Goal: Task Accomplishment & Management: Manage account settings

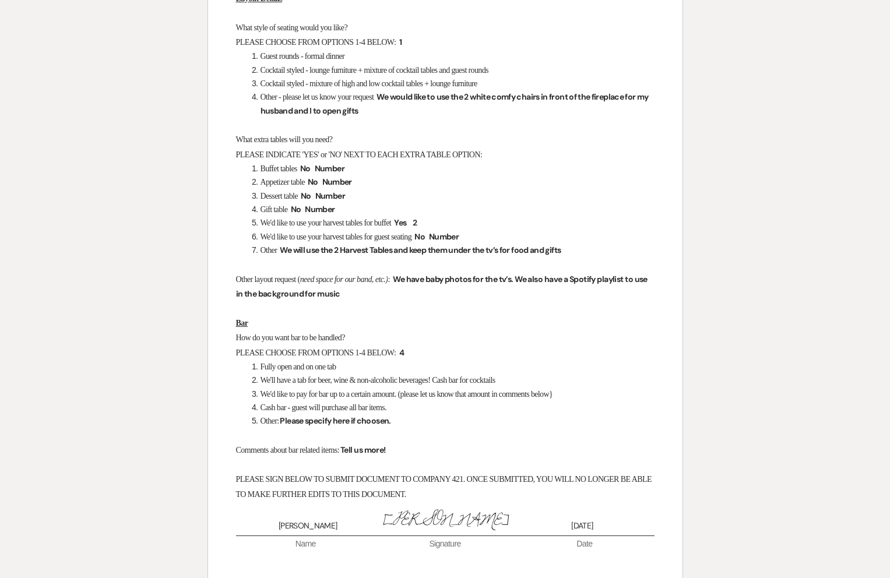
scroll to position [906, 0]
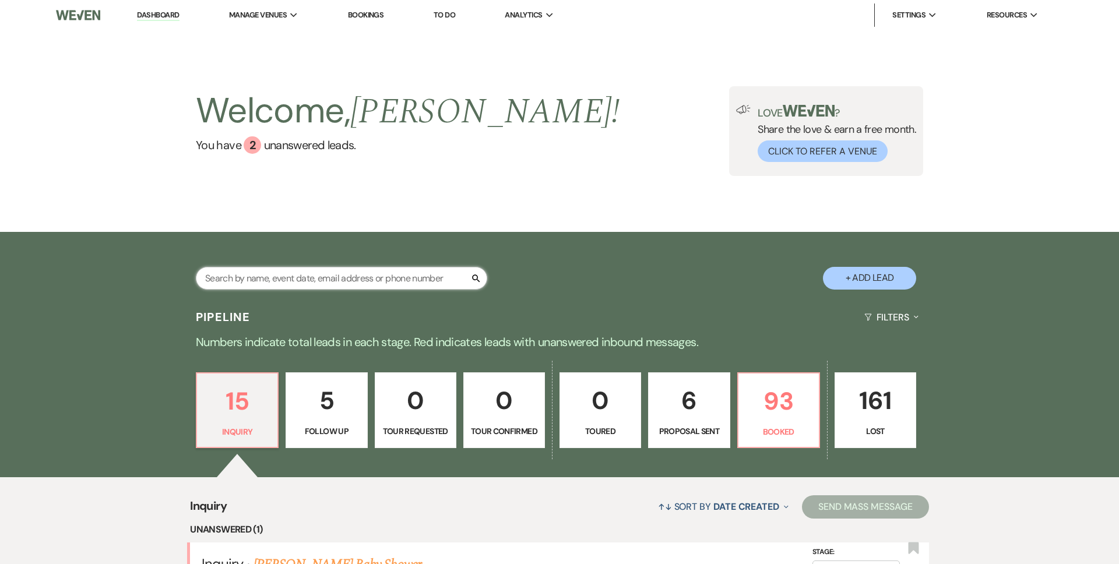
click at [277, 283] on input "text" at bounding box center [341, 278] width 291 height 23
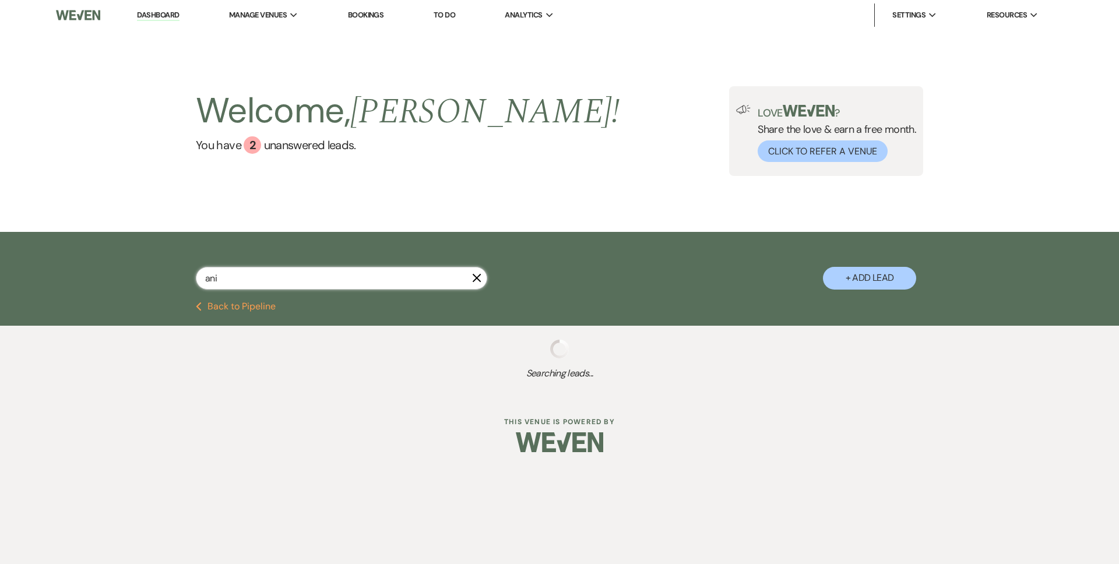
type input "[PERSON_NAME]"
select select "9"
select select "8"
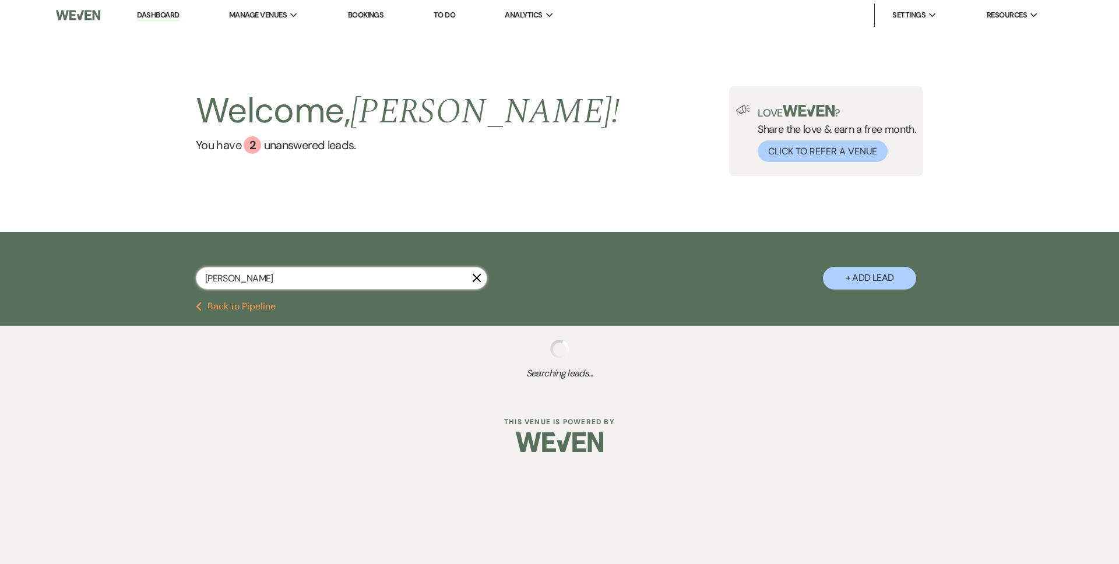
select select "2"
select select "6"
select select "8"
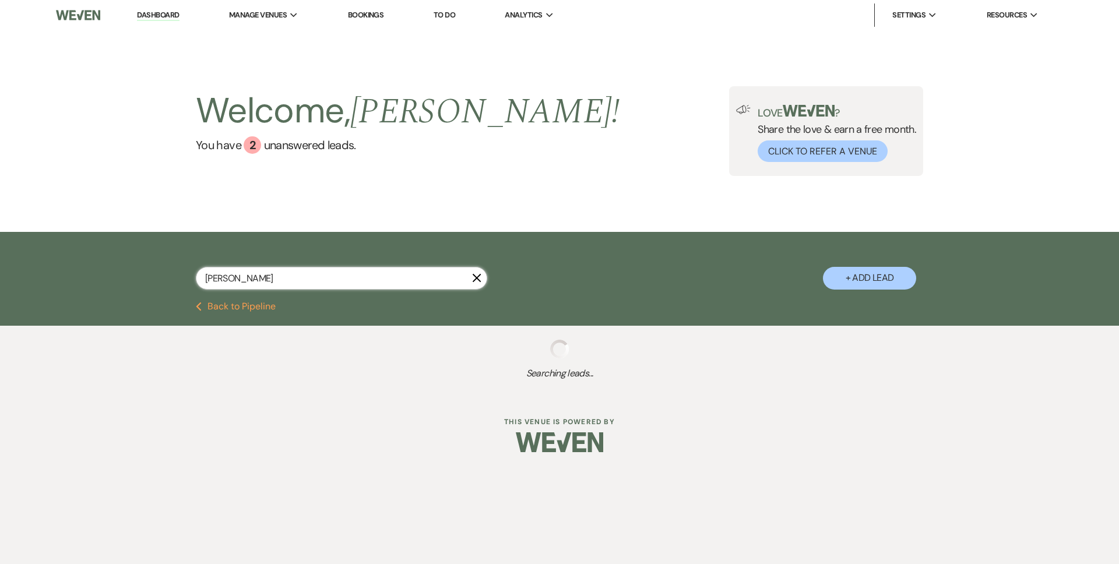
select select "2"
select select "6"
select select "9"
select select "8"
select select "7"
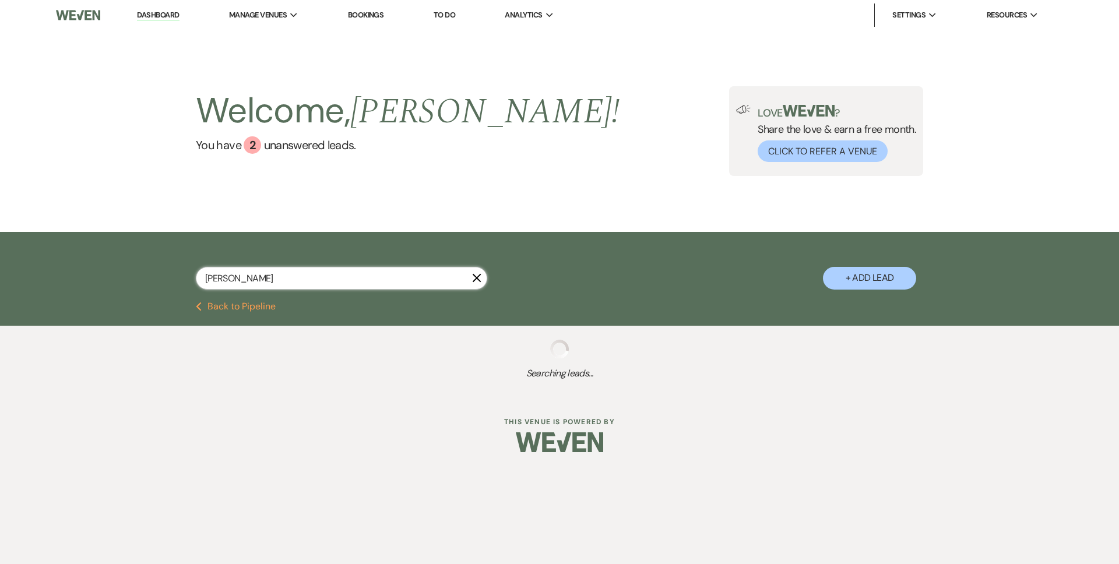
select select "8"
select select "11"
select select "8"
select select "3"
select select "8"
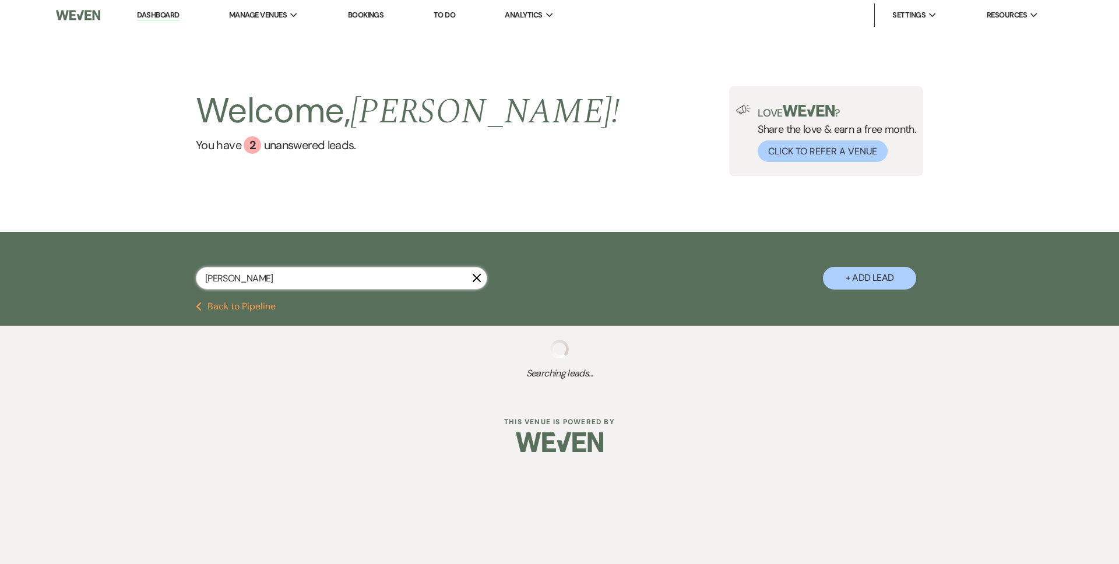
select select "6"
select select "8"
select select "7"
select select "8"
select select "9"
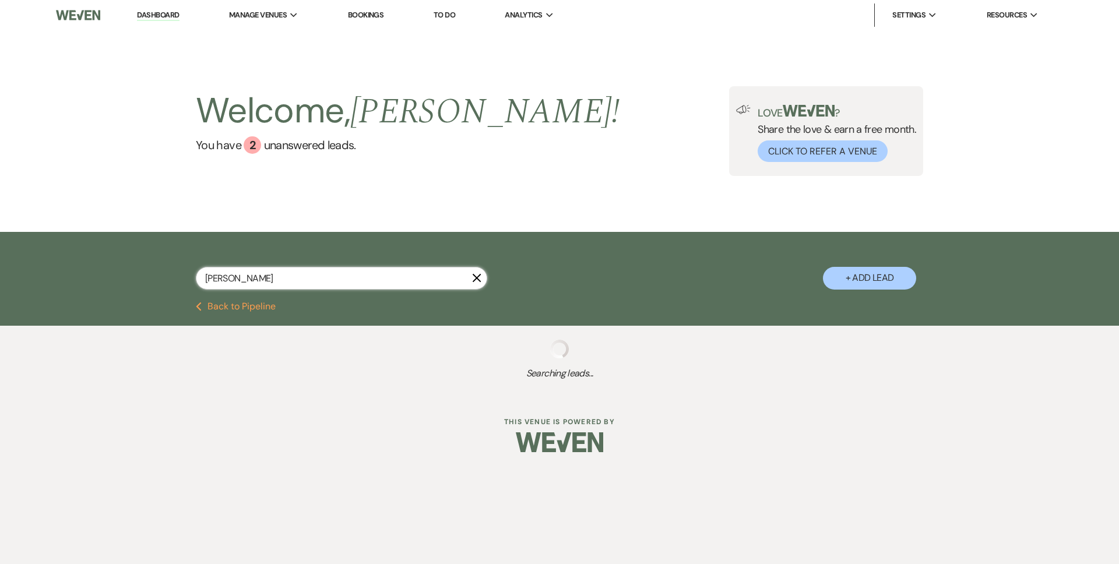
select select "8"
select select "5"
select select "8"
select select "9"
select select "8"
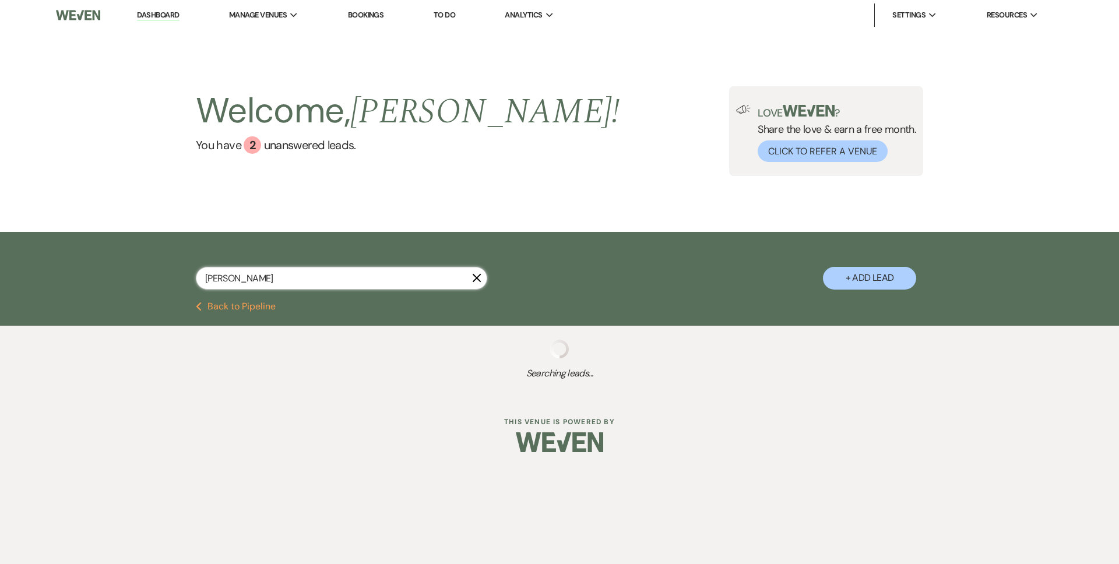
select select "7"
select select "8"
select select "5"
select select "8"
select select "5"
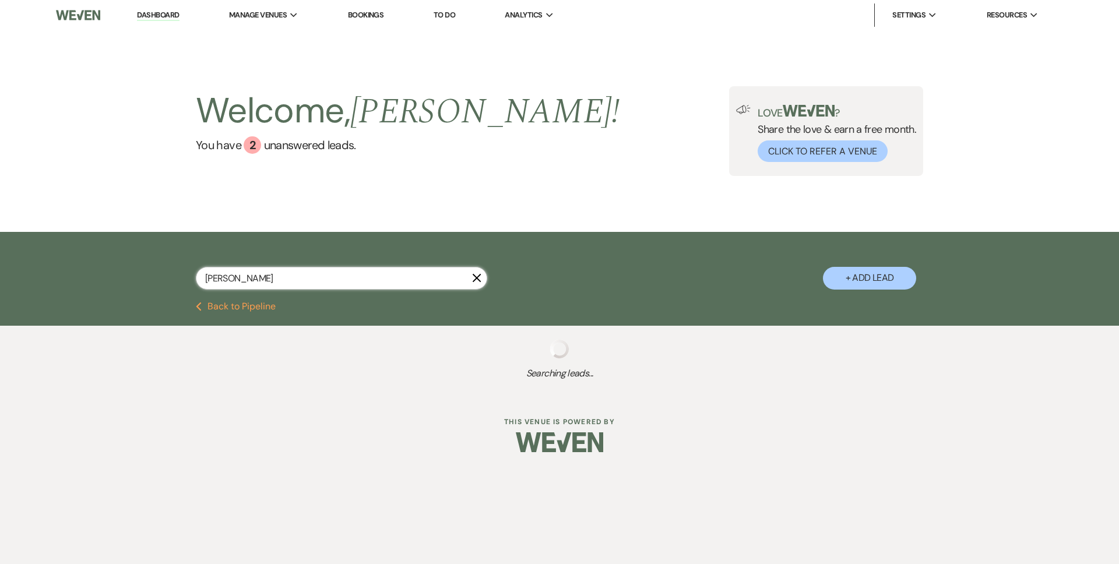
select select "8"
select select "5"
select select "8"
select select "5"
select select "8"
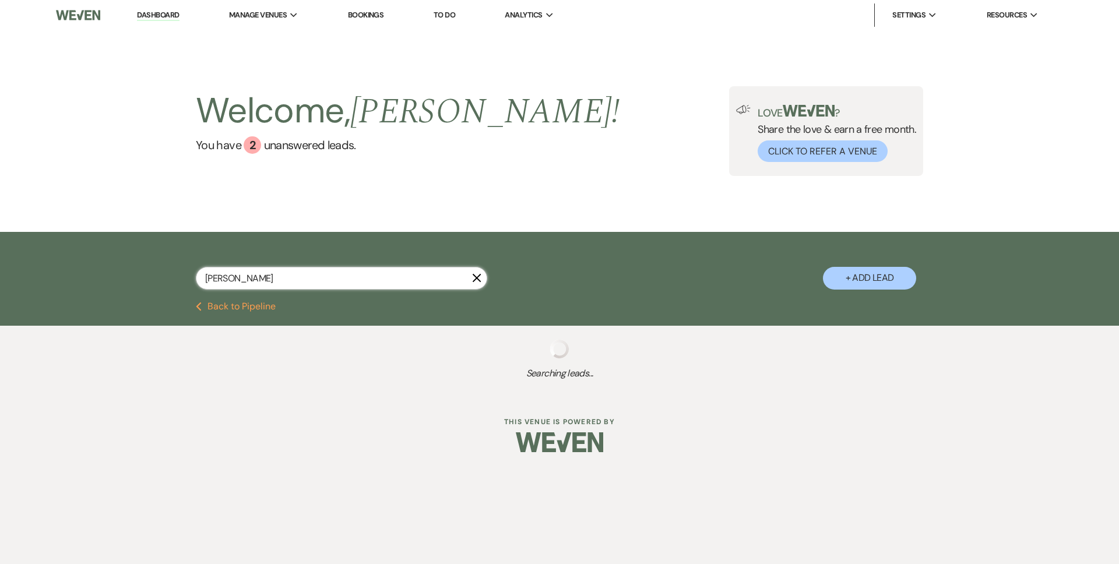
select select "6"
select select "8"
select select "6"
select select "8"
select select "1"
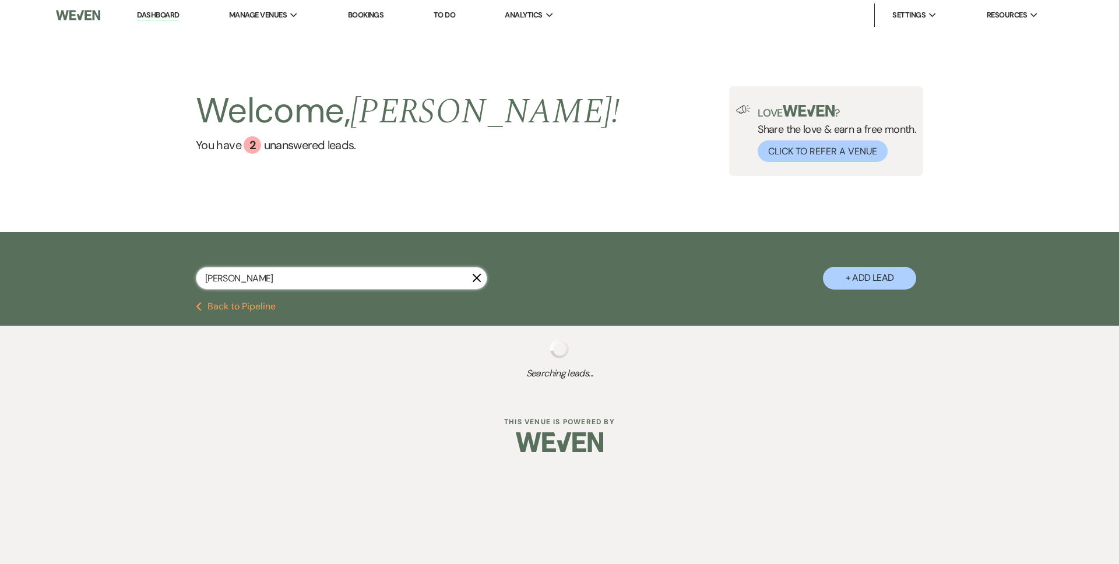
select select "8"
select select "6"
select select "8"
select select "10"
select select "8"
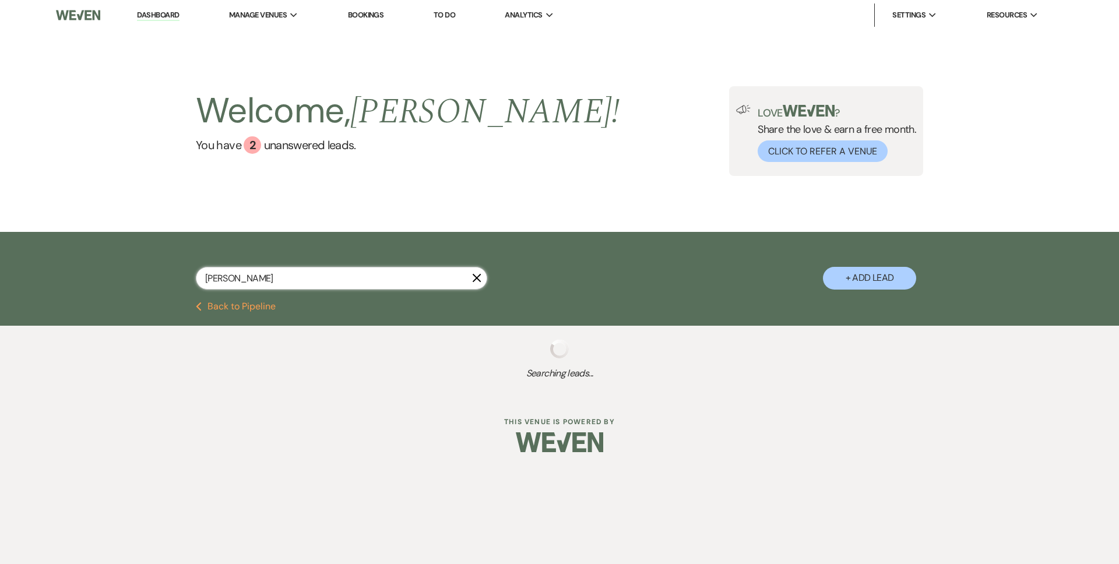
select select "5"
select select "8"
select select "6"
select select "8"
select select "1"
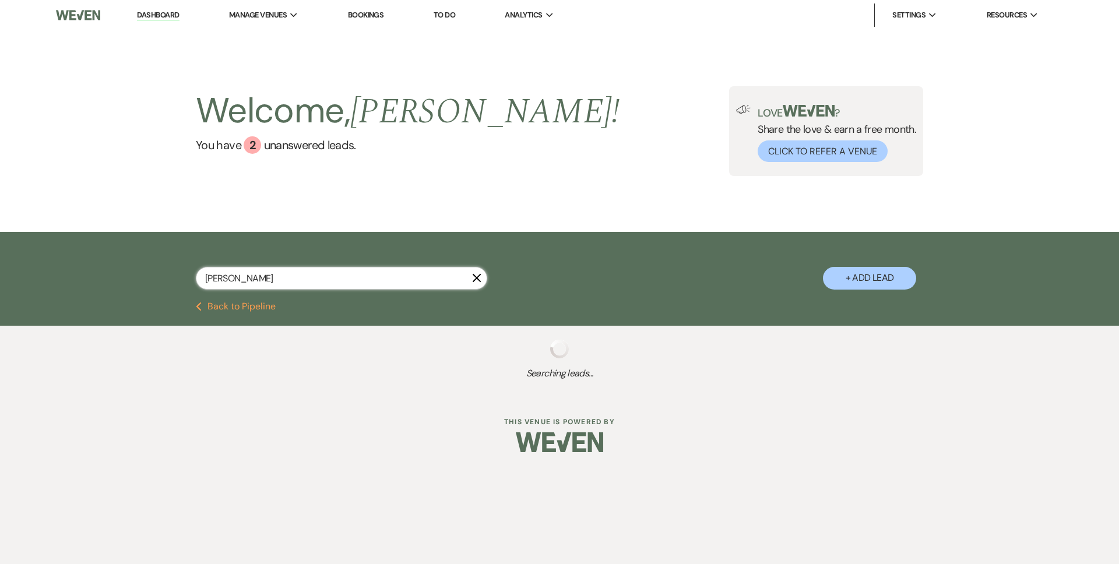
select select "8"
select select "1"
select select "8"
select select "3"
select select "8"
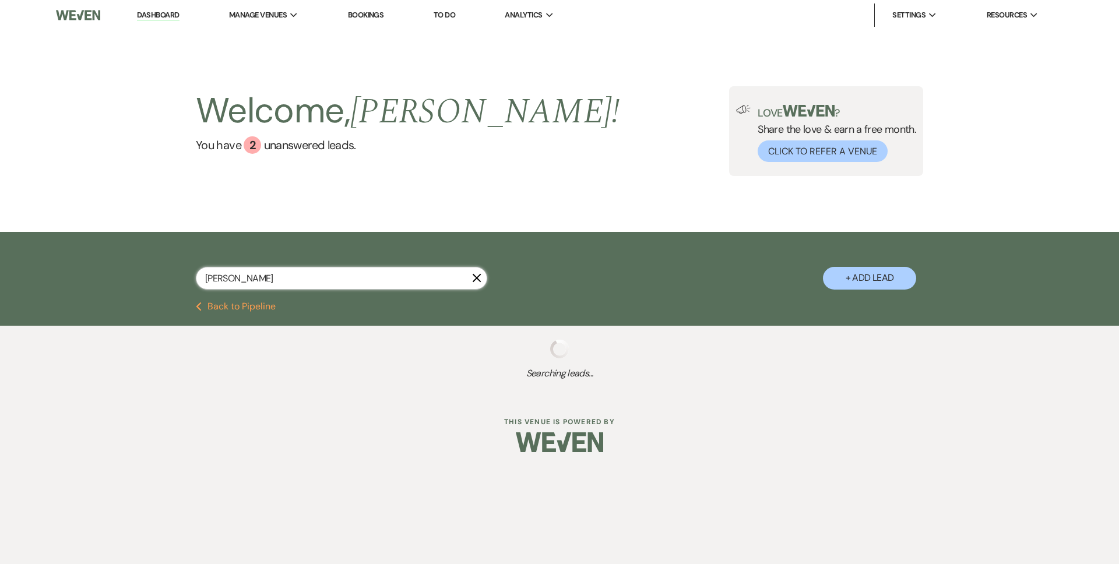
select select "6"
select select "8"
select select "9"
select select "8"
select select "7"
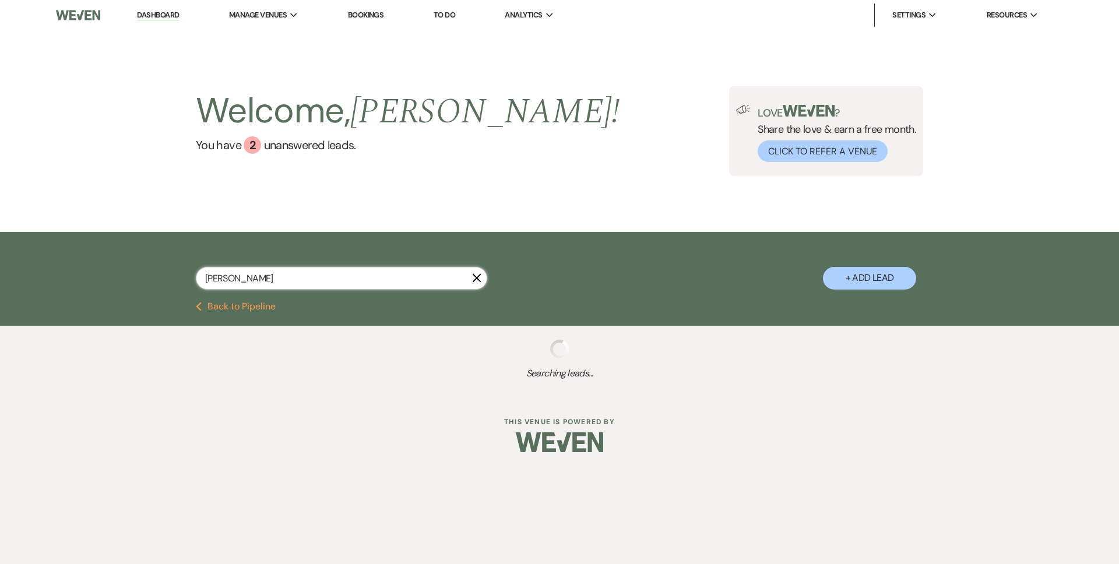
select select "8"
select select "1"
select select "8"
select select "6"
select select "8"
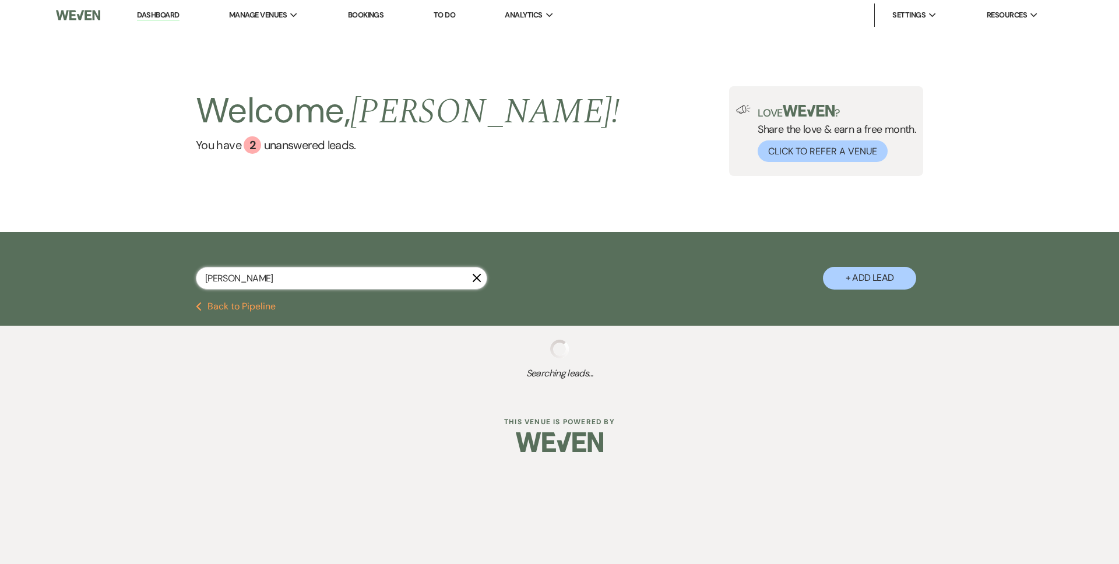
select select "5"
select select "8"
select select "1"
select select "8"
select select "1"
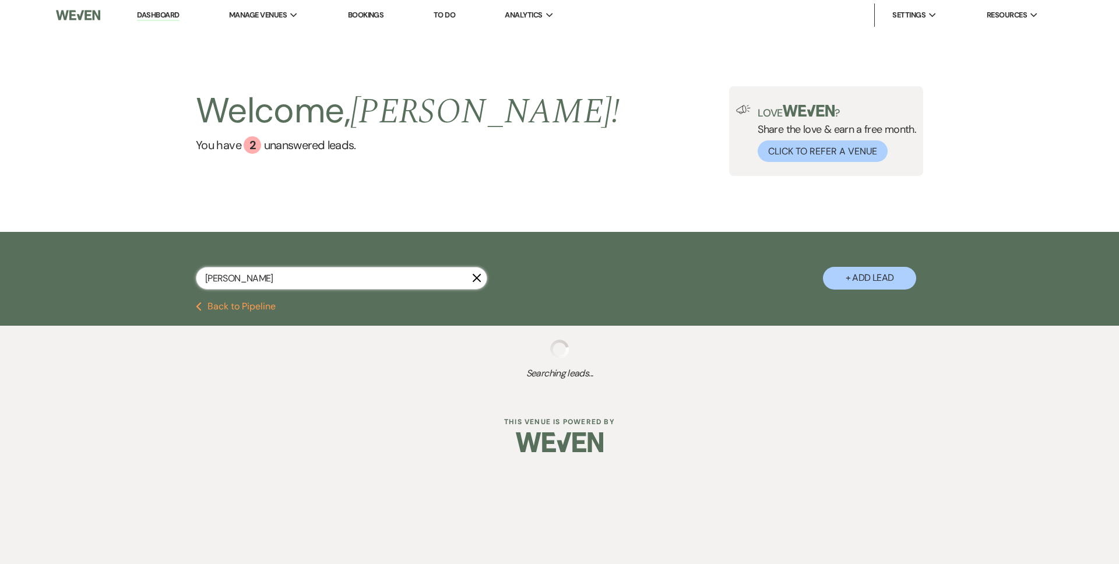
select select "8"
select select "5"
select select "8"
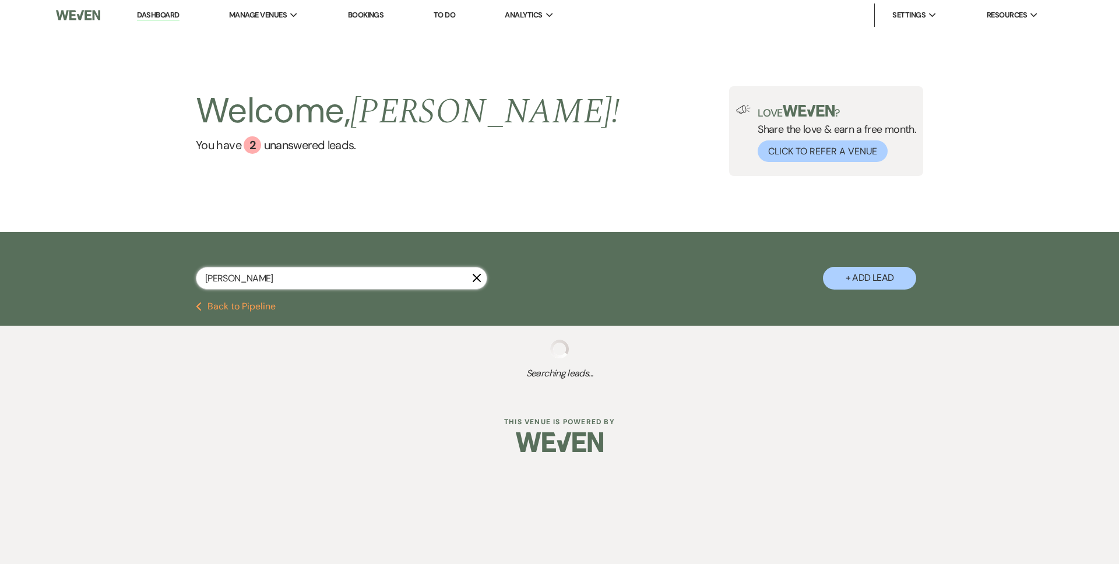
select select "8"
select select "5"
select select "8"
select select "7"
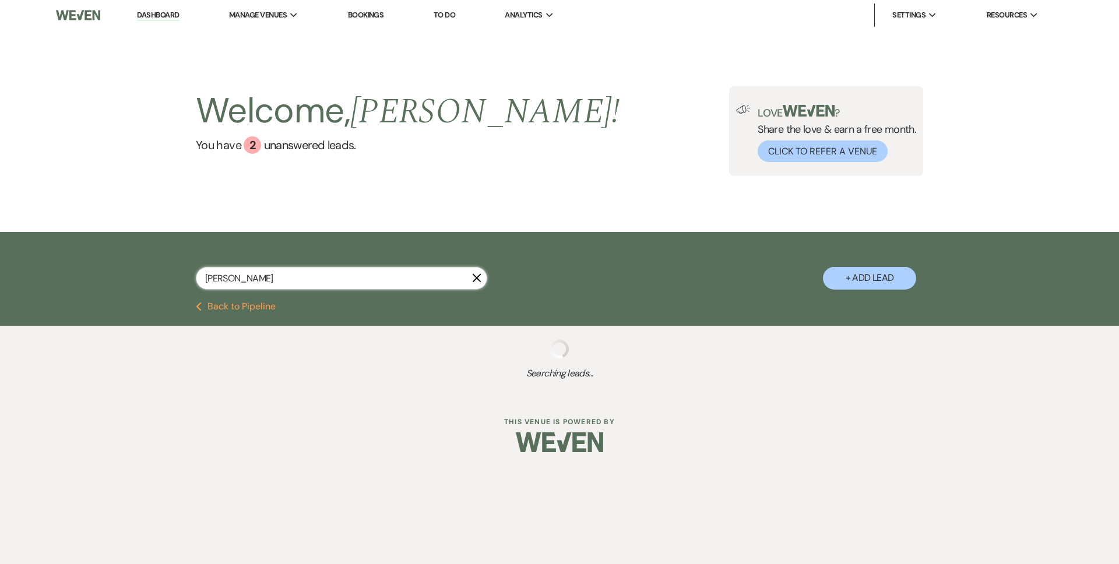
select select "9"
select select "8"
select select "9"
select select "8"
select select "3"
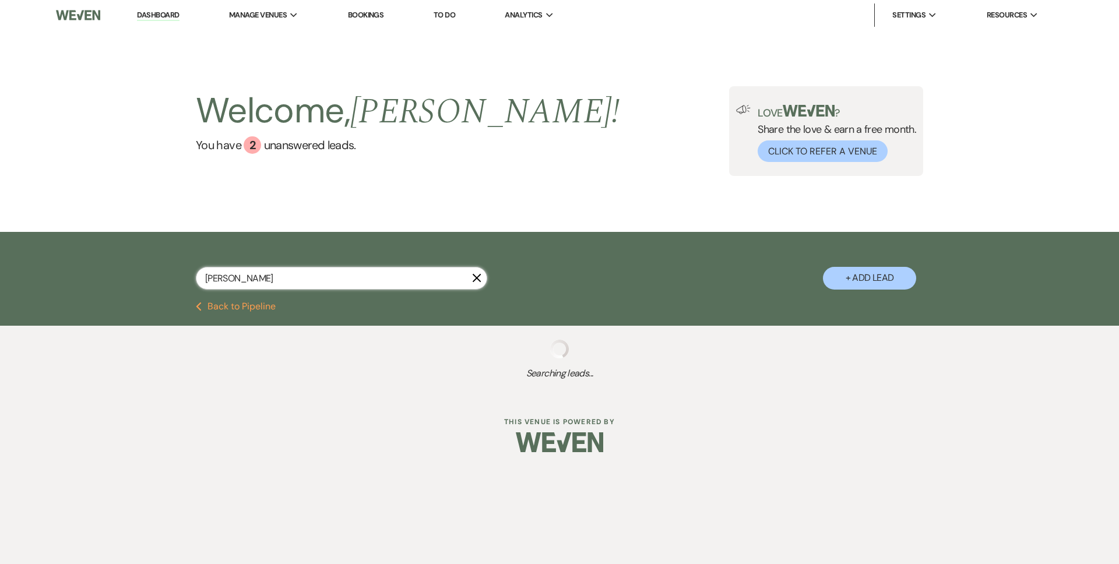
select select "8"
select select "5"
select select "8"
select select "5"
select select "8"
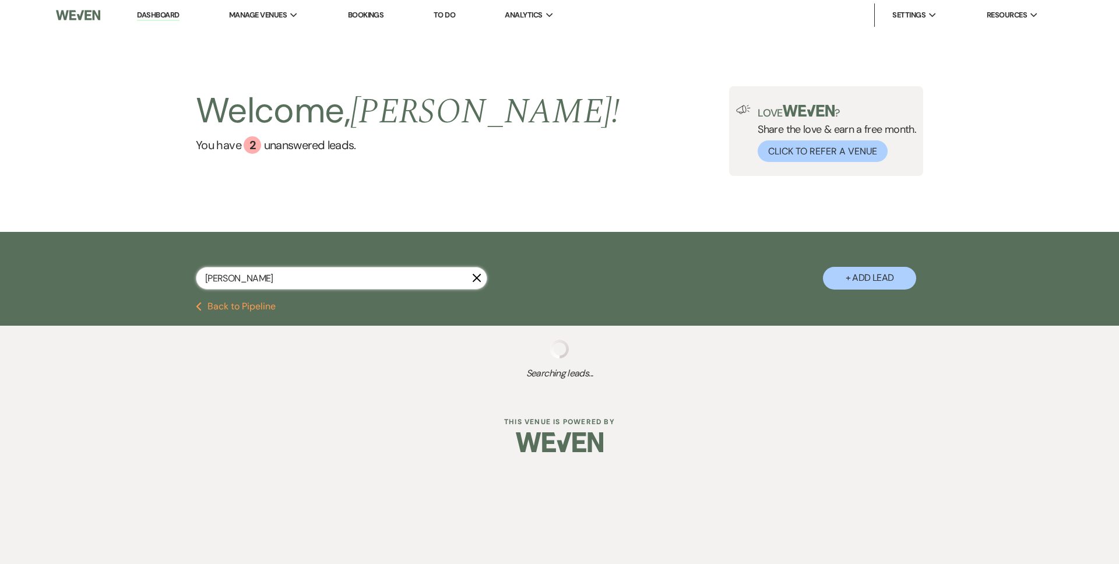
select select "2"
select select "6"
select select "8"
select select "7"
select select "8"
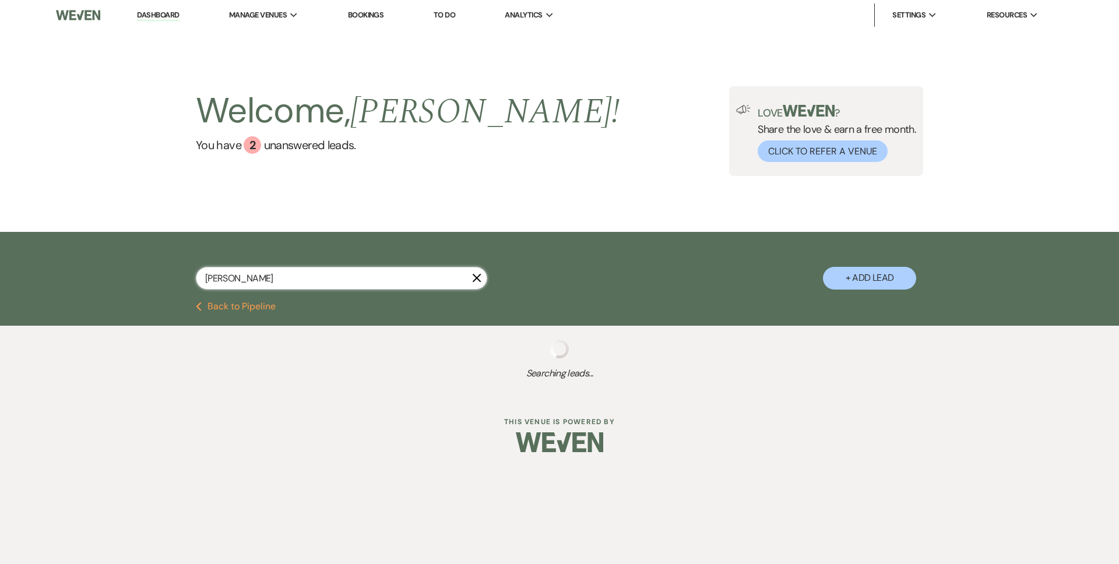
select select "7"
select select "8"
select select "6"
select select "8"
select select "7"
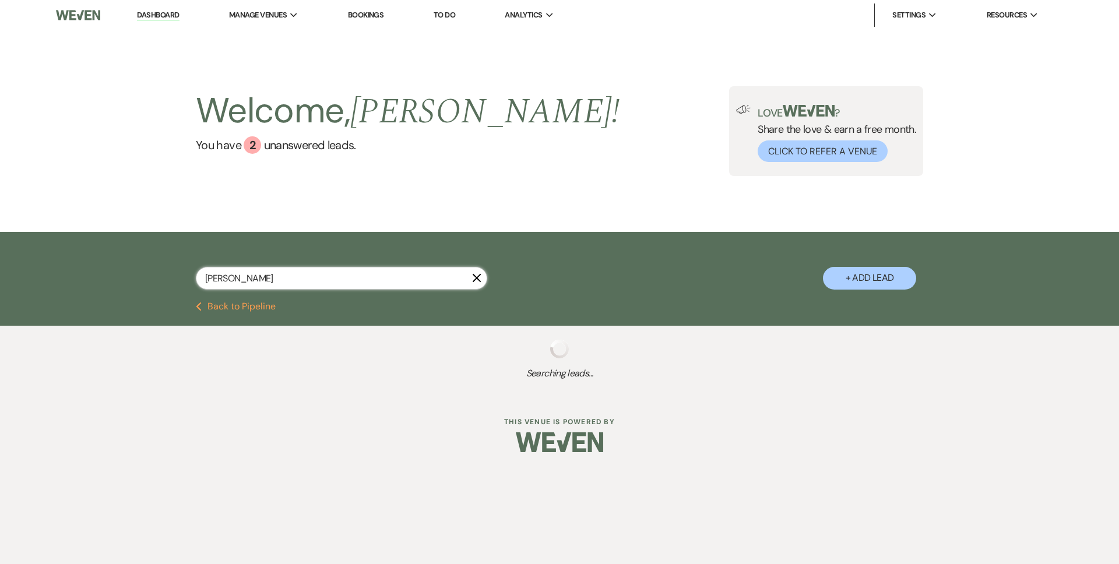
select select "8"
select select "4"
select select "8"
select select "7"
select select "8"
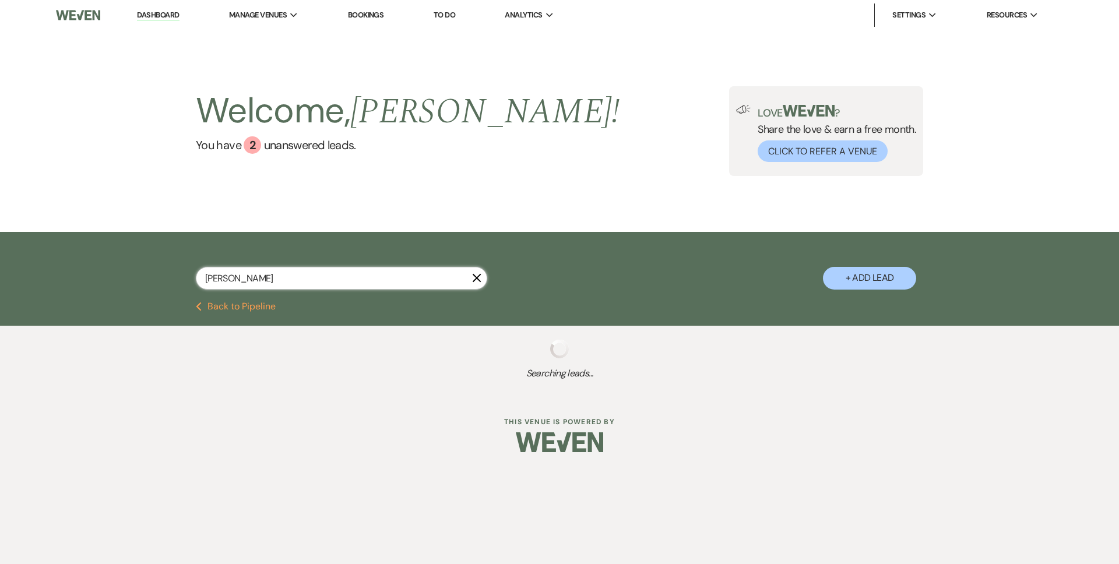
select select "11"
select select "8"
select select "3"
select select "8"
select select "3"
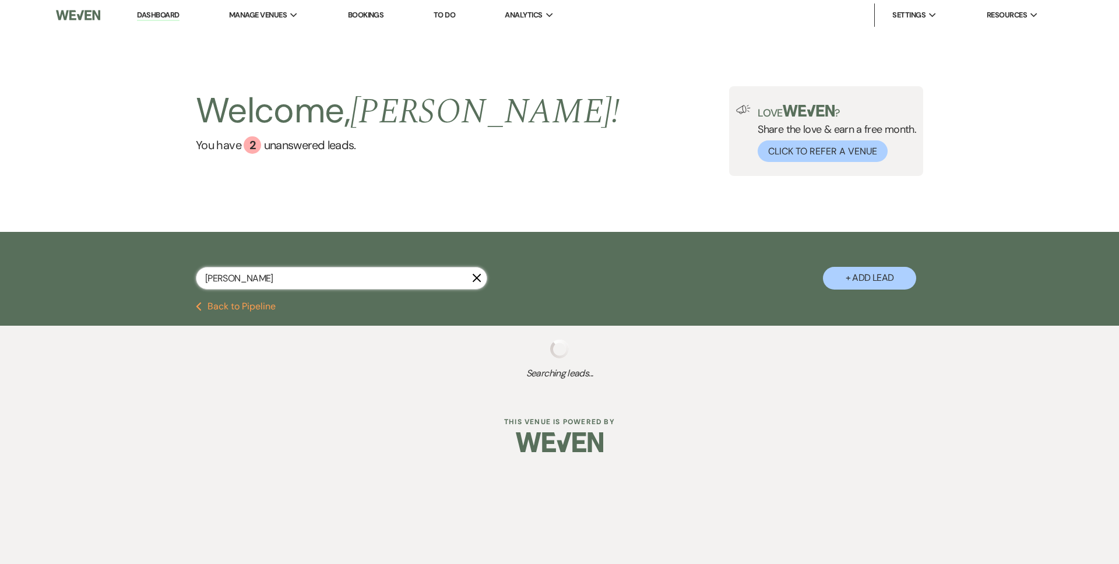
select select "8"
select select "7"
select select "6"
select select "8"
select select "7"
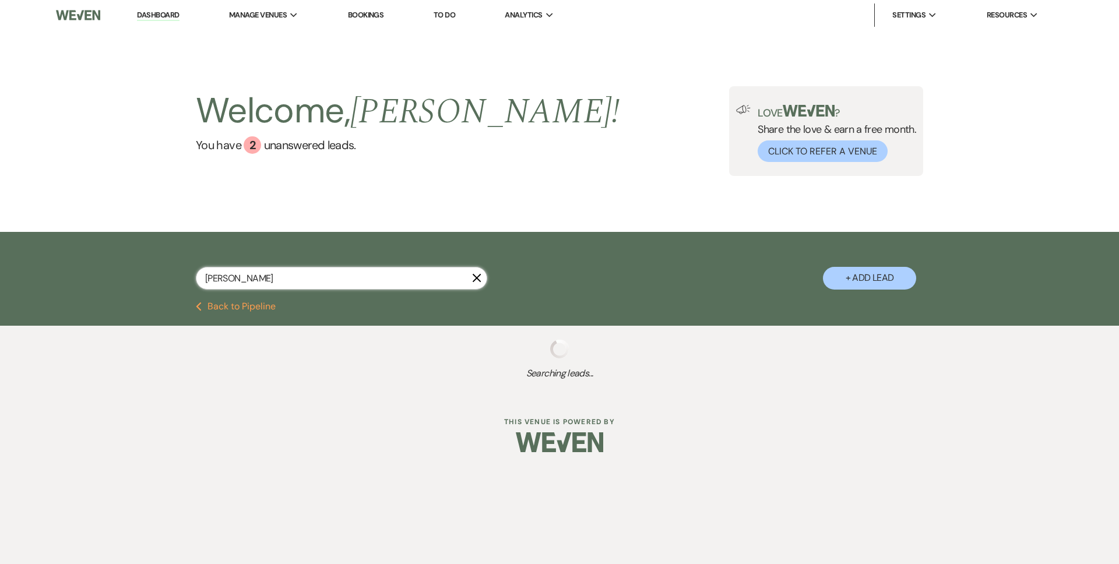
select select "8"
select select "7"
select select "8"
select select "5"
select select "8"
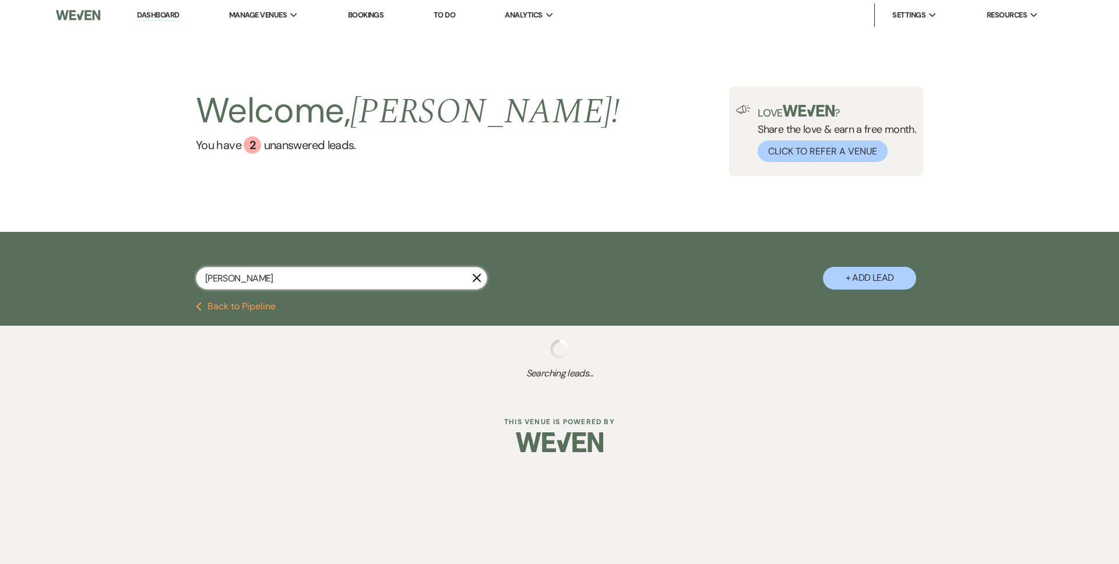
select select "1"
select select "8"
select select "3"
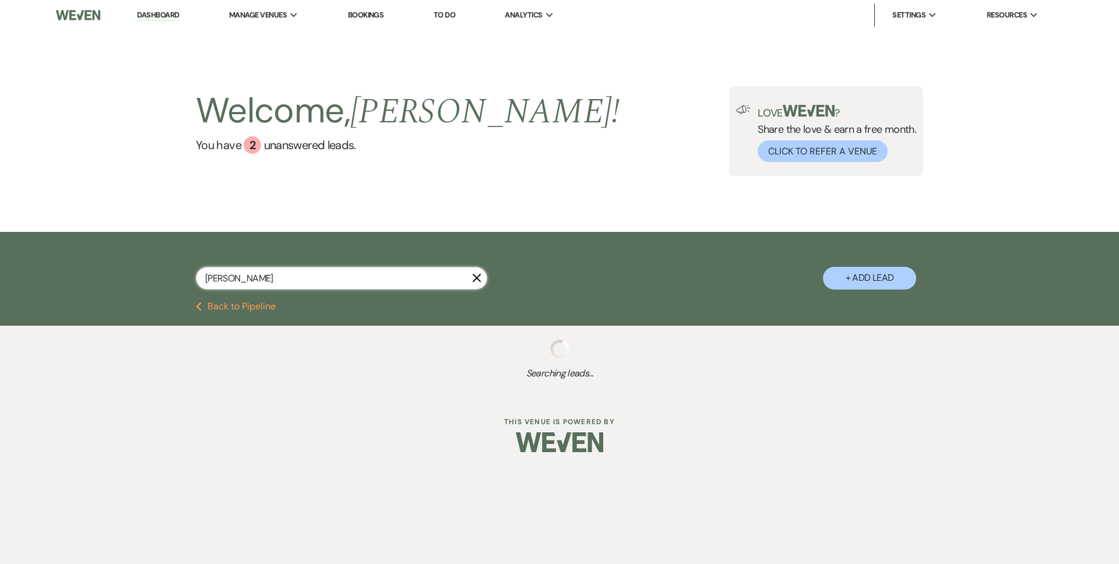
select select "8"
select select "7"
select select "8"
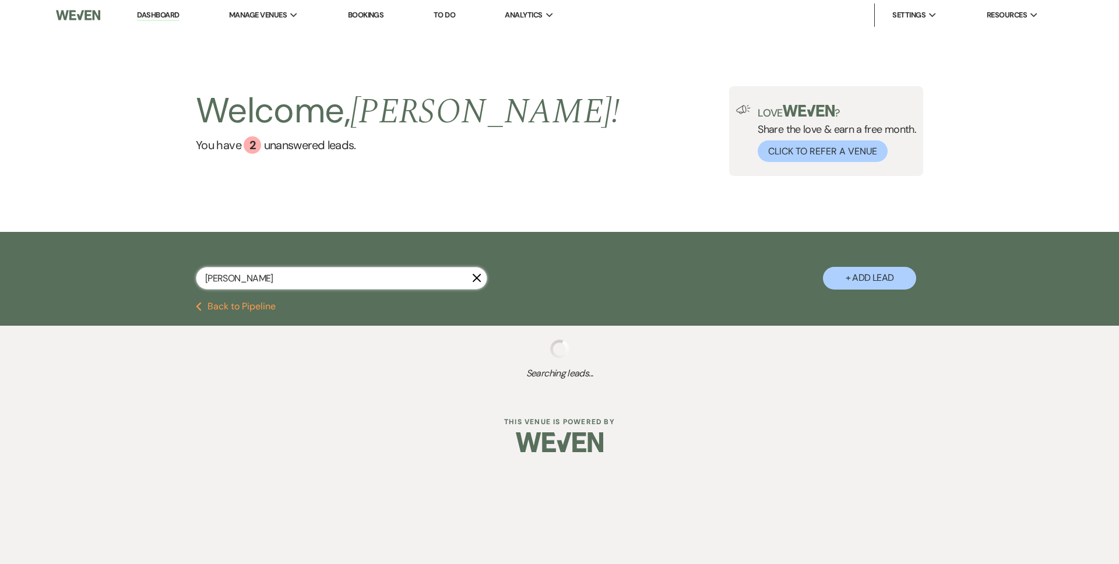
select select "5"
select select "8"
select select "5"
select select "8"
select select "5"
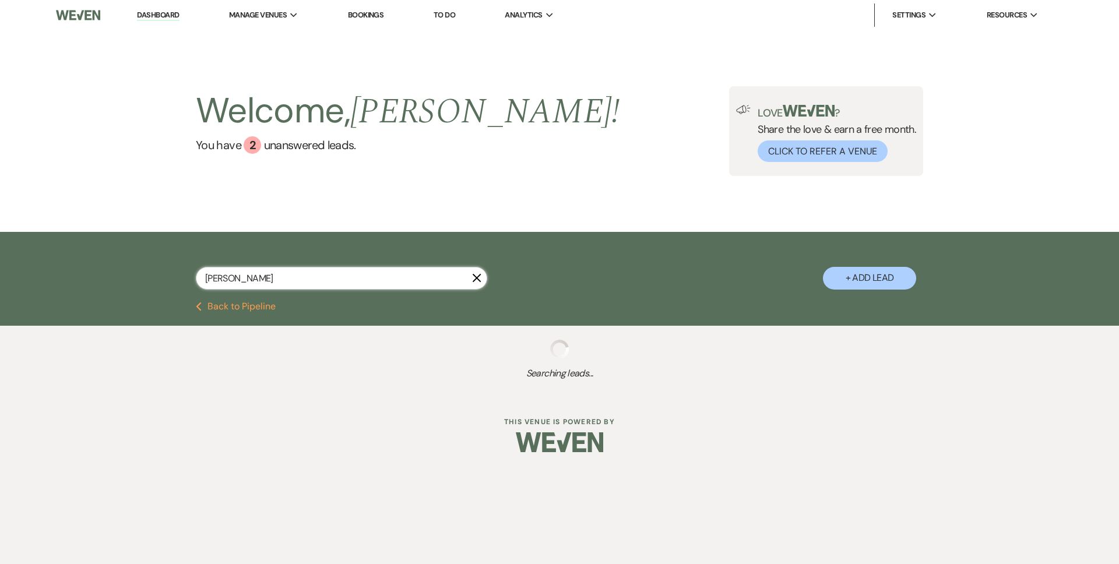
select select "8"
select select "6"
select select "8"
select select "5"
select select "8"
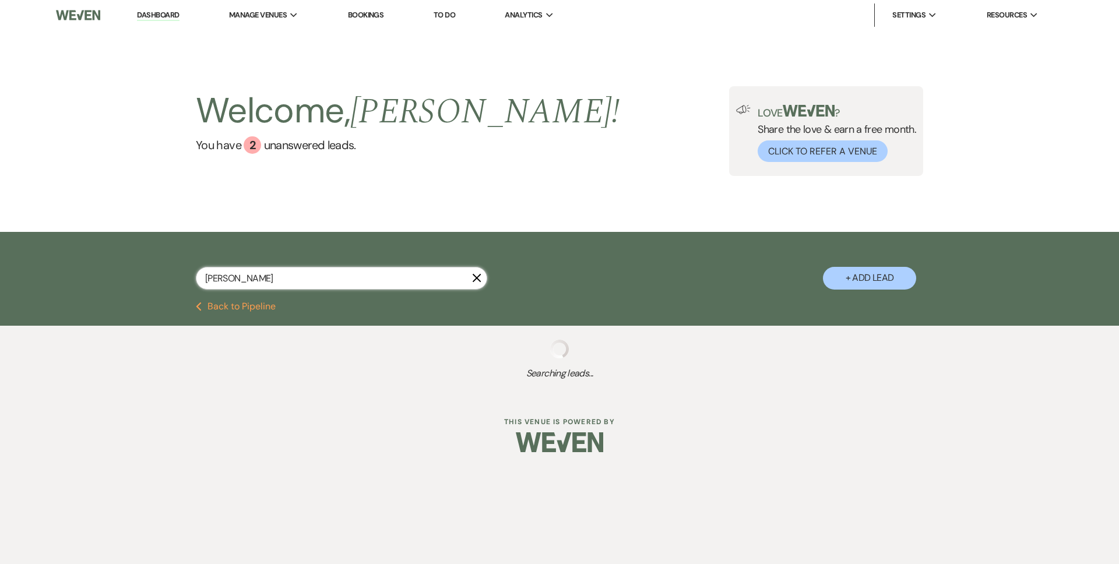
select select "5"
select select "8"
select select "5"
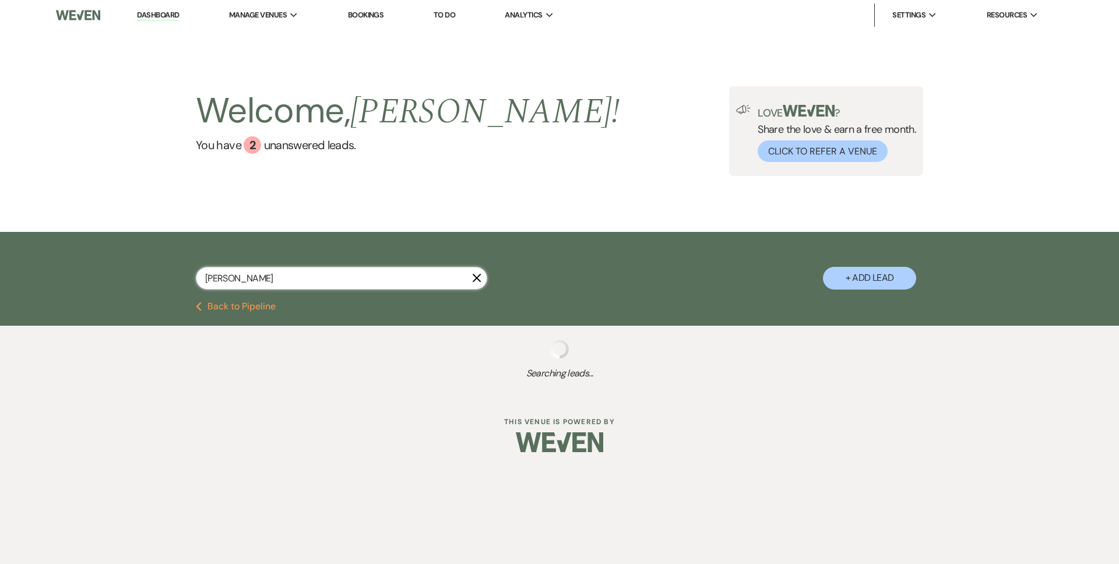
select select "8"
select select "10"
select select "8"
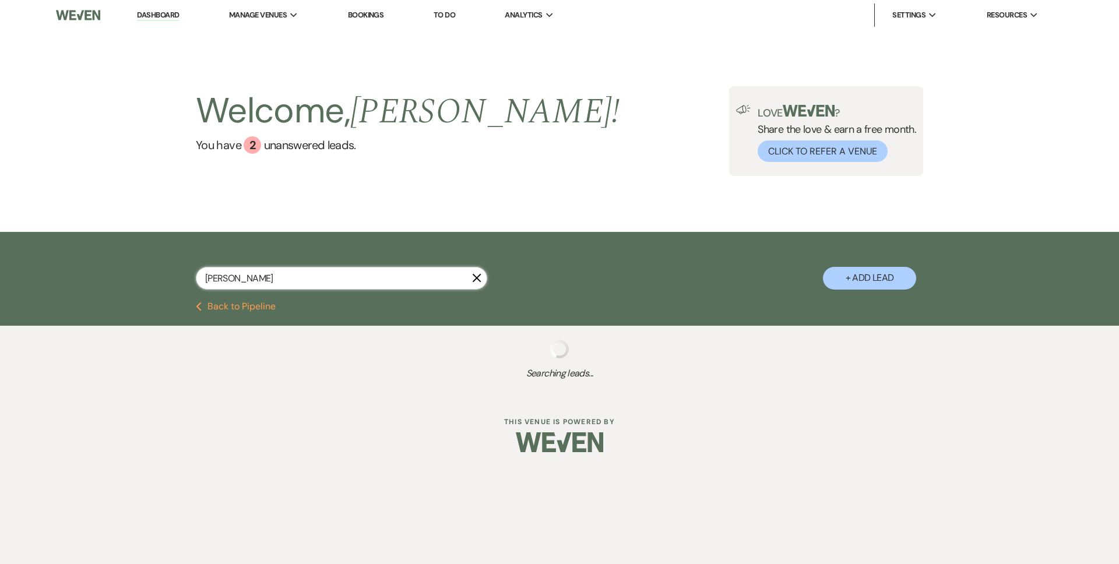
select select "5"
select select "8"
select select "9"
select select "8"
select select "7"
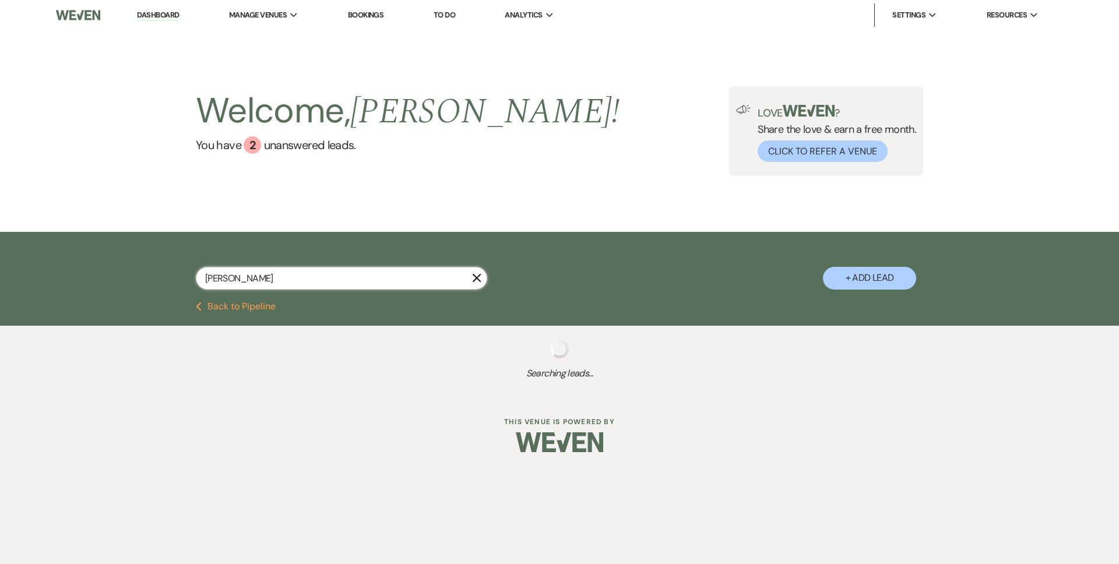
select select "8"
select select "7"
select select "8"
select select "3"
select select "8"
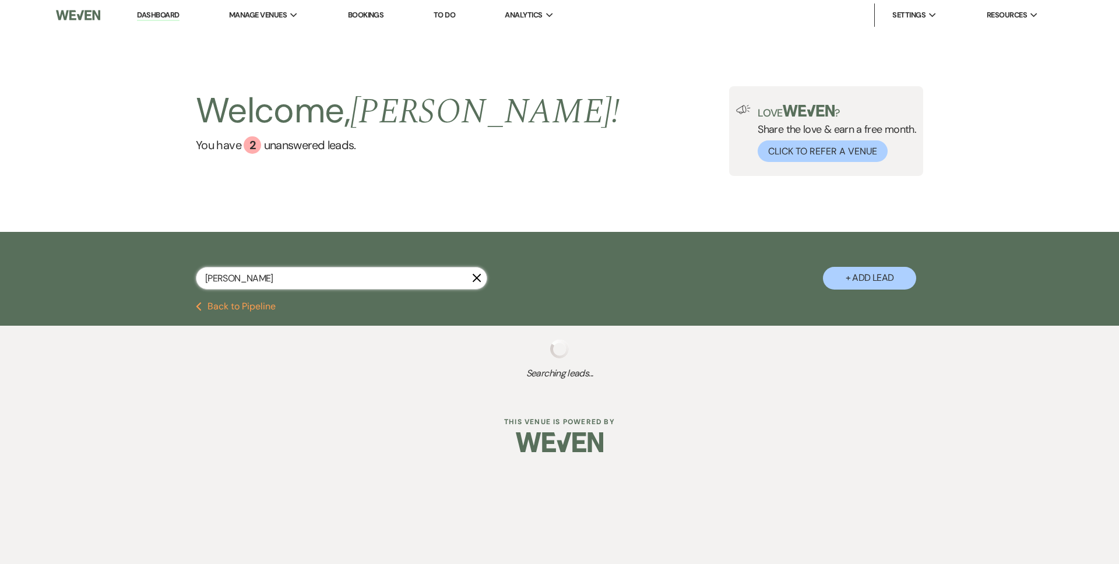
select select "3"
select select "8"
select select "3"
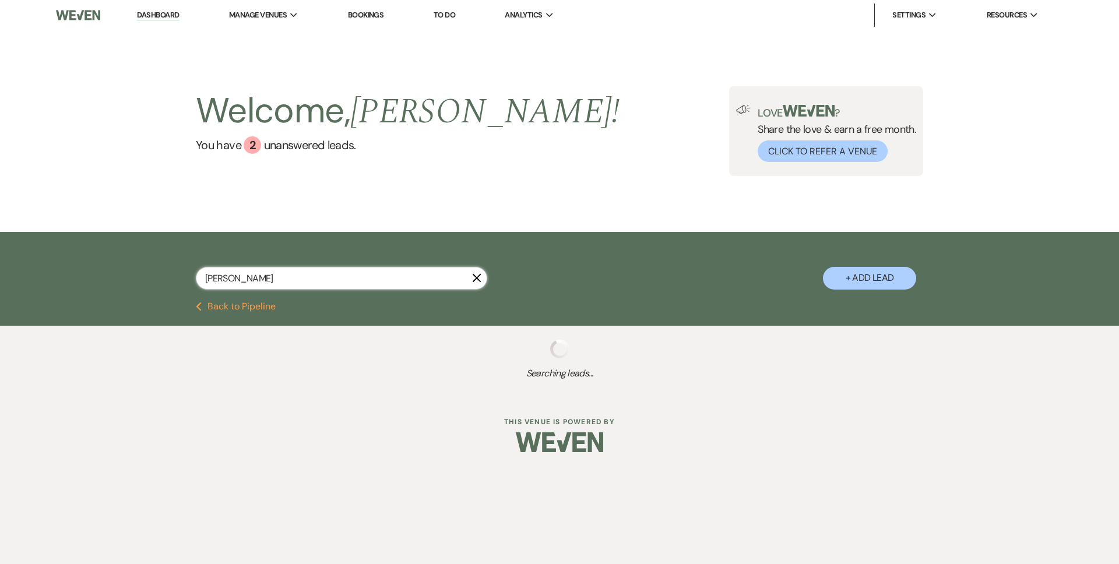
select select "8"
select select "3"
select select "8"
select select "1"
select select "8"
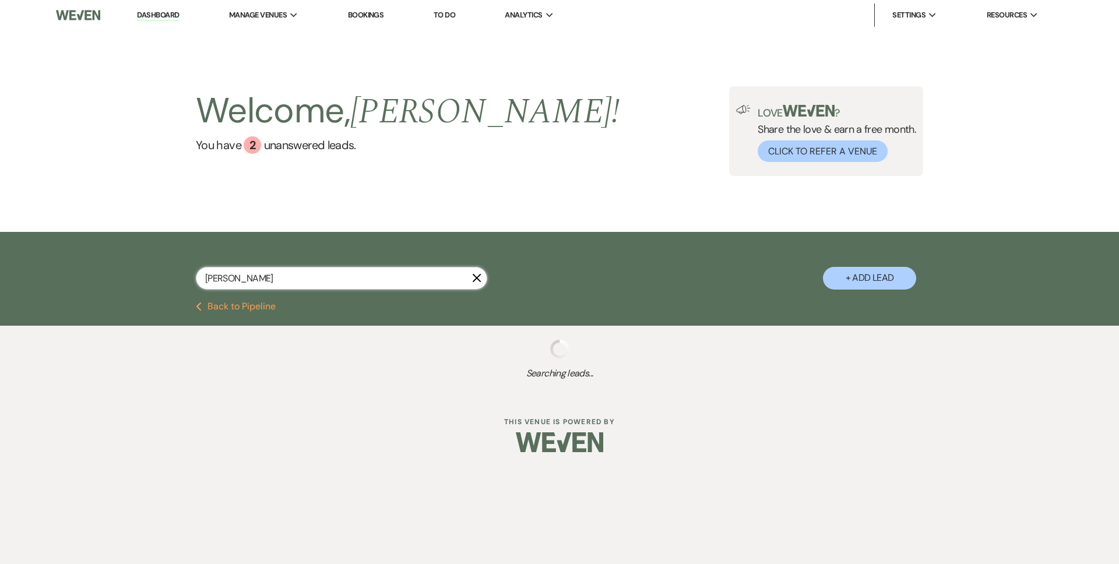
select select "8"
select select "3"
select select "8"
select select "3"
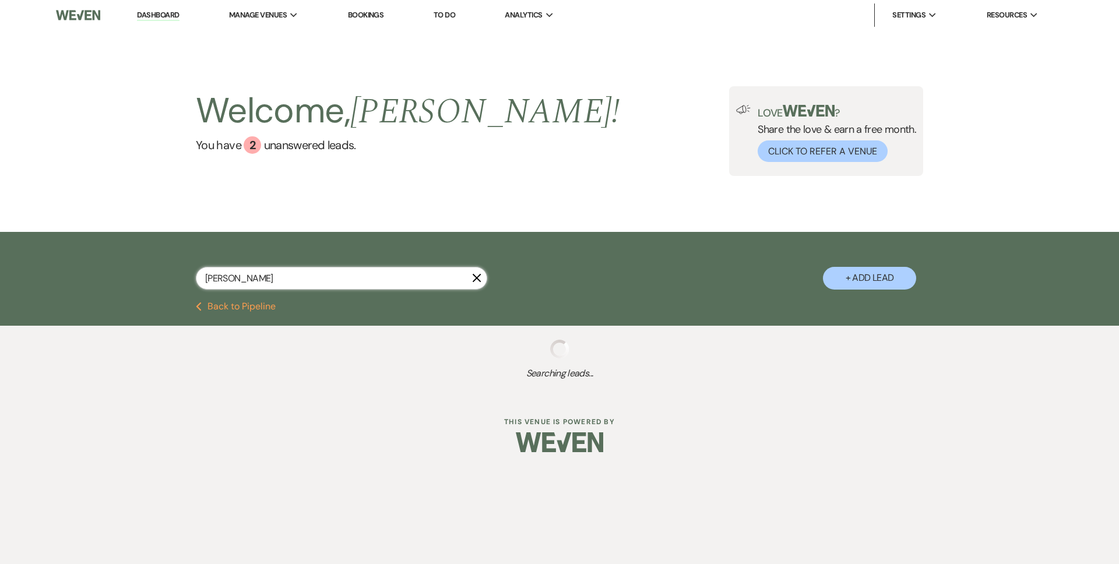
select select "8"
select select "5"
select select "8"
select select "6"
select select "8"
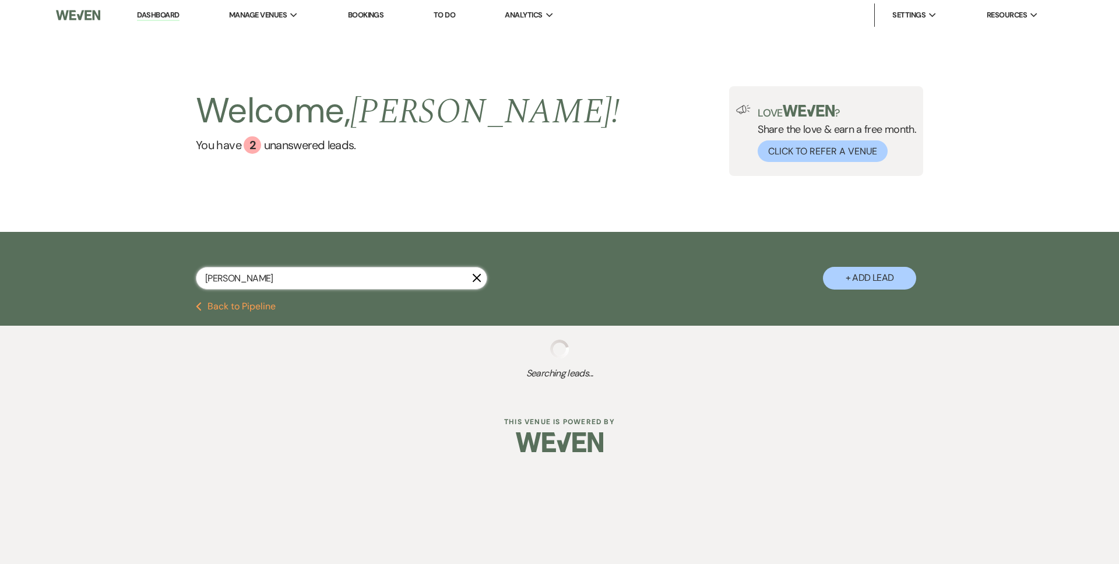
select select "7"
select select "8"
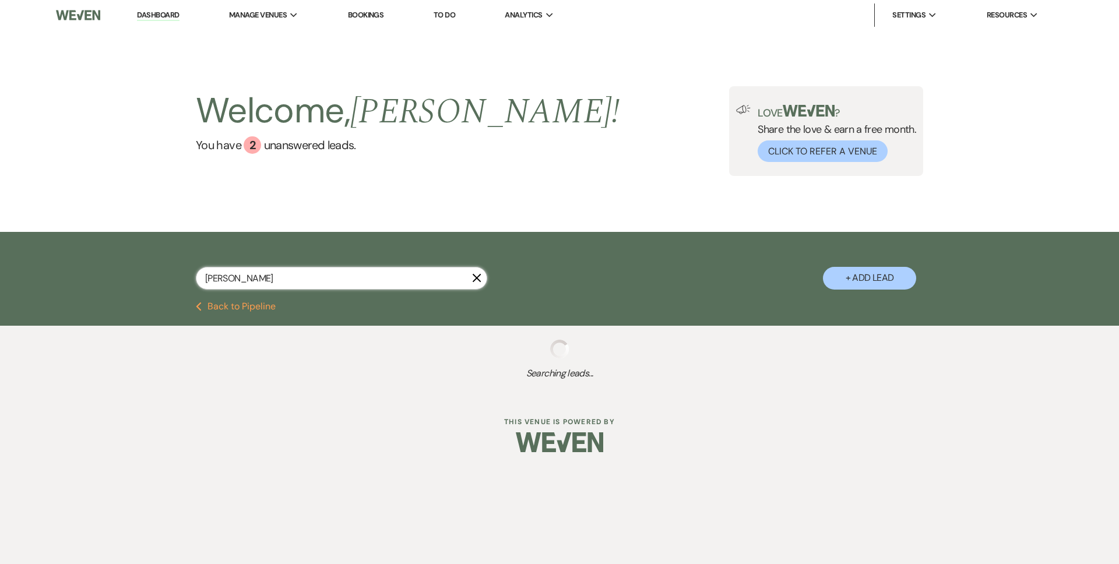
select select "8"
select select "5"
select select "8"
select select "5"
select select "8"
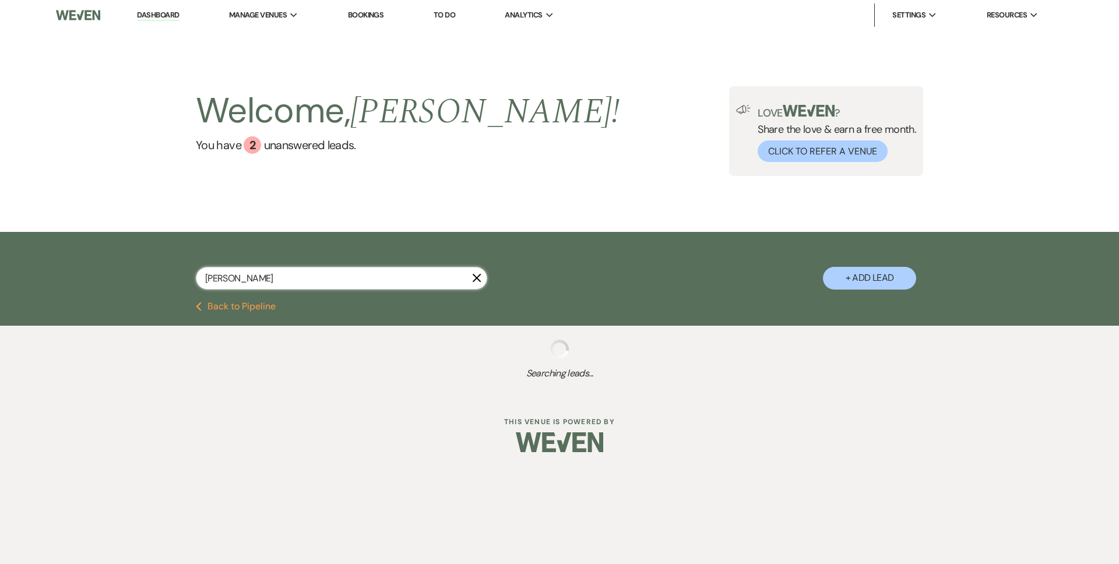
select select "5"
select select "8"
select select "7"
select select "8"
select select "5"
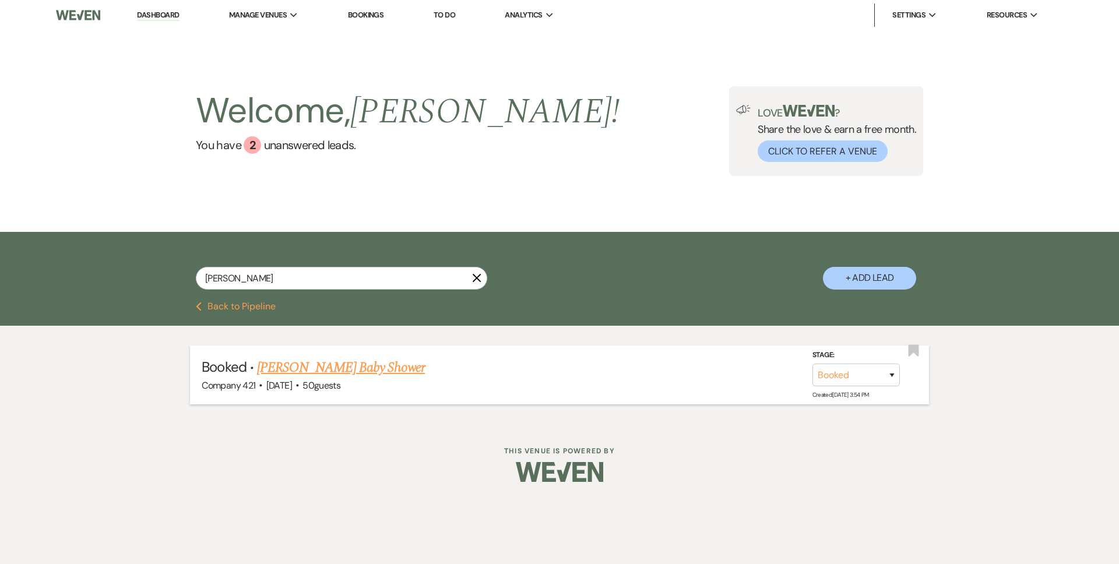
click at [317, 371] on link "[PERSON_NAME] Baby Shower" at bounding box center [341, 367] width 168 height 21
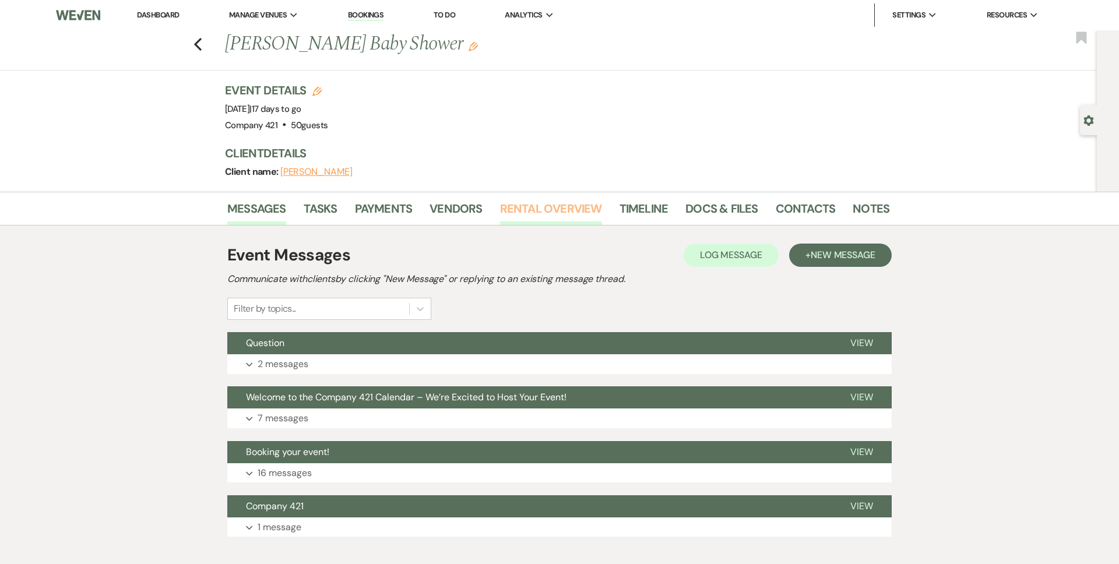
click at [516, 210] on link "Rental Overview" at bounding box center [551, 212] width 102 height 26
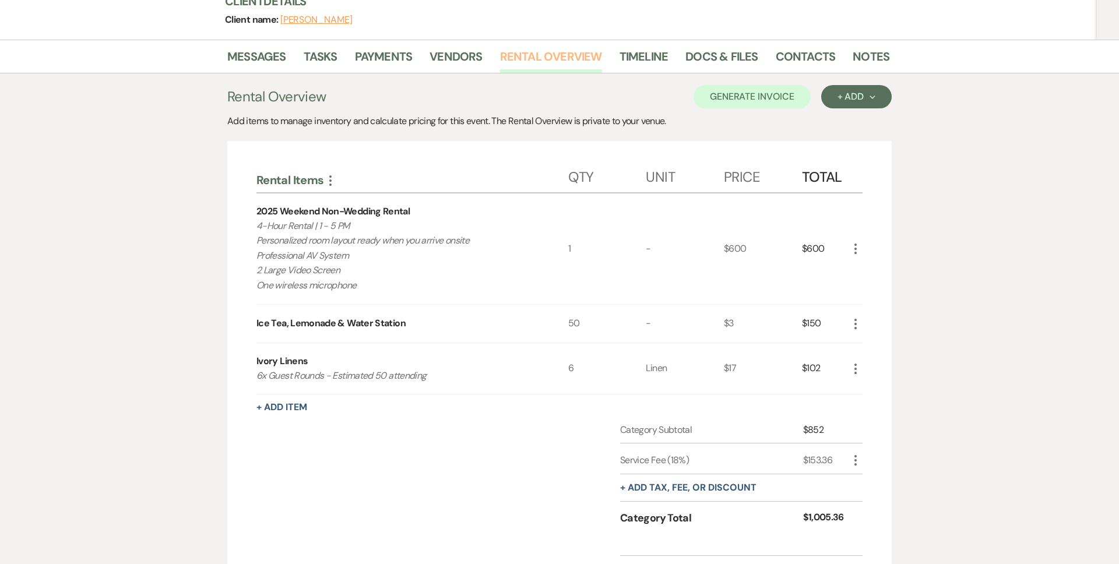
scroll to position [149, 0]
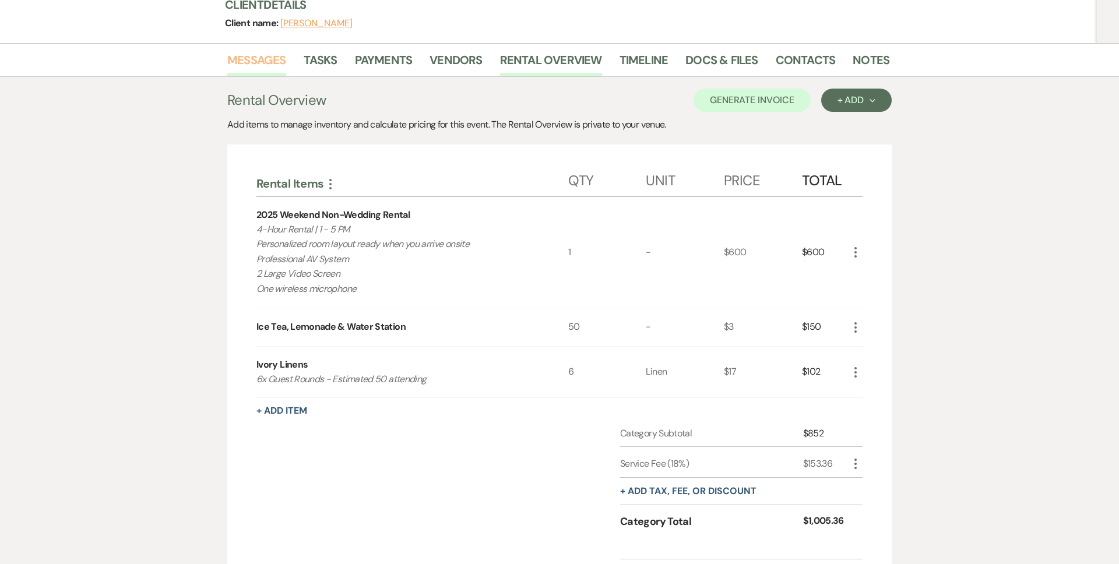
click at [248, 54] on link "Messages" at bounding box center [256, 64] width 59 height 26
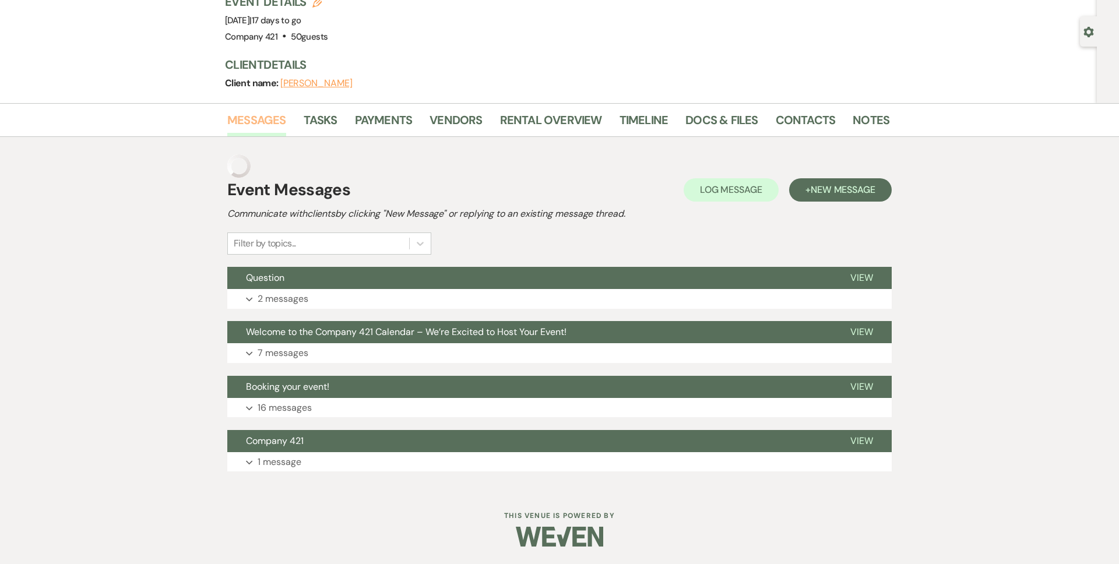
scroll to position [65, 0]
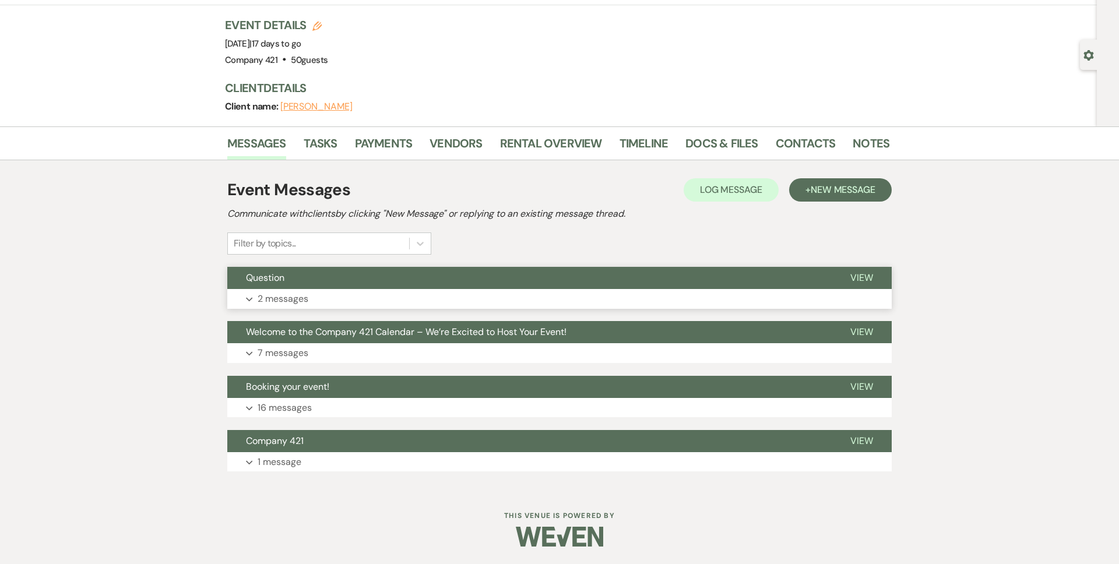
click at [636, 284] on button "Question" at bounding box center [529, 278] width 604 height 22
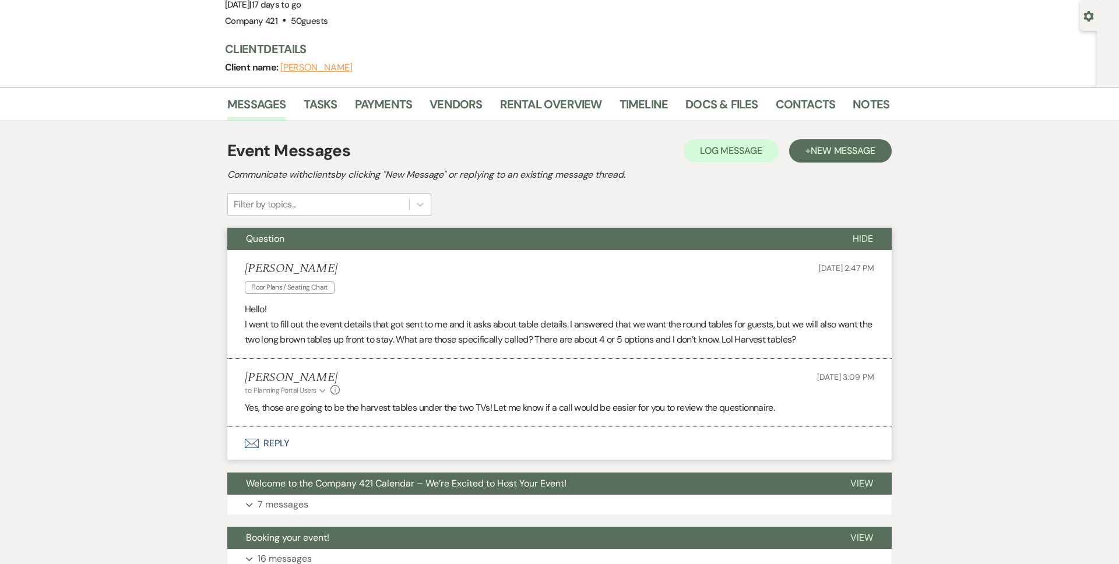
scroll to position [111, 0]
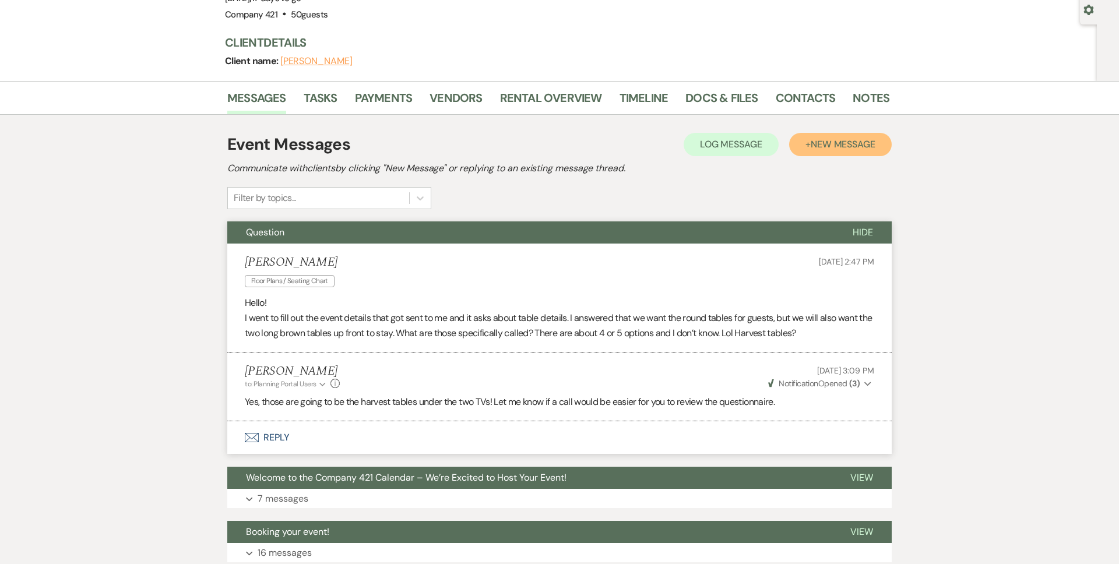
click at [843, 142] on span "New Message" at bounding box center [843, 144] width 65 height 12
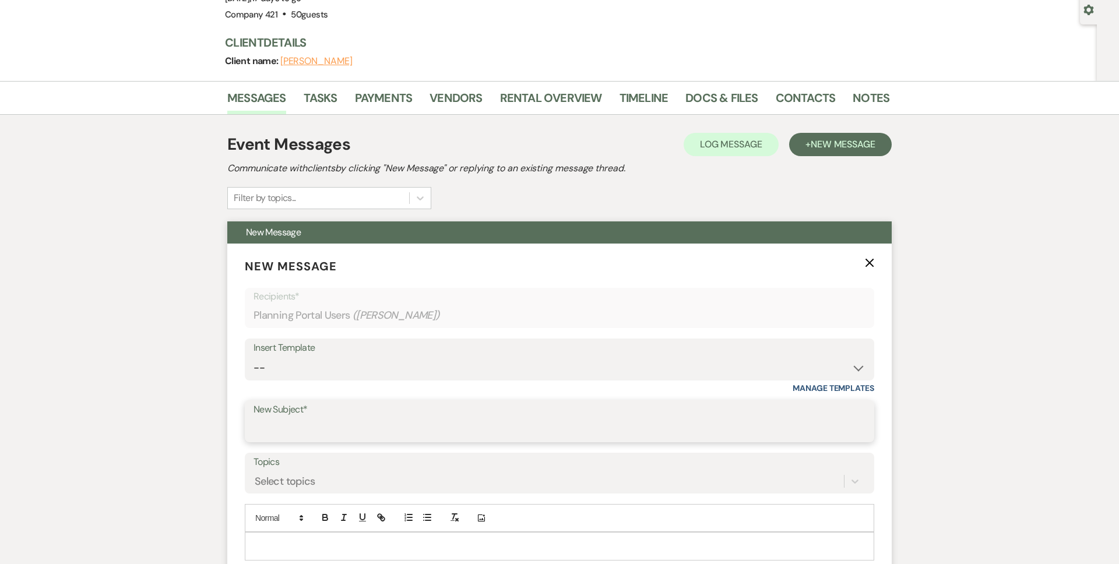
click at [412, 422] on input "New Subject*" at bounding box center [559, 429] width 612 height 23
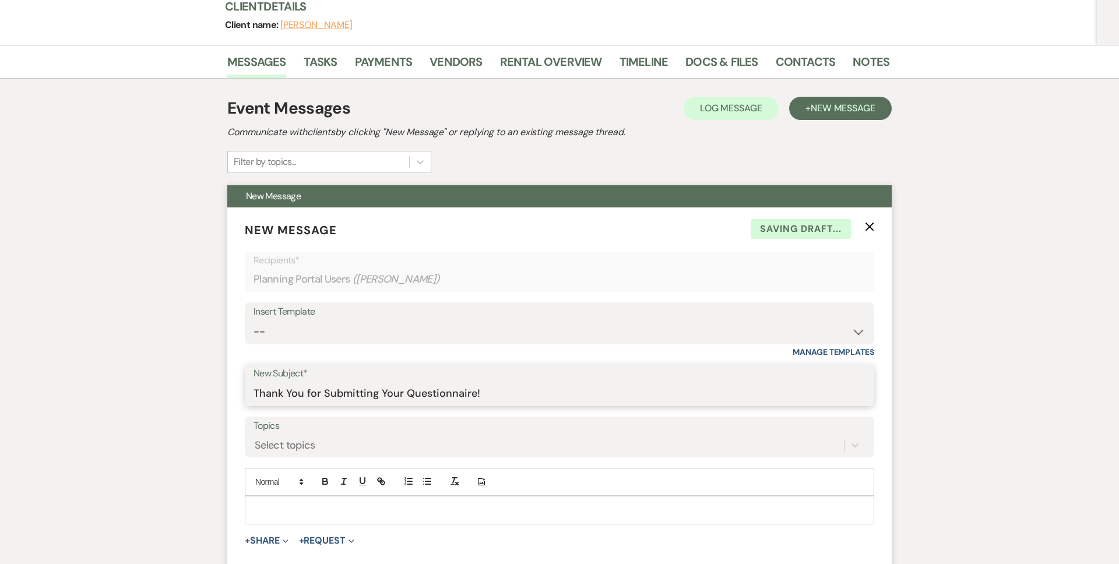
scroll to position [209, 0]
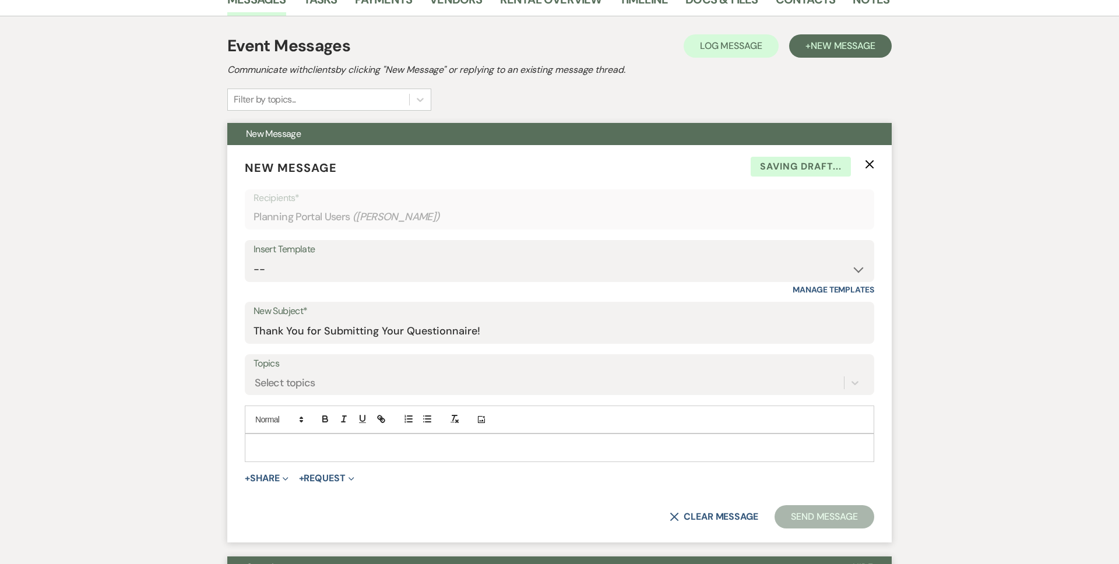
click at [333, 457] on div at bounding box center [559, 447] width 628 height 27
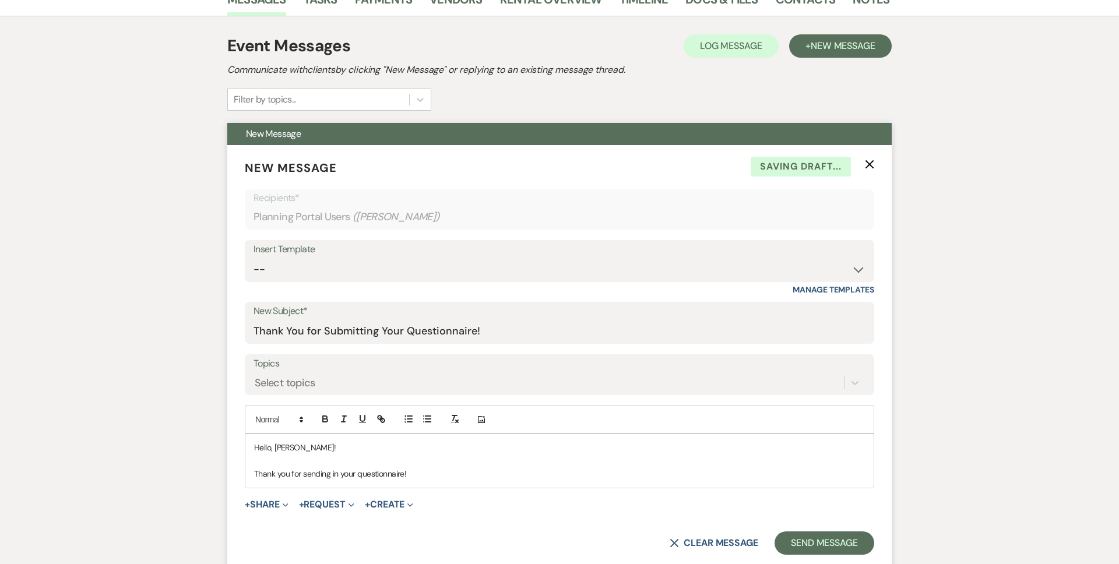
click at [420, 475] on p "Thank you for sending in your questionnaire!" at bounding box center [559, 473] width 611 height 13
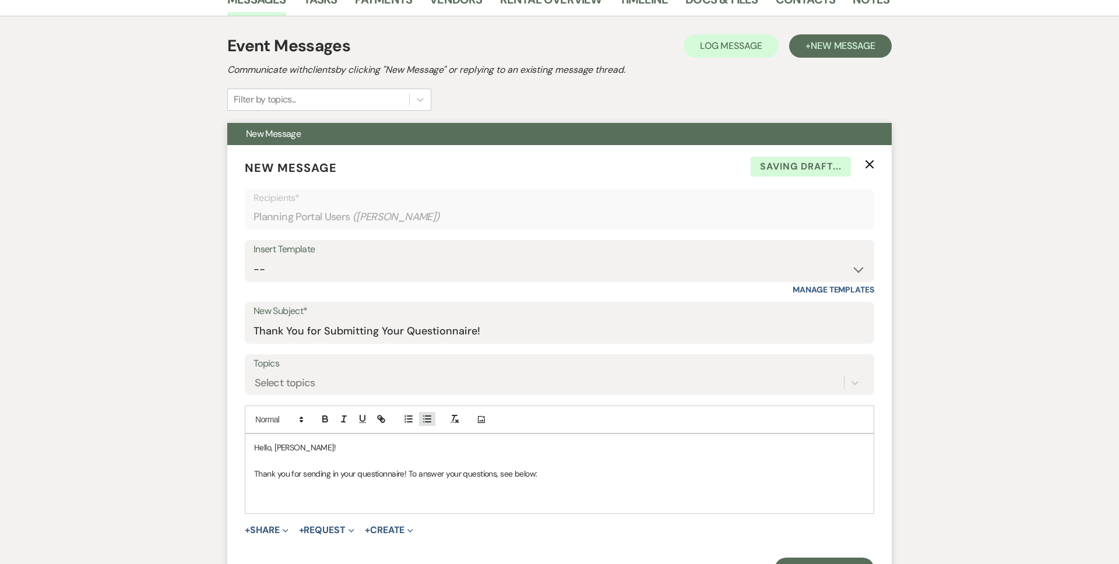
click at [428, 419] on line "button" at bounding box center [427, 419] width 5 height 0
click at [301, 494] on li at bounding box center [565, 500] width 599 height 13
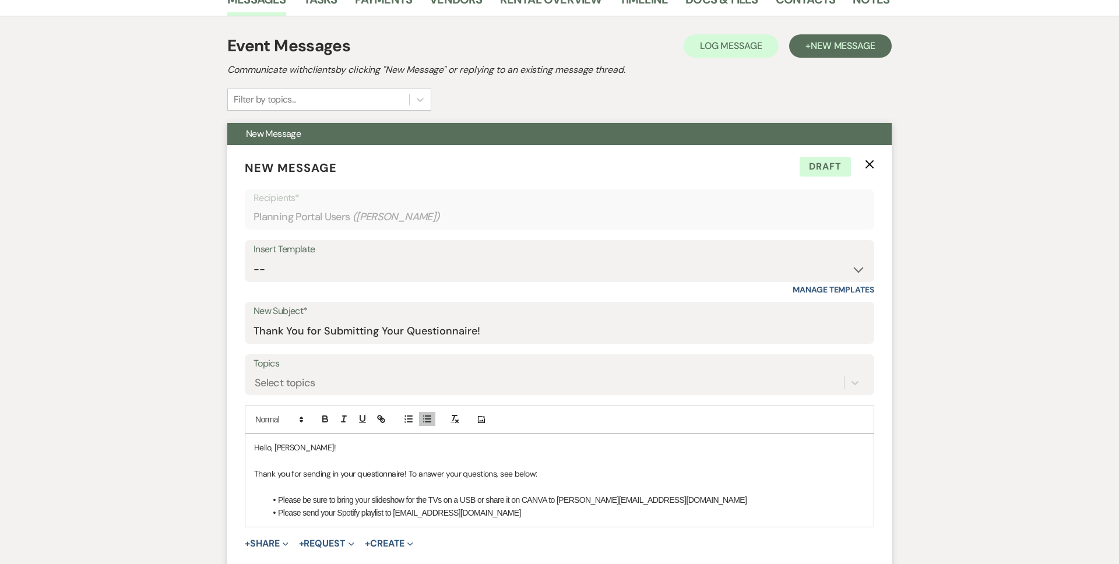
click at [480, 477] on p "Thank you for sending in your questionnaire! To answer your questions, see belo…" at bounding box center [559, 473] width 611 height 13
click at [493, 514] on li "Please send your Spotify playlist to hello@company421.com" at bounding box center [565, 512] width 599 height 13
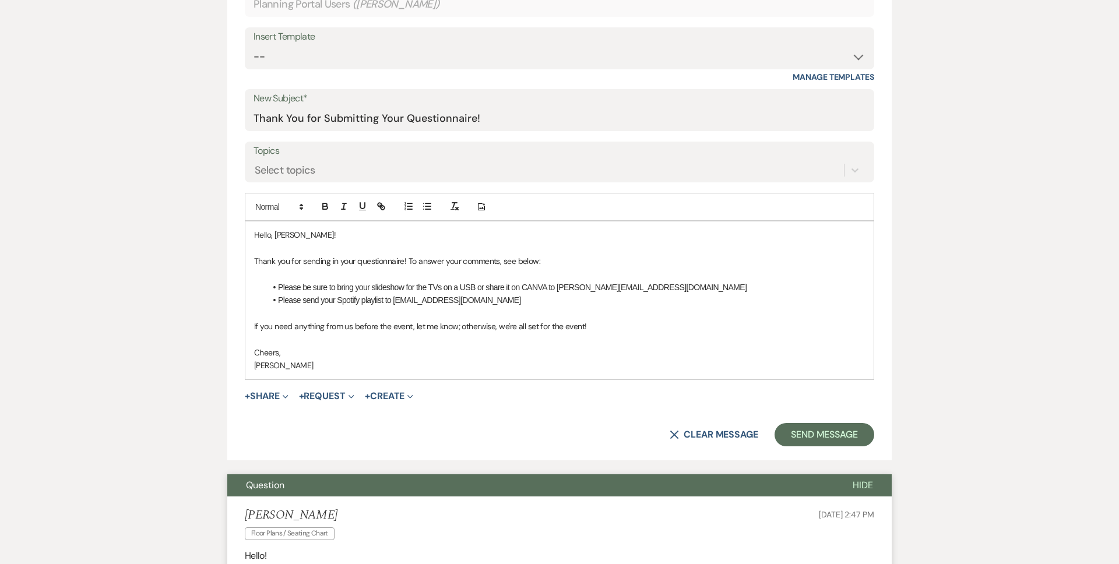
scroll to position [439, 0]
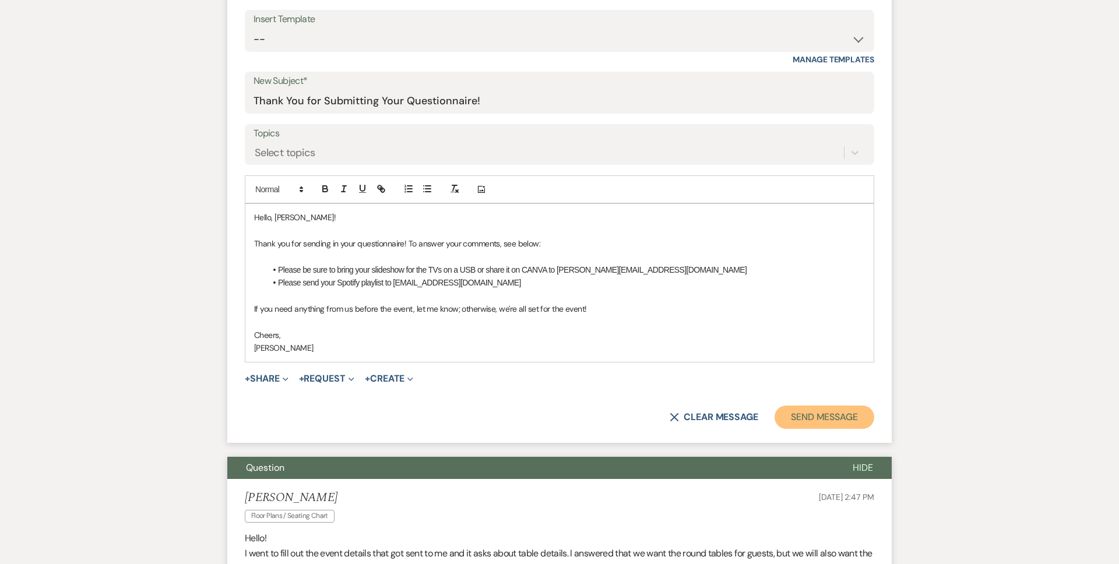
click at [837, 417] on button "Send Message" at bounding box center [824, 417] width 100 height 23
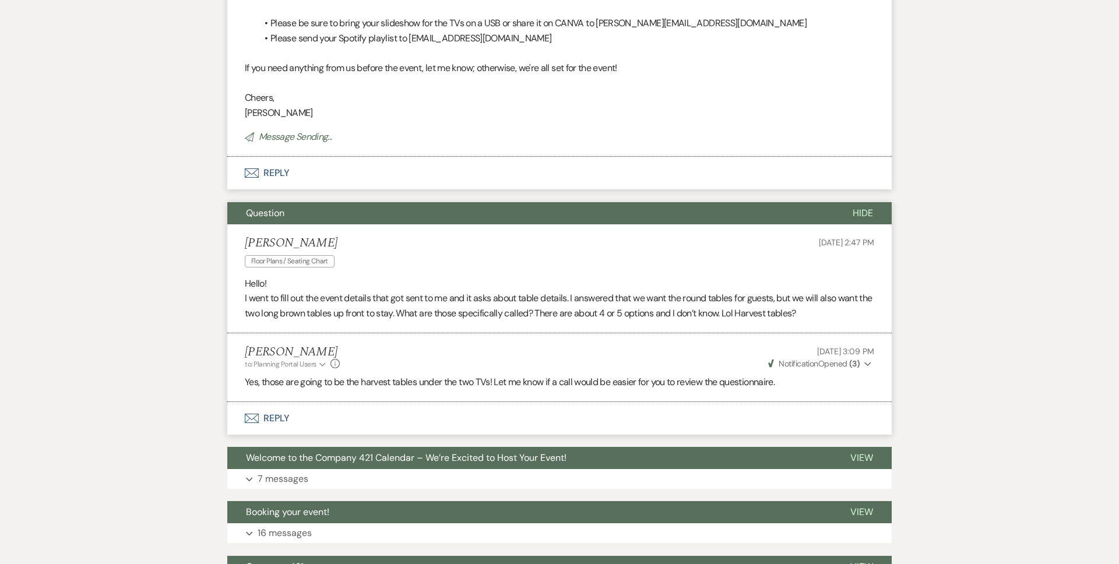
scroll to position [6, 0]
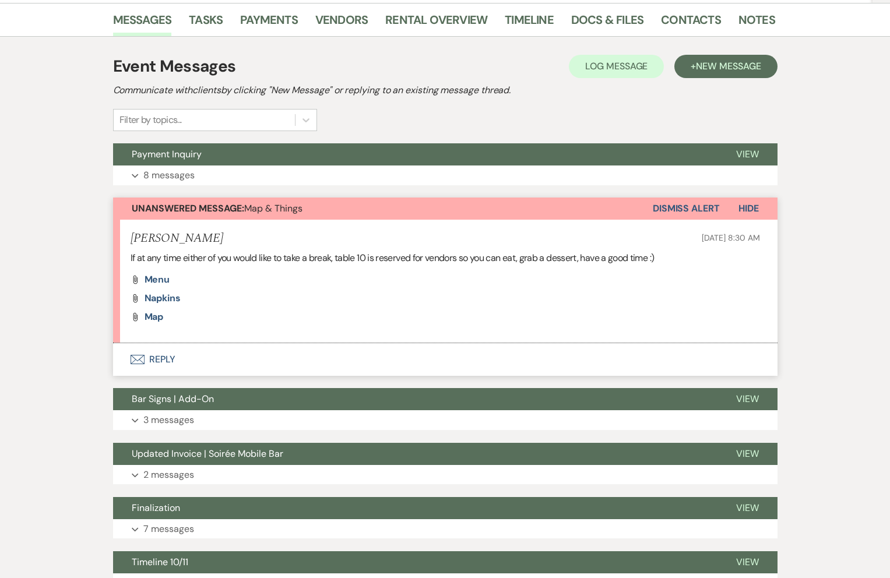
scroll to position [205, 0]
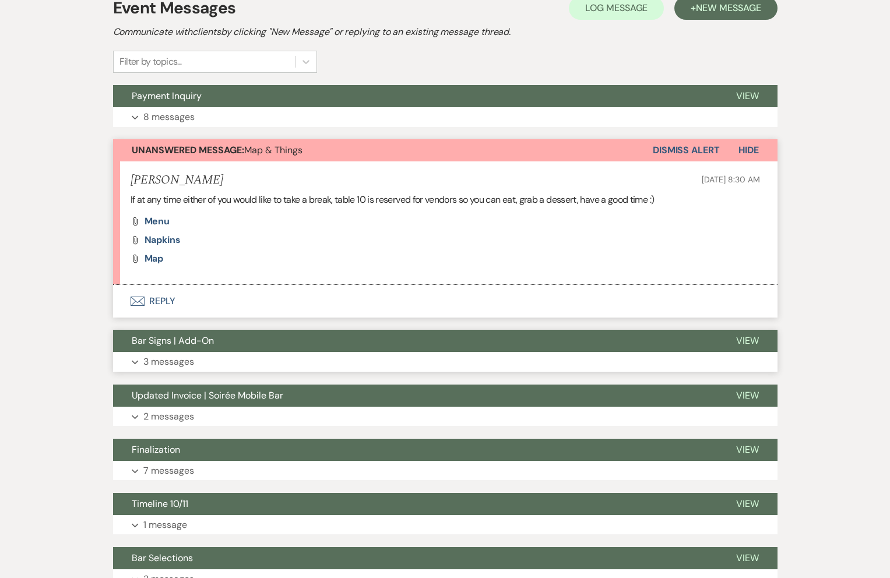
click at [199, 363] on button "Expand 3 messages" at bounding box center [445, 362] width 664 height 20
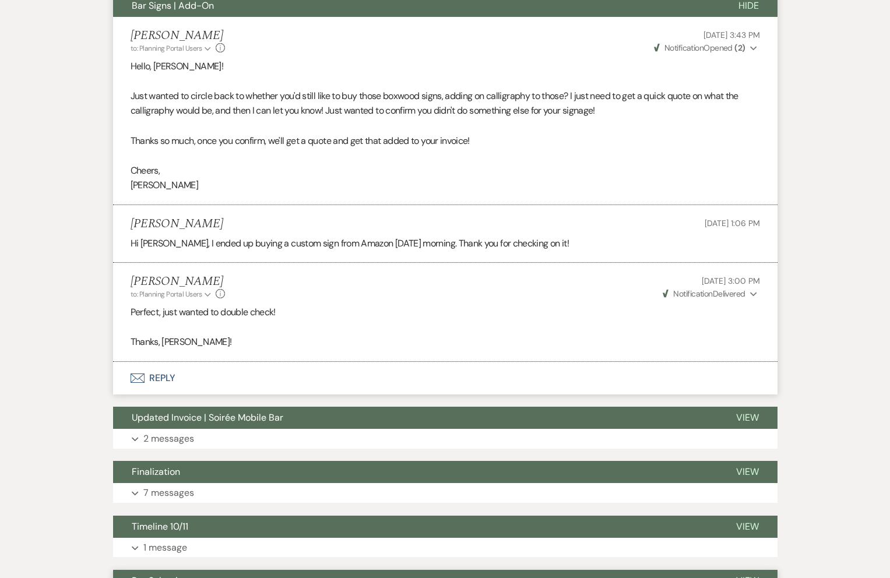
scroll to position [214, 0]
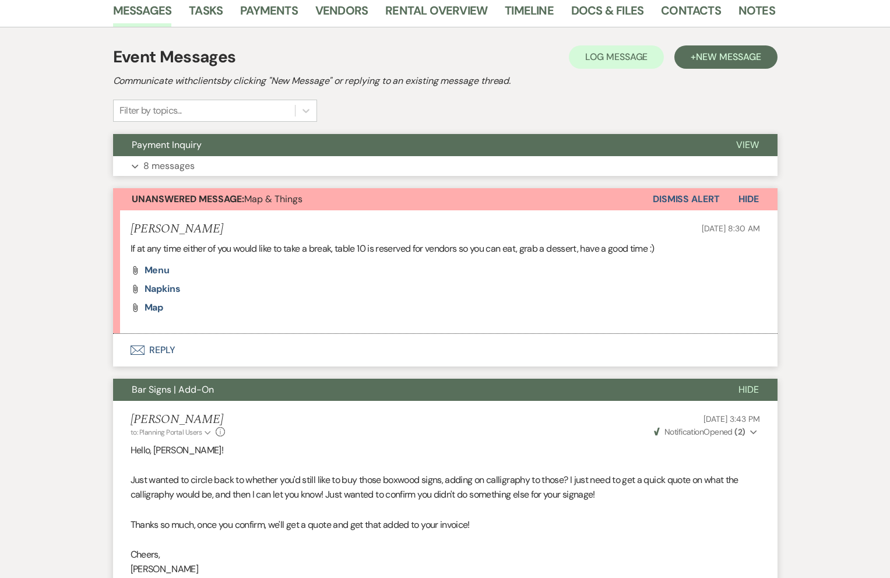
click at [198, 164] on button "Expand 8 messages" at bounding box center [445, 166] width 664 height 20
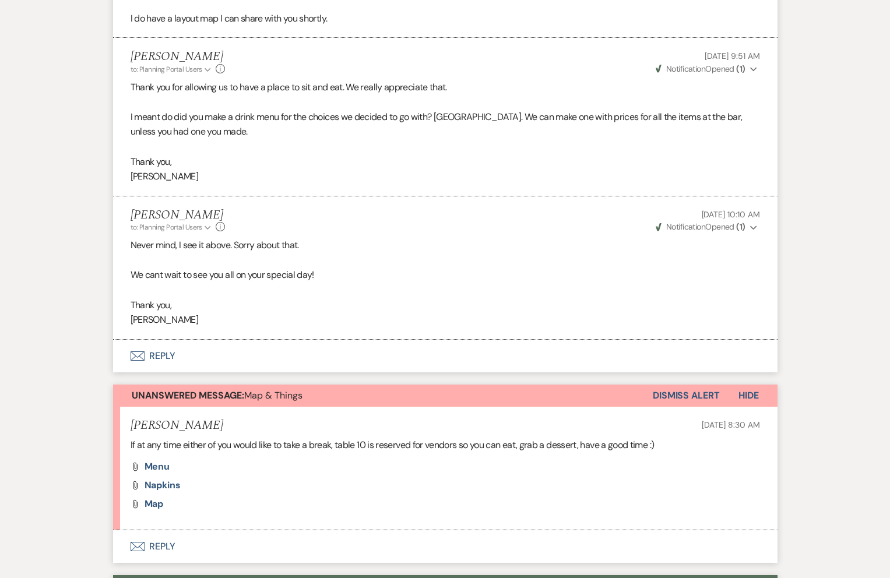
scroll to position [1322, 0]
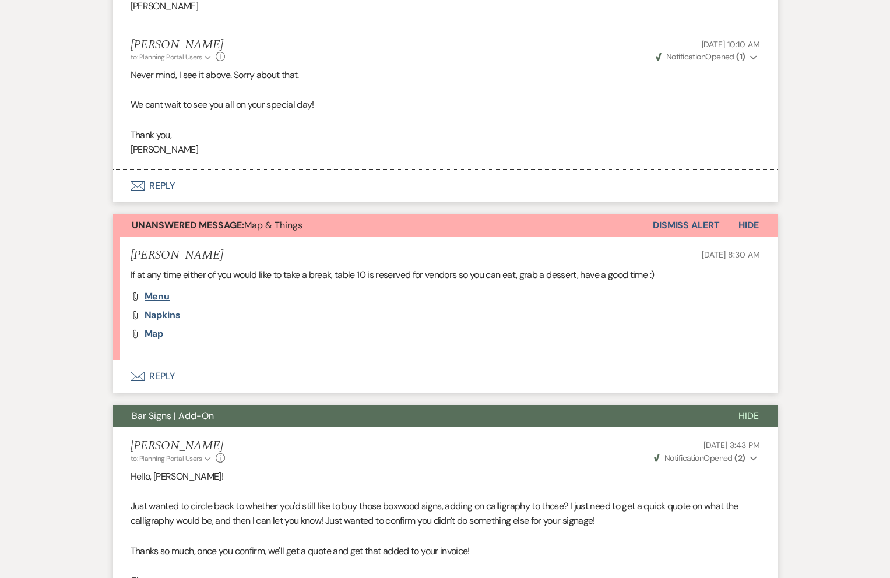
click at [154, 296] on span "Menu" at bounding box center [158, 296] width 26 height 12
click at [526, 314] on div "Attach File Napkins" at bounding box center [445, 315] width 629 height 9
click at [202, 338] on li "Jona Sep 24, 2025, 8:30 AM If at any time either of you would like to take a br…" at bounding box center [445, 298] width 664 height 123
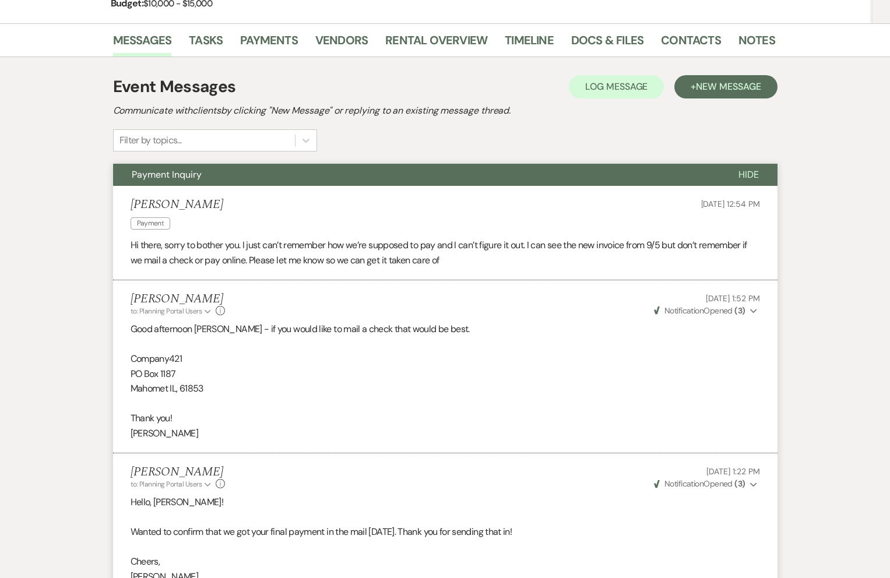
scroll to position [0, 0]
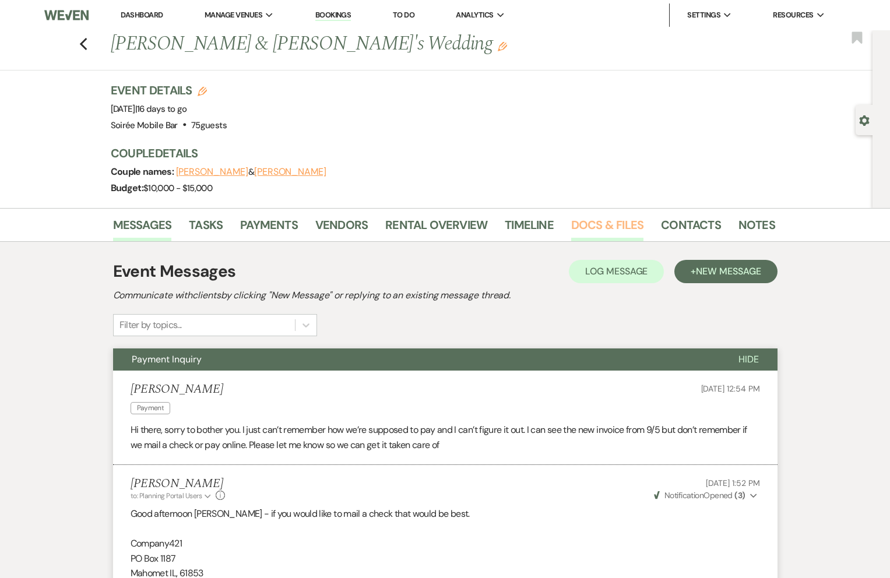
click at [584, 229] on link "Docs & Files" at bounding box center [607, 229] width 72 height 26
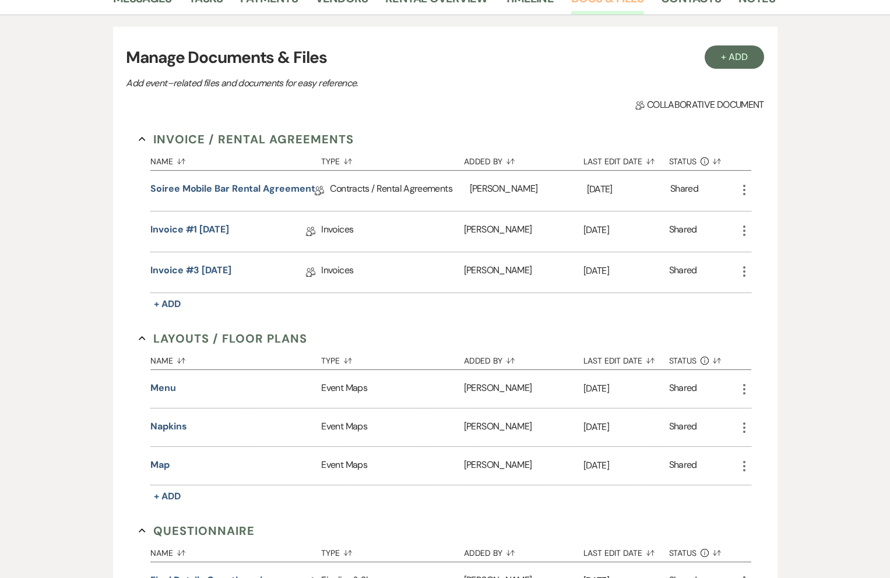
scroll to position [238, 0]
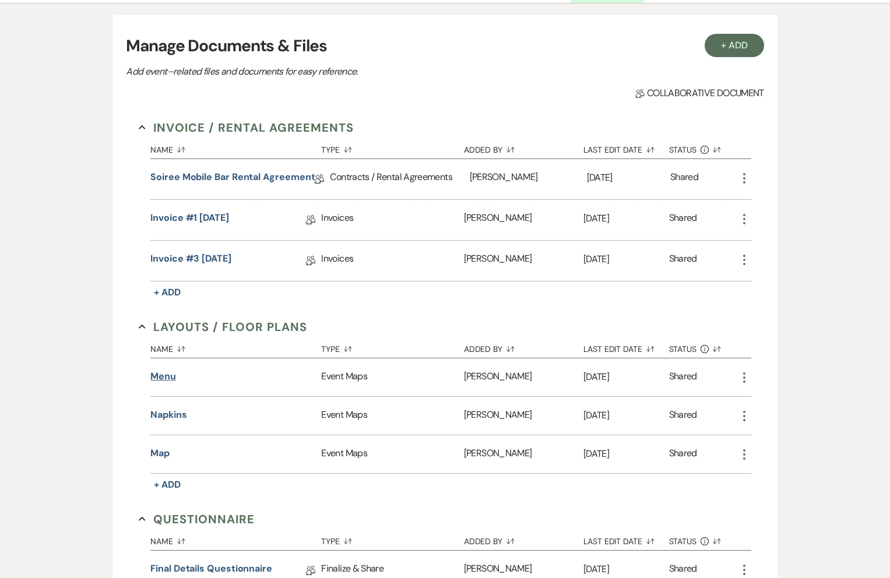
click at [167, 377] on button "Menu" at bounding box center [163, 376] width 26 height 14
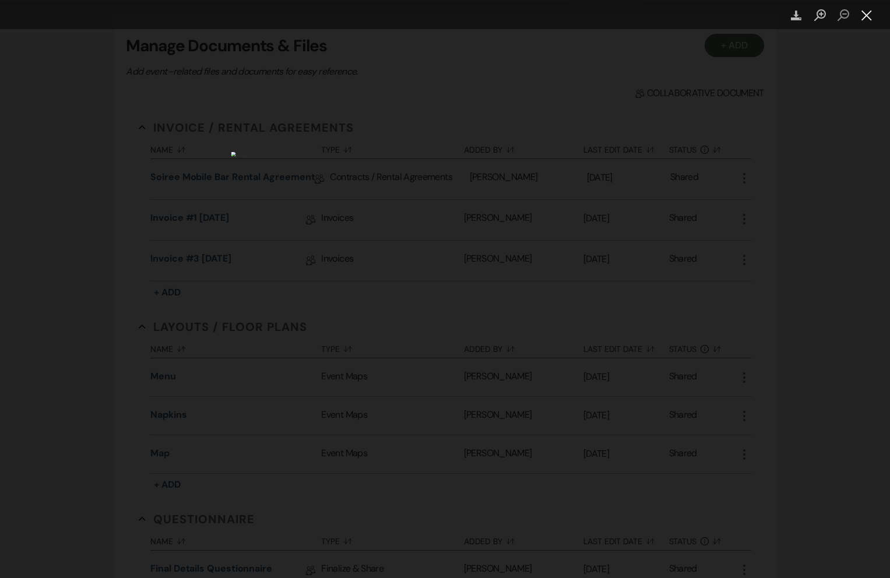
click at [868, 15] on button "Close lightbox" at bounding box center [866, 15] width 23 height 20
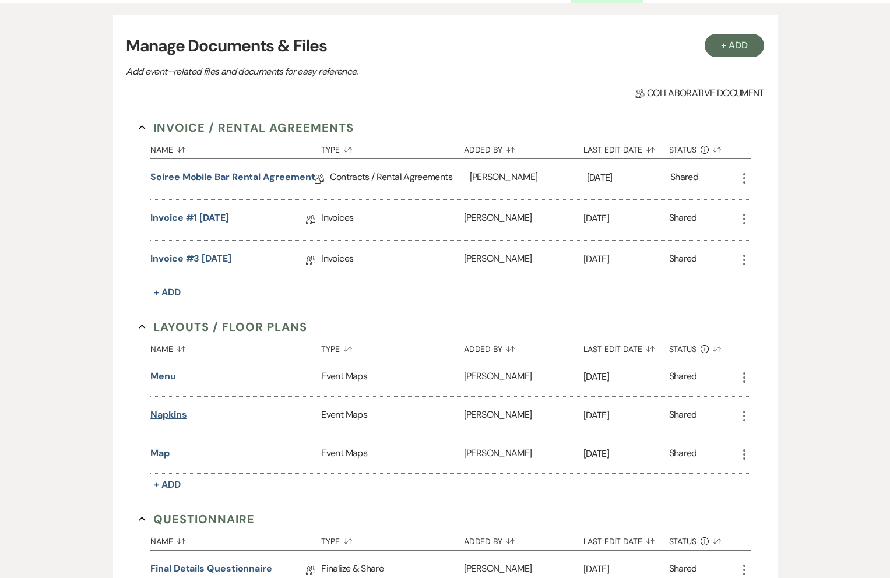
click at [169, 414] on button "Napkins" at bounding box center [168, 415] width 36 height 14
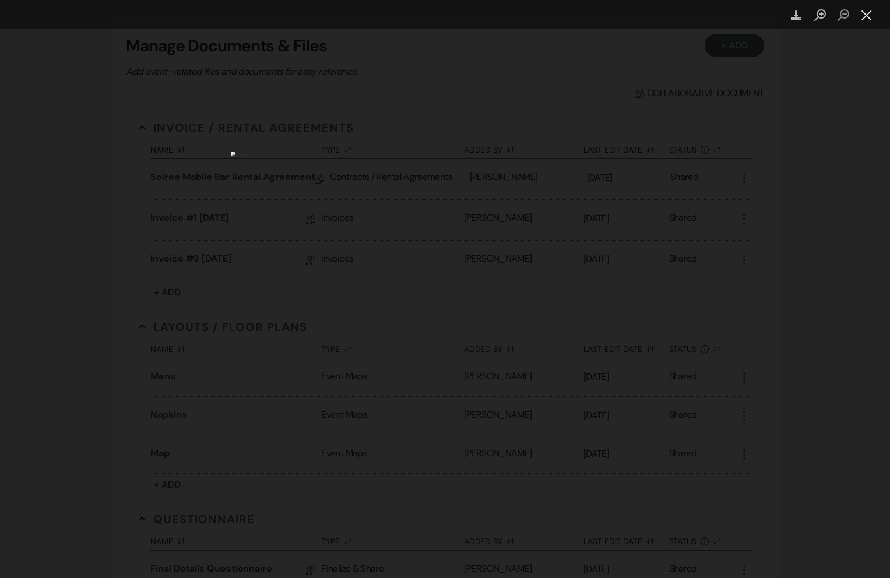
click at [864, 13] on button "Close lightbox" at bounding box center [866, 15] width 23 height 20
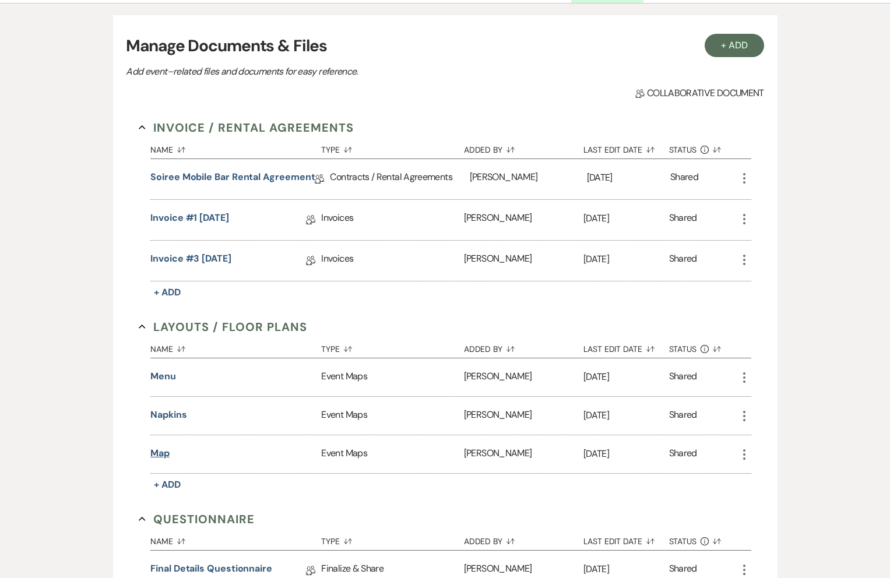
click at [155, 449] on button "Map" at bounding box center [159, 453] width 19 height 14
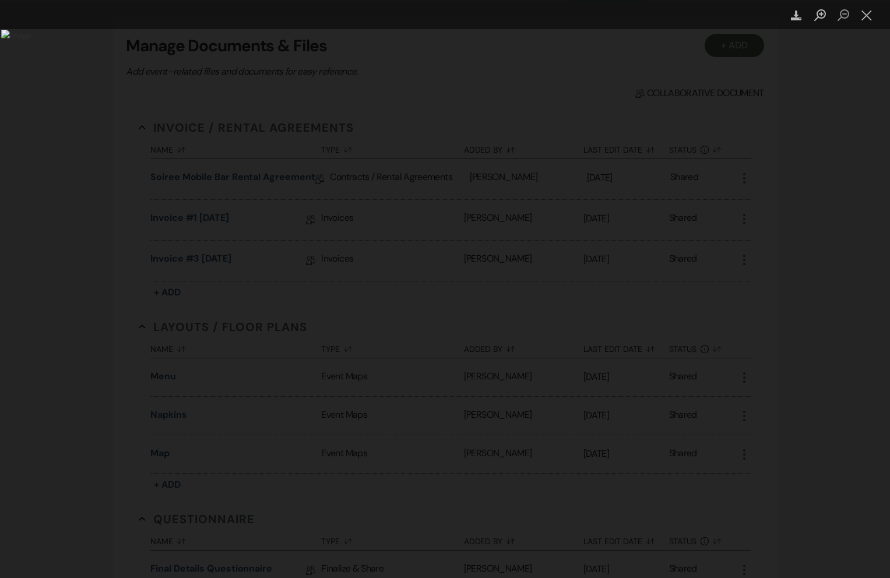
click at [529, 333] on img "Lightbox" at bounding box center [400, 289] width 798 height 519
click at [797, 17] on icon "Download" at bounding box center [796, 15] width 11 height 11
click at [871, 20] on button "Close lightbox" at bounding box center [866, 15] width 23 height 20
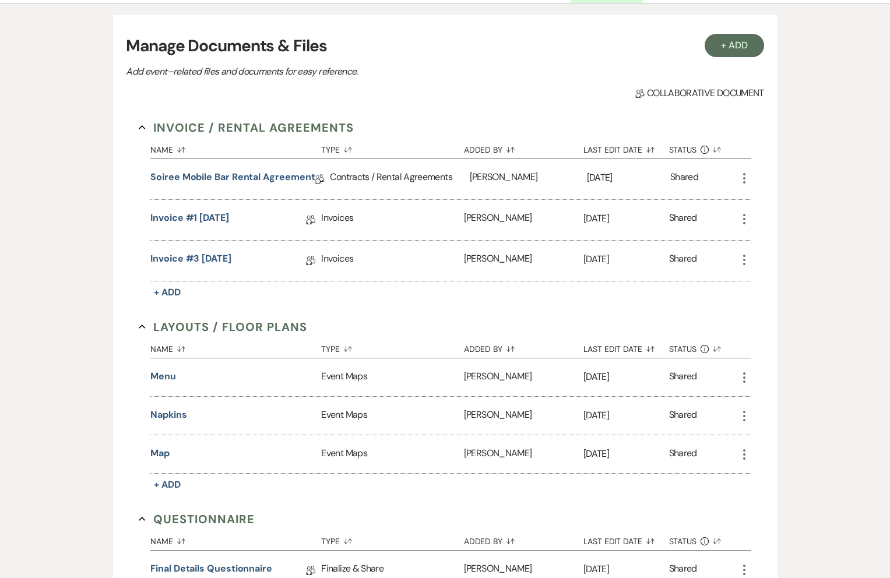
scroll to position [0, 0]
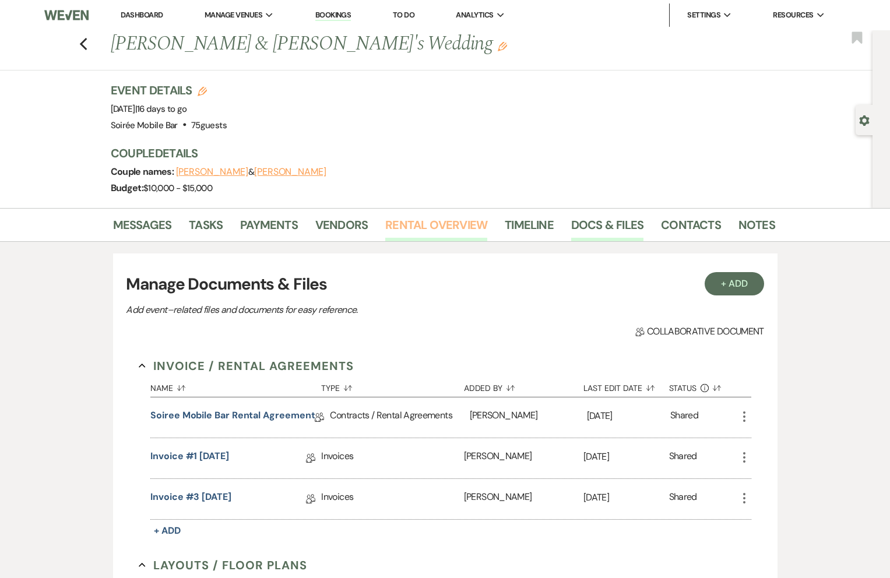
click at [437, 221] on link "Rental Overview" at bounding box center [436, 229] width 102 height 26
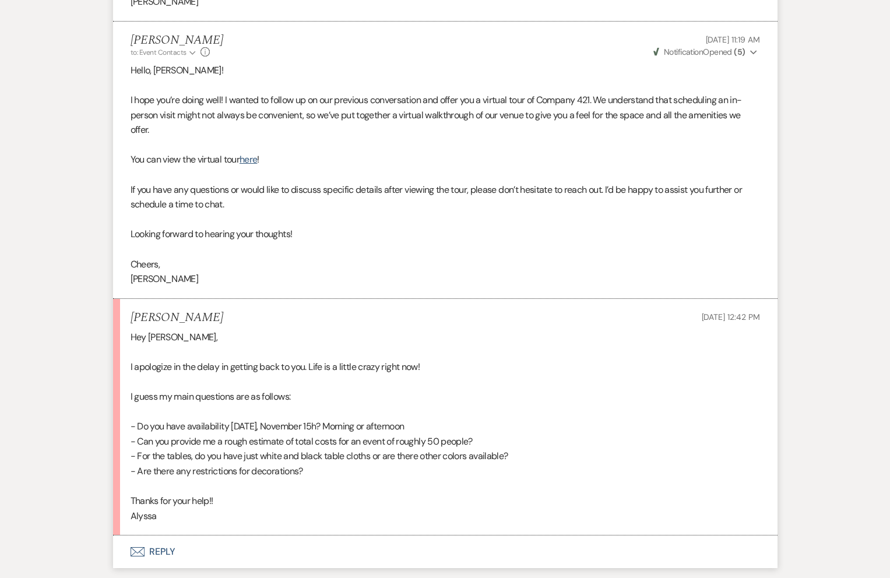
scroll to position [1676, 0]
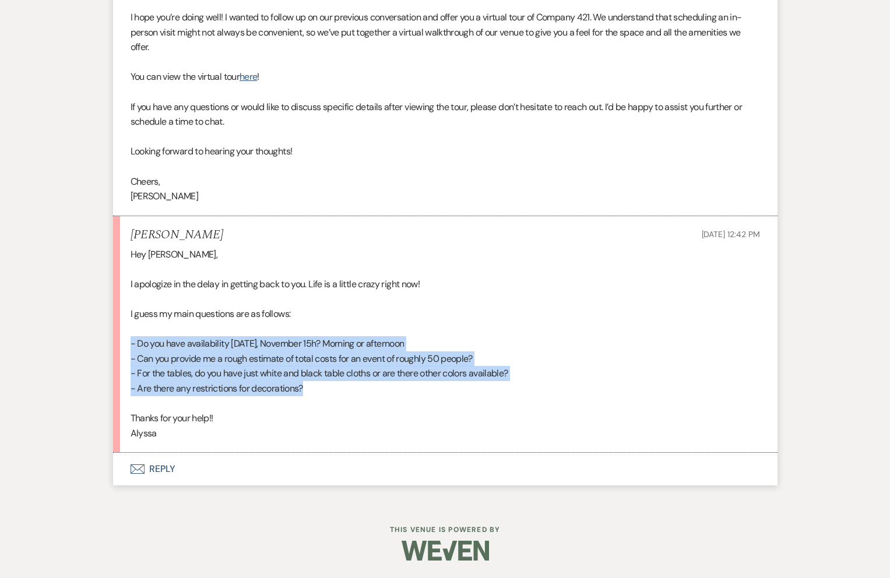
drag, startPoint x: 316, startPoint y: 392, endPoint x: 113, endPoint y: 336, distance: 210.8
click at [113, 336] on li "Alyssa Brown Sep 23, 2025, 12:42 PM Hey Hillary, I apologize in the delay in ge…" at bounding box center [445, 334] width 664 height 237
copy div "- Do you have availability Saturday, November 15h? Morning or afternoon - Can y…"
click at [156, 468] on button "Envelope Reply" at bounding box center [445, 469] width 664 height 33
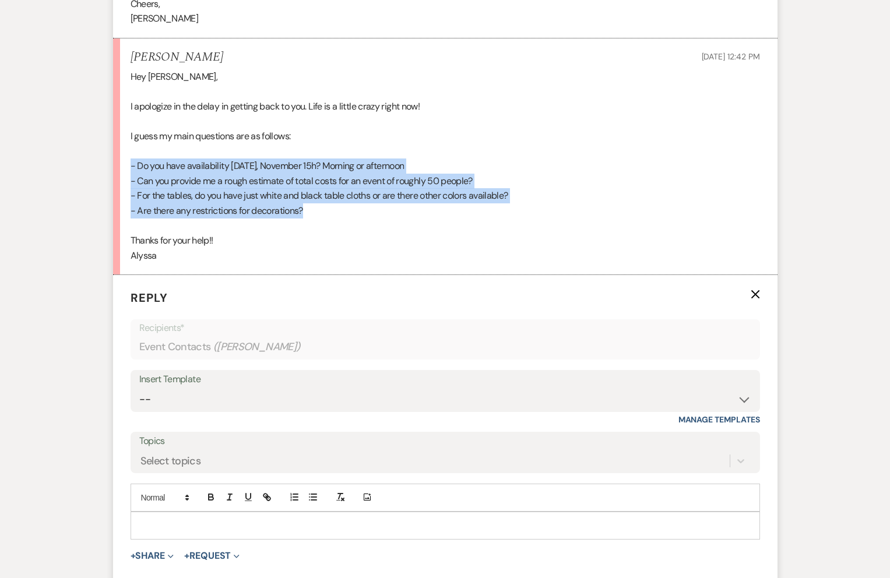
scroll to position [1889, 0]
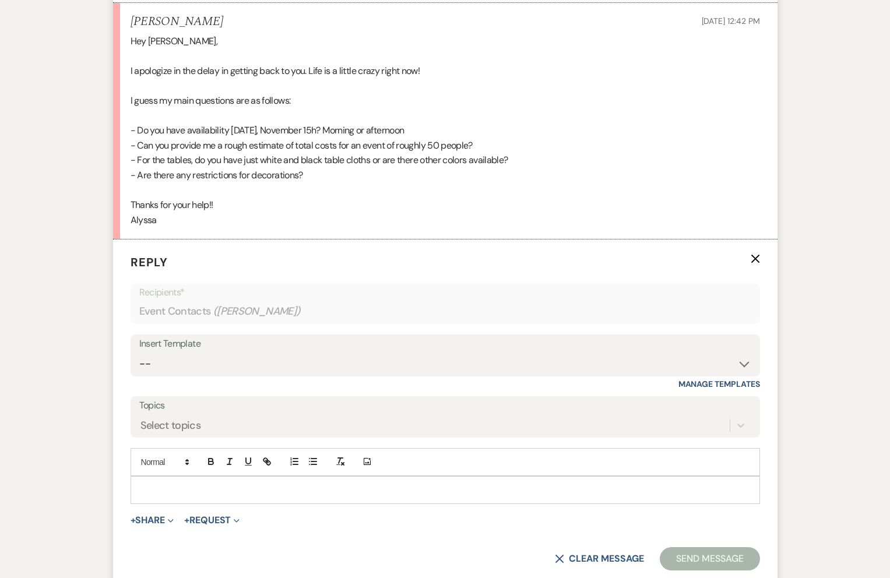
click at [224, 488] on p at bounding box center [445, 490] width 611 height 13
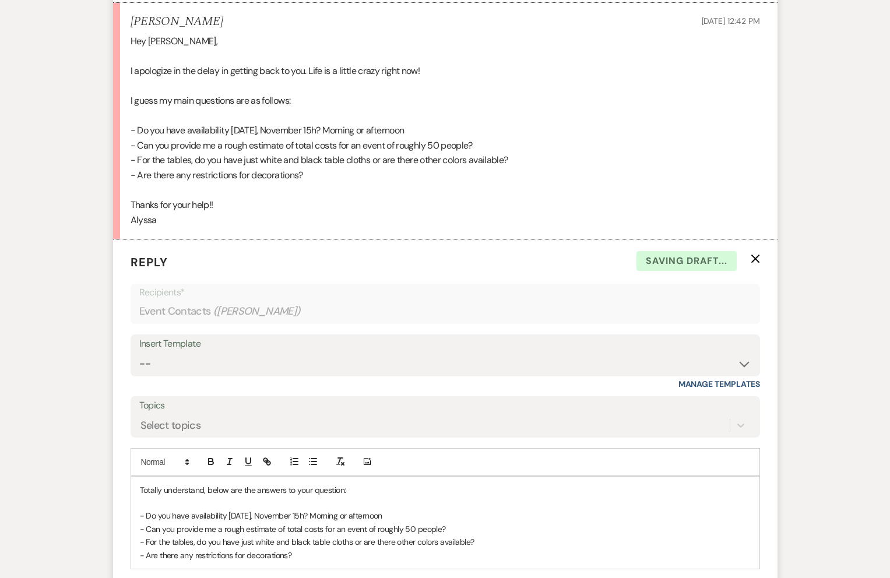
click at [404, 515] on p "- Do you have availability Saturday, November 15h? Morning or afternoon" at bounding box center [445, 515] width 611 height 13
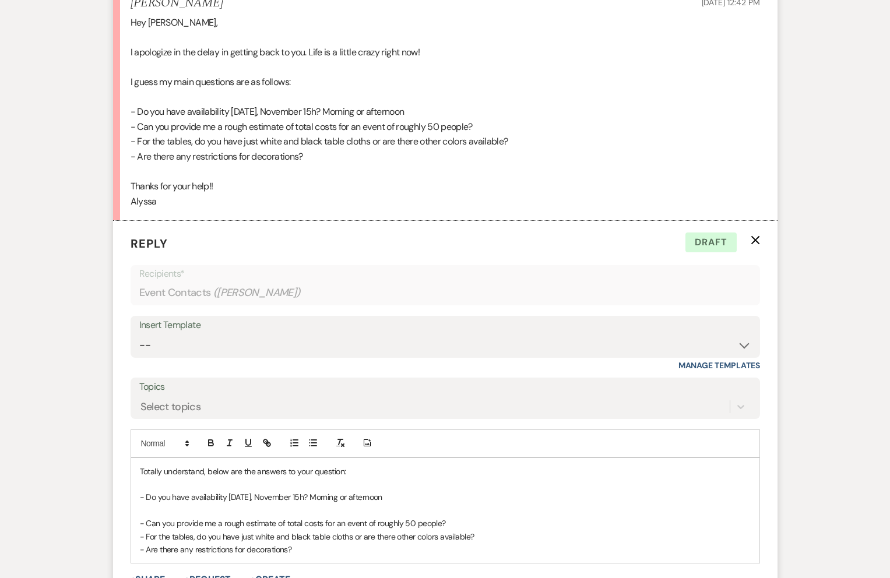
scroll to position [1917, 0]
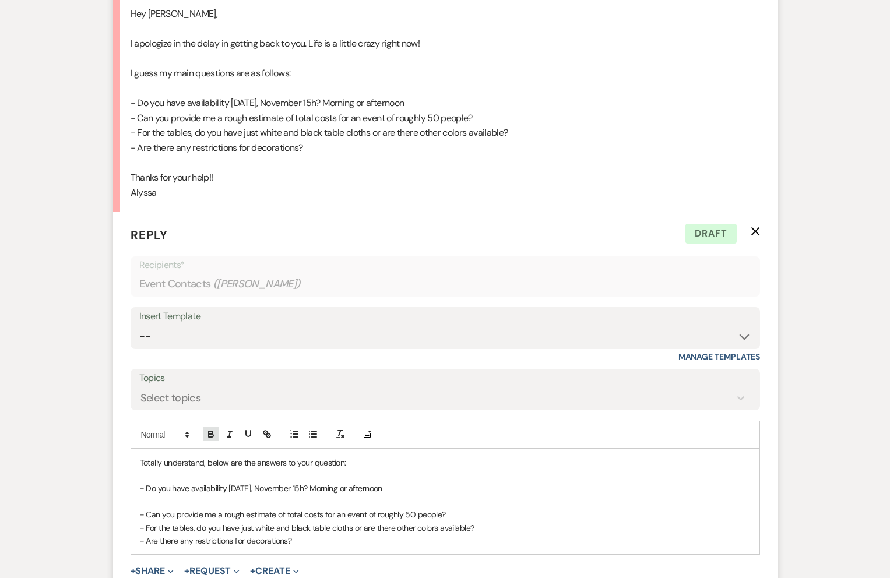
click at [211, 434] on icon "button" at bounding box center [211, 435] width 5 height 3
click at [393, 497] on p "We do have the morning open on our calendar at this time!" at bounding box center [445, 501] width 611 height 13
click at [452, 512] on p "- Can you provide me a rough estimate of total costs for an event of roughly 50…" at bounding box center [445, 514] width 611 height 13
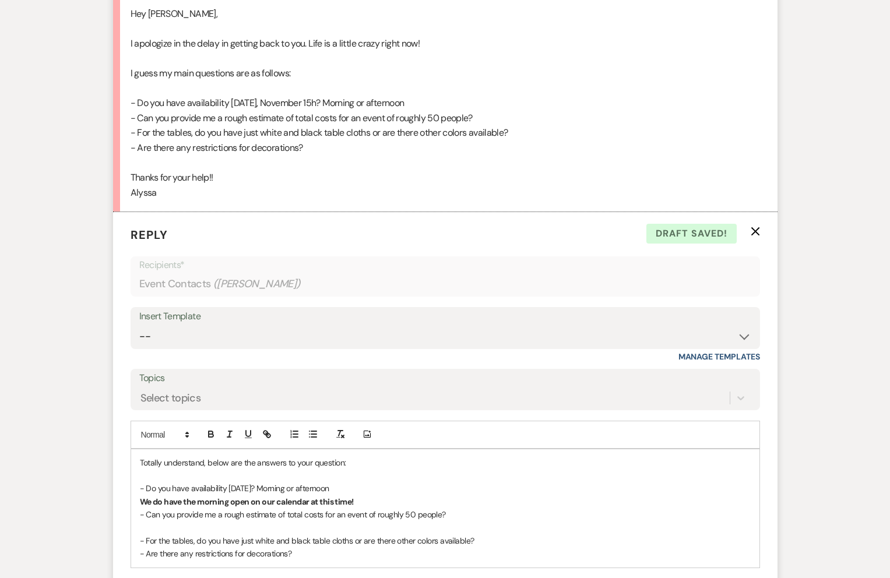
click at [458, 465] on p "Totally understand, below are the answers to your question:" at bounding box center [445, 462] width 611 height 13
click at [213, 431] on icon "button" at bounding box center [211, 434] width 10 height 10
click at [145, 528] on p at bounding box center [445, 528] width 611 height 13
click at [211, 435] on icon "button" at bounding box center [211, 434] width 10 height 10
click at [490, 539] on p "- For the tables, do you have just white and black table cloths or are there ot…" at bounding box center [445, 540] width 611 height 13
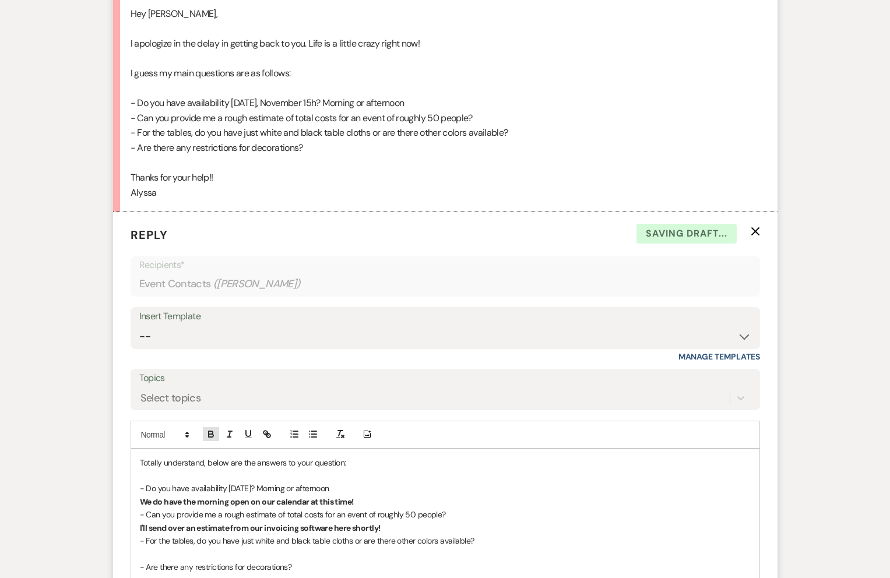
click at [209, 434] on icon "button" at bounding box center [211, 435] width 5 height 3
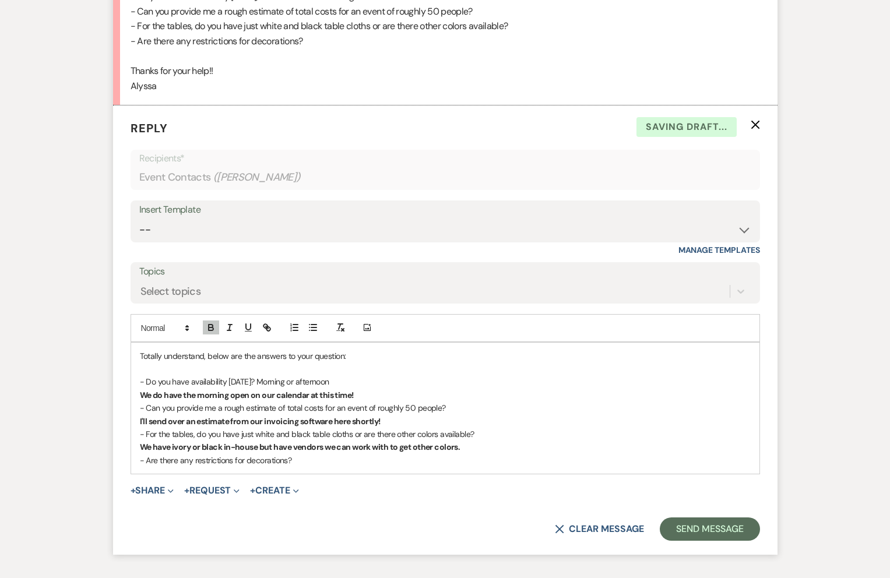
scroll to position [2027, 0]
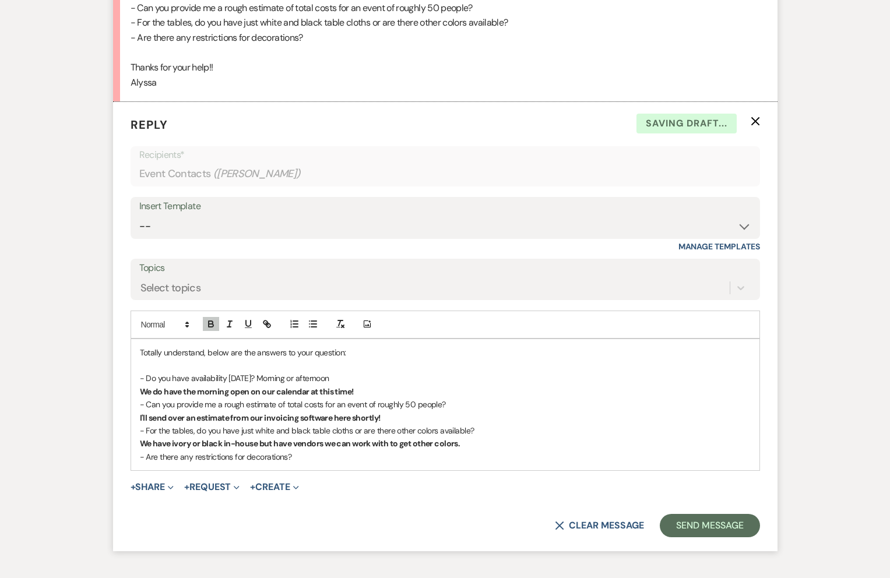
click at [312, 460] on p "- Are there any restrictions for decorations?" at bounding box center [445, 456] width 611 height 13
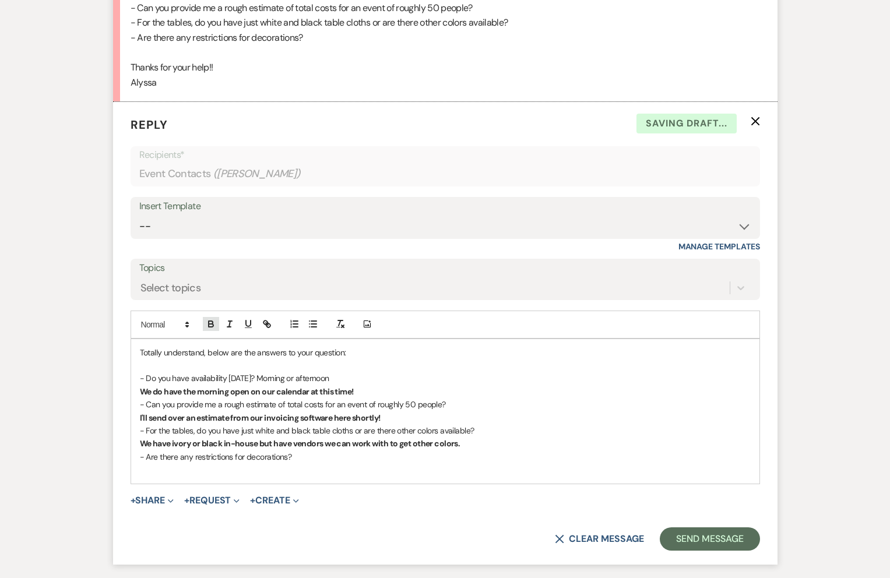
click at [210, 321] on icon "button" at bounding box center [211, 322] width 4 height 3
click at [347, 470] on p "No glitter or confetti or hanging things on the wall!" at bounding box center [445, 469] width 611 height 13
click at [689, 540] on button "Send Message" at bounding box center [710, 538] width 100 height 23
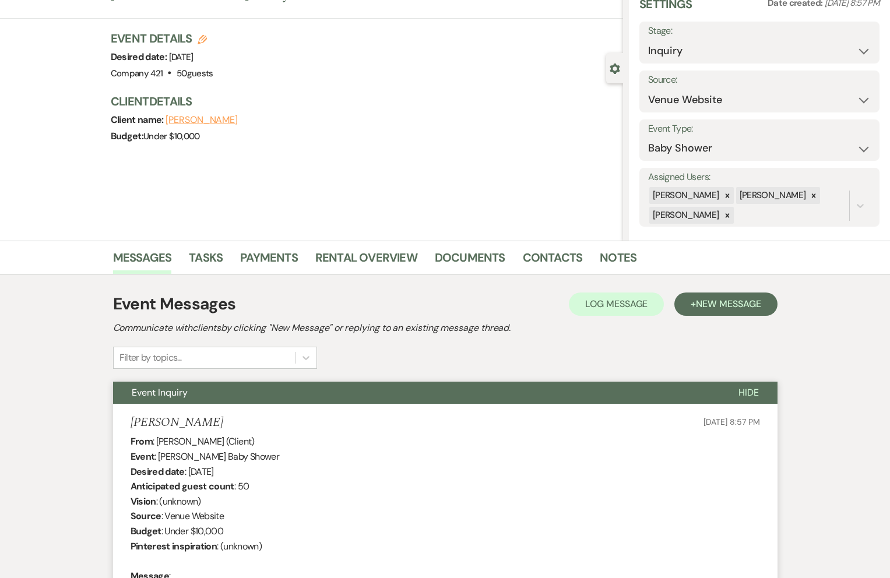
scroll to position [0, 0]
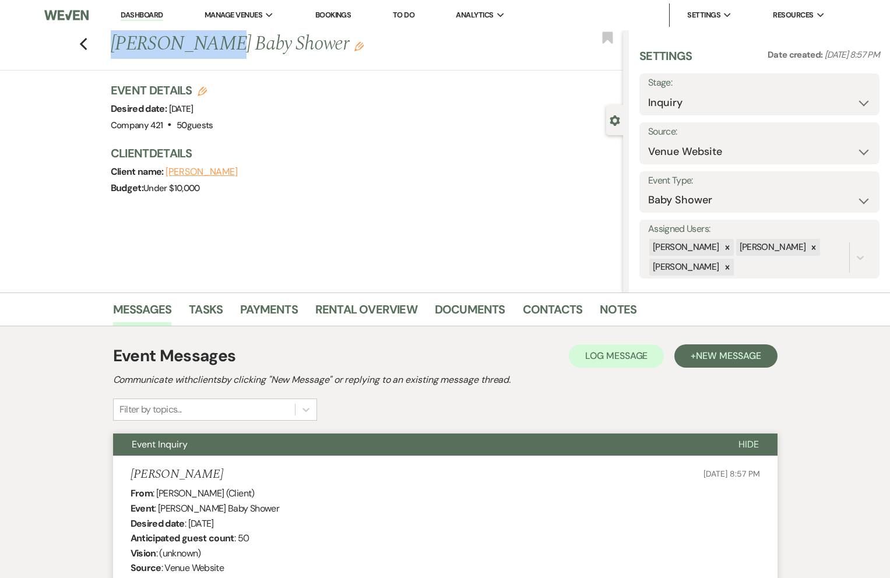
drag, startPoint x: 207, startPoint y: 48, endPoint x: 108, endPoint y: 47, distance: 99.7
click at [108, 47] on div "Previous Alyssa Brown's Baby Shower Edit" at bounding box center [364, 44] width 518 height 28
copy h1 "Alyssa Brown"
click at [533, 308] on link "Contacts" at bounding box center [553, 313] width 60 height 26
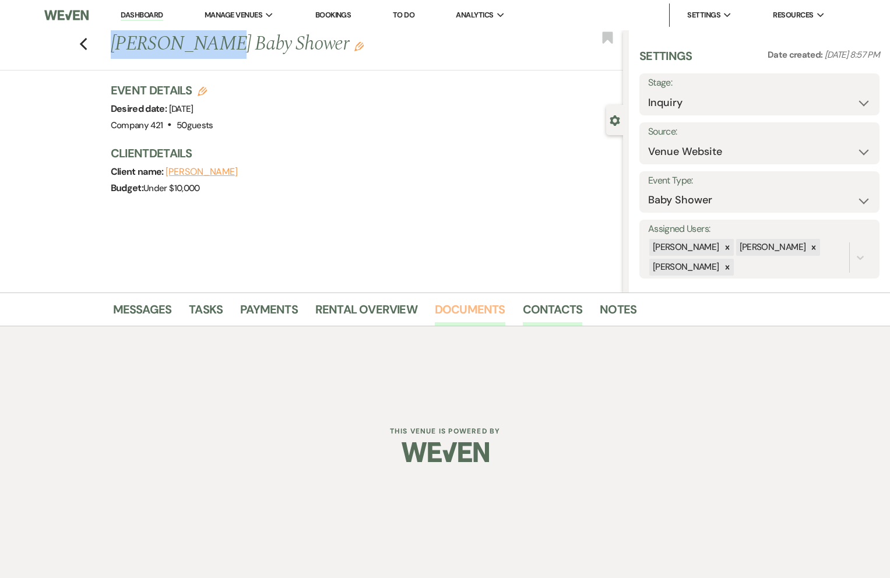
click at [484, 308] on link "Documents" at bounding box center [470, 313] width 71 height 26
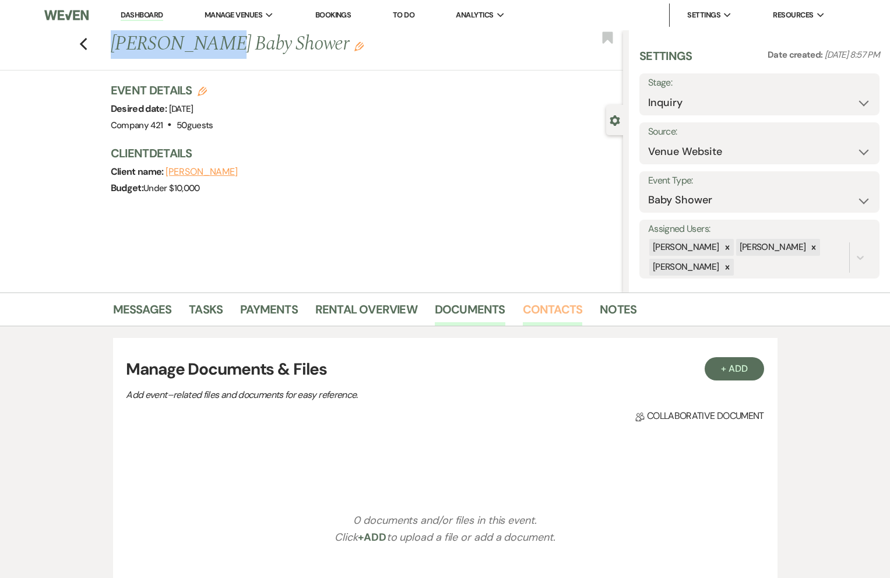
click at [540, 310] on link "Contacts" at bounding box center [553, 313] width 60 height 26
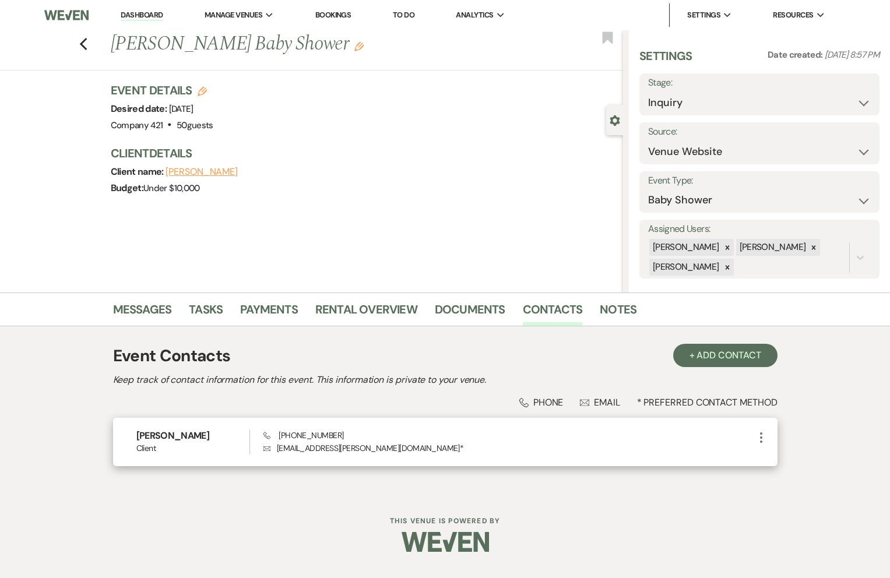
click at [347, 452] on p "Envelope alyssa.wichmann@gmail.com *" at bounding box center [508, 448] width 490 height 13
copy div "alyssa.wichmann@gmail.com * More"
click at [299, 432] on span "Phone (815) 821-5627" at bounding box center [303, 435] width 80 height 10
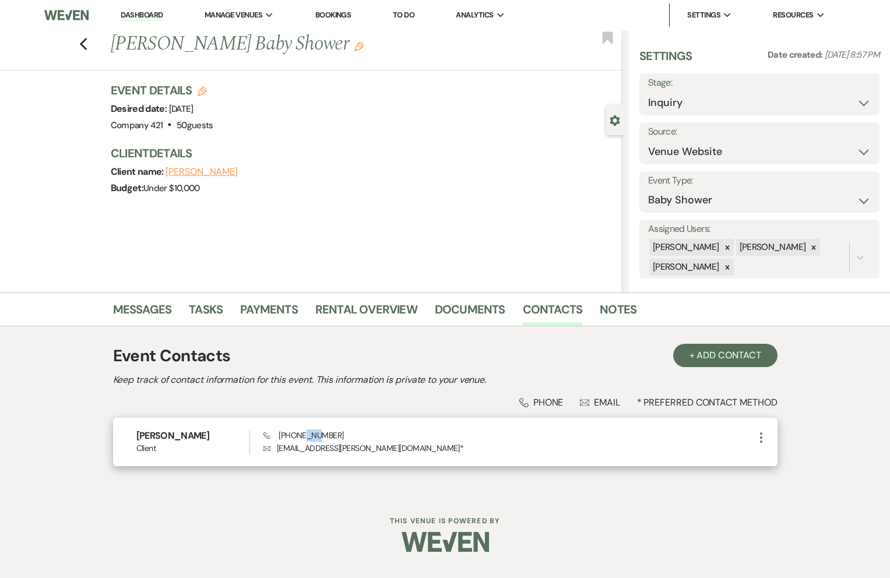
click at [299, 432] on span "Phone (815) 821-5627" at bounding box center [303, 435] width 80 height 10
copy span "(815) 821-5627"
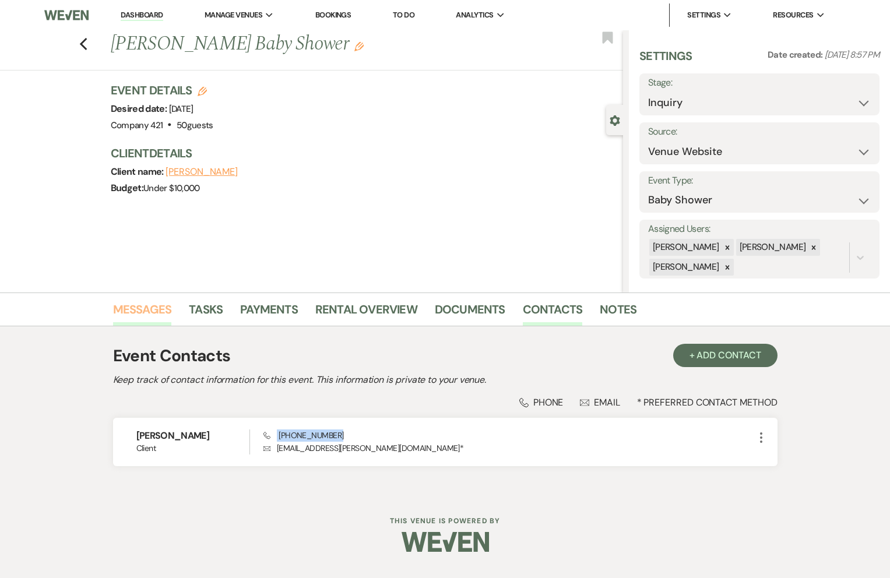
click at [150, 310] on link "Messages" at bounding box center [142, 313] width 59 height 26
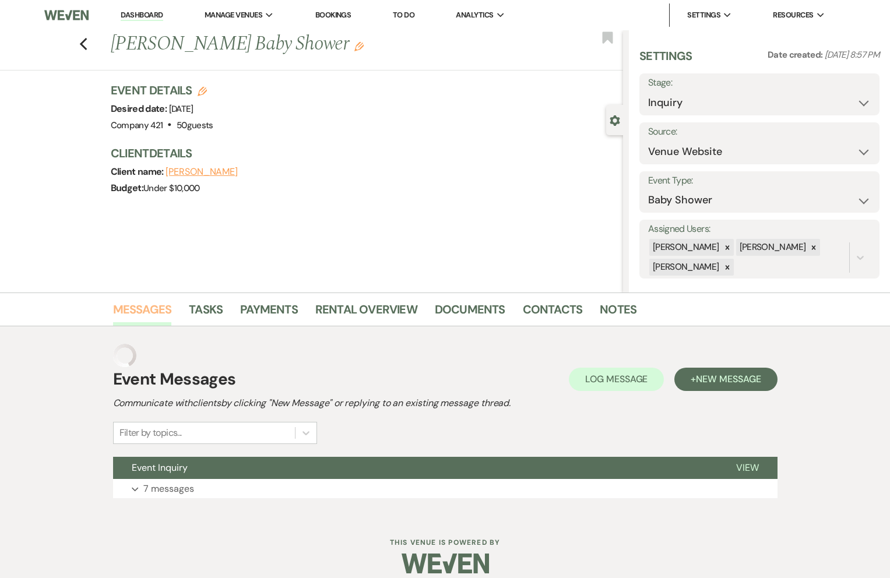
click at [150, 310] on link "Messages" at bounding box center [142, 313] width 59 height 26
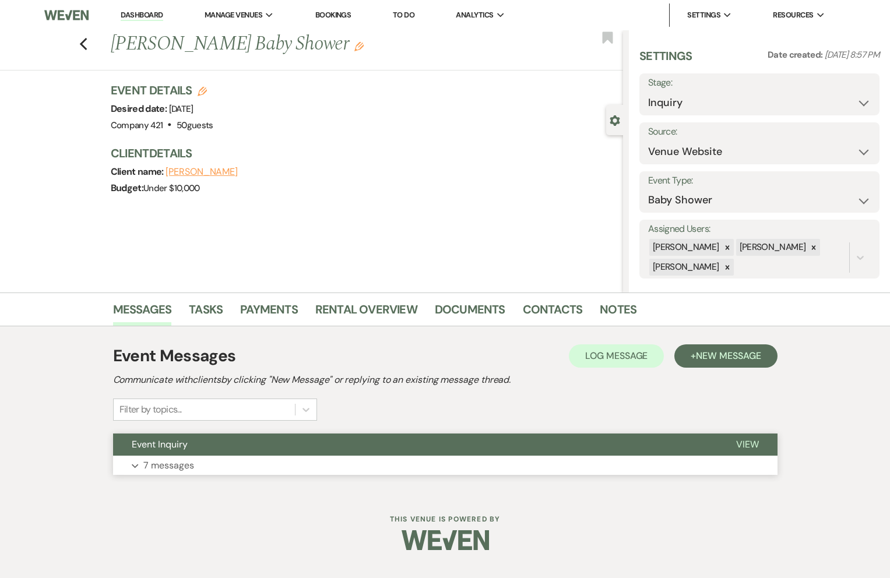
click at [176, 458] on p "7 messages" at bounding box center [168, 465] width 51 height 15
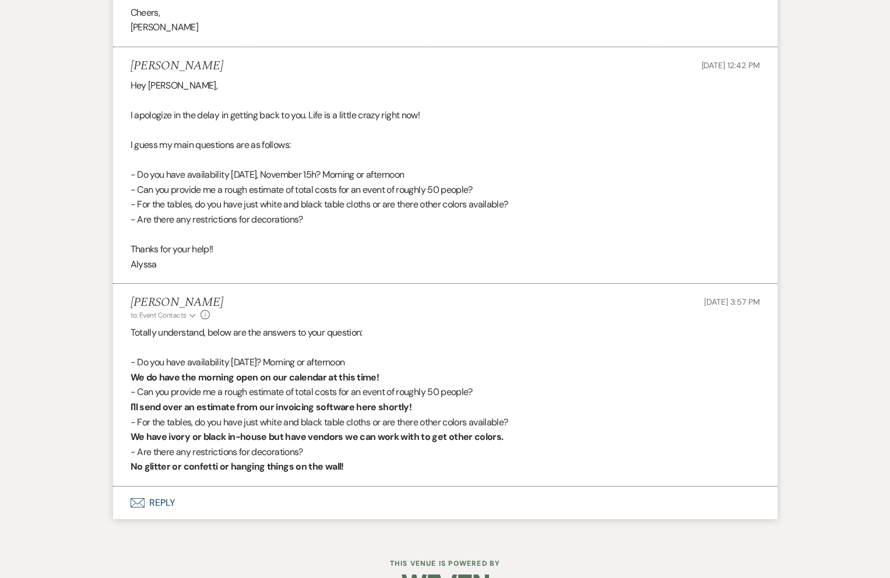
scroll to position [1829, 0]
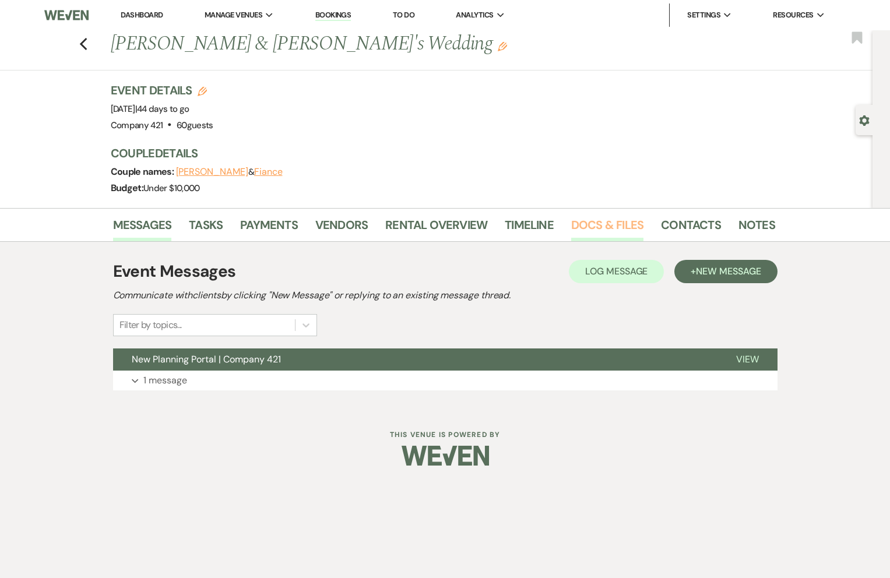
click at [582, 223] on link "Docs & Files" at bounding box center [607, 229] width 72 height 26
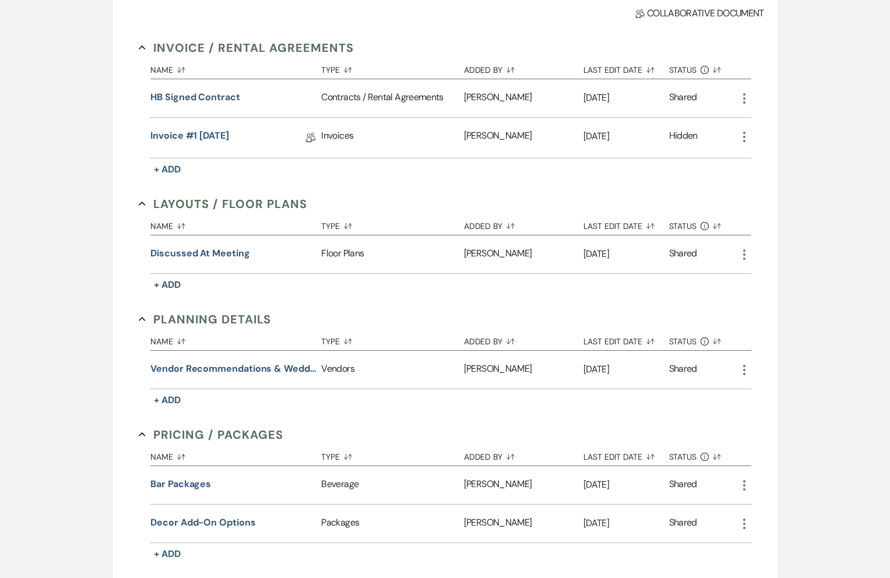
scroll to position [321, 0]
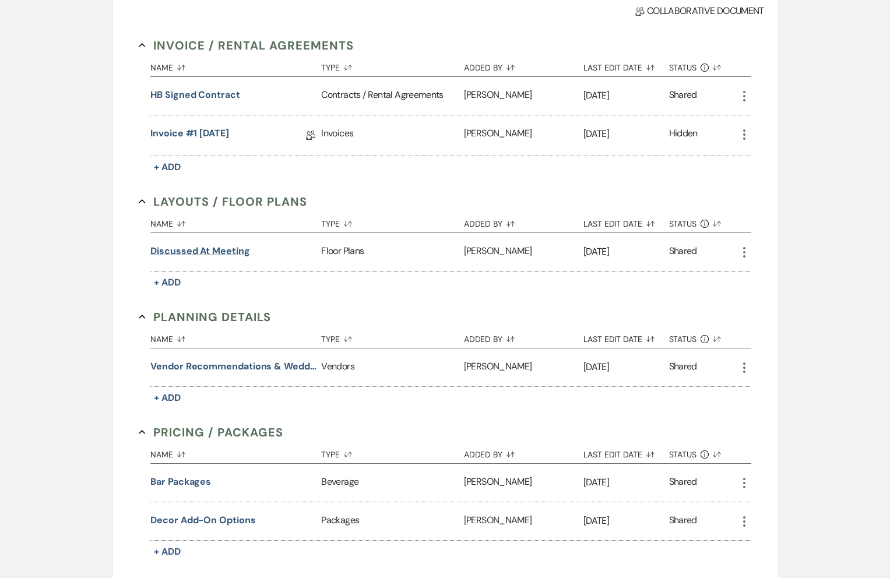
click at [233, 248] on button "Discussed at Meeting" at bounding box center [199, 251] width 99 height 14
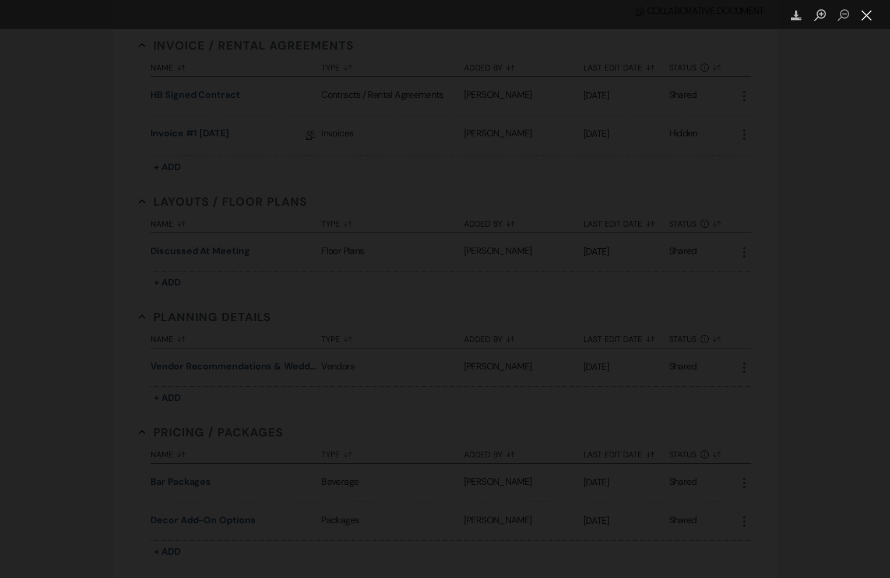
click at [866, 19] on button "Close lightbox" at bounding box center [866, 15] width 23 height 20
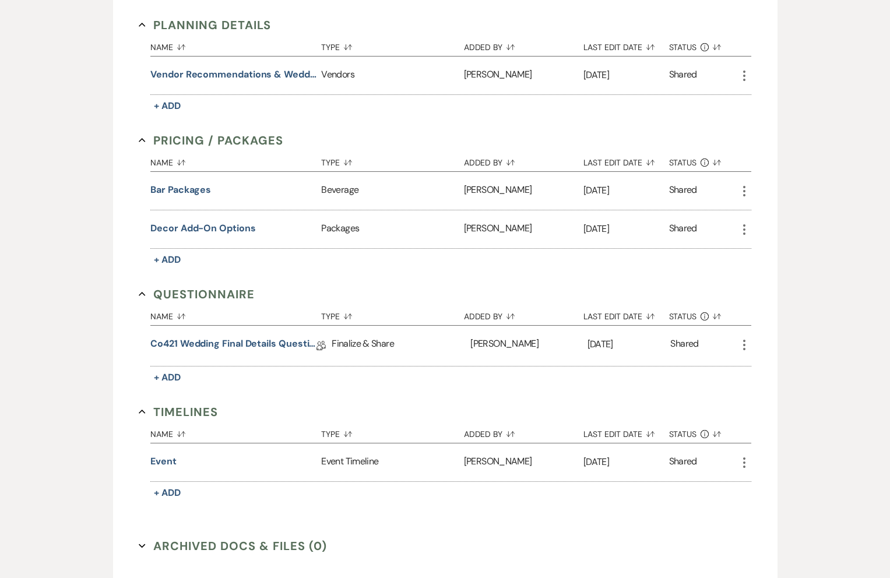
scroll to position [613, 0]
click at [167, 462] on button "Event" at bounding box center [163, 461] width 26 height 14
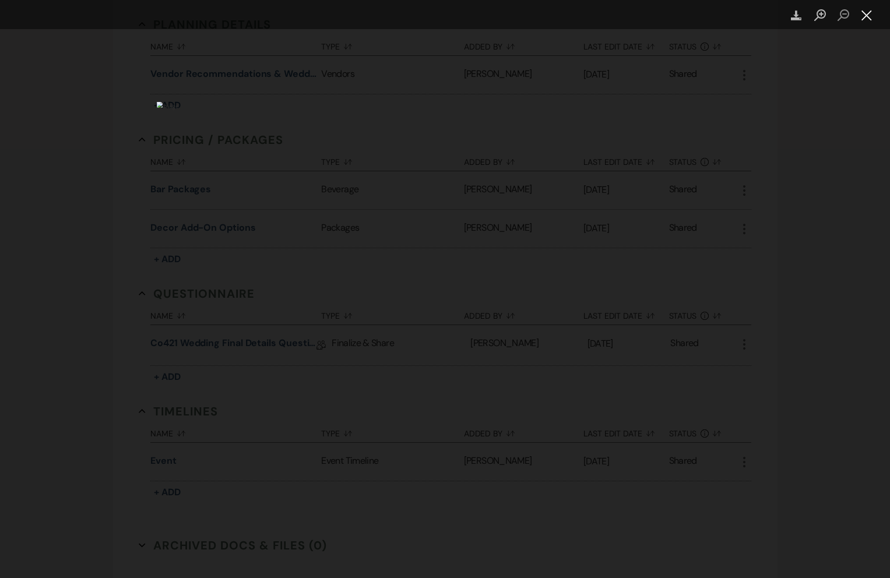
click at [867, 16] on button "Close lightbox" at bounding box center [866, 15] width 23 height 20
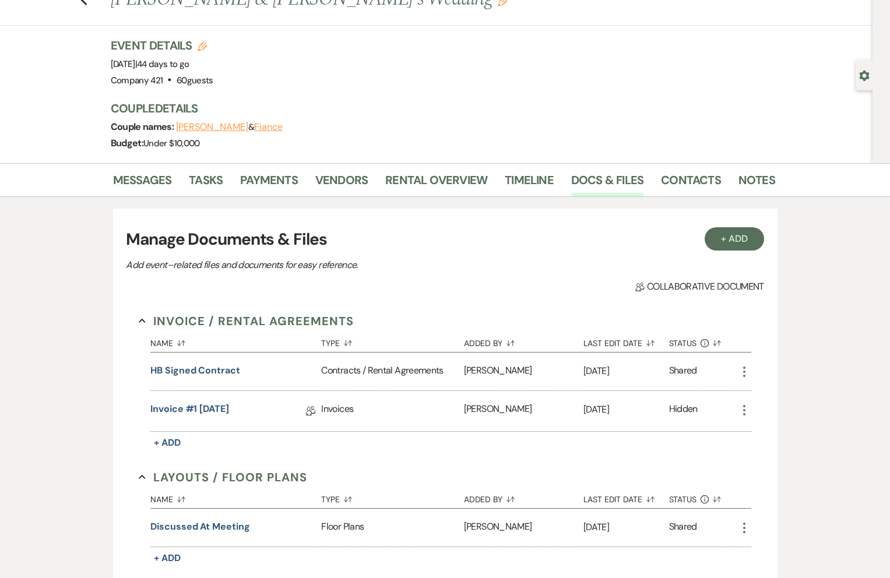
scroll to position [0, 0]
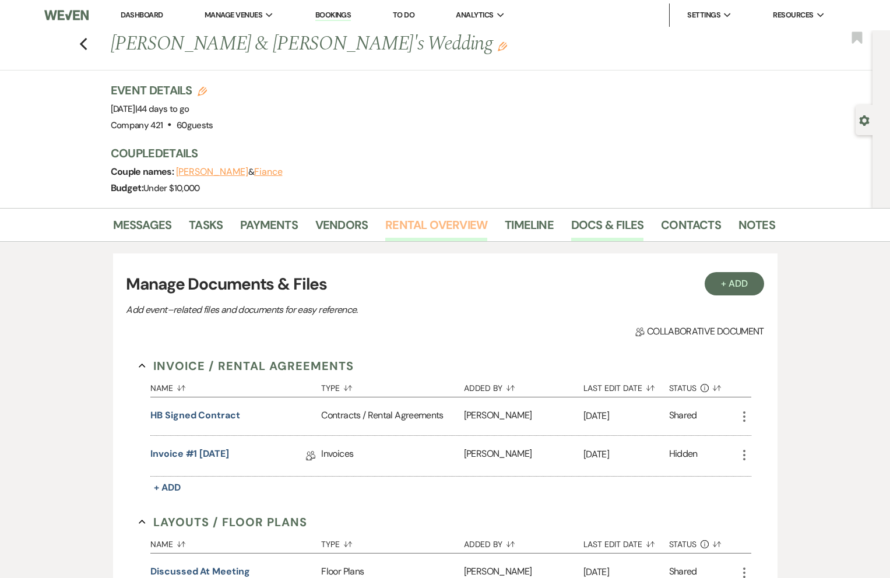
click at [459, 225] on link "Rental Overview" at bounding box center [436, 229] width 102 height 26
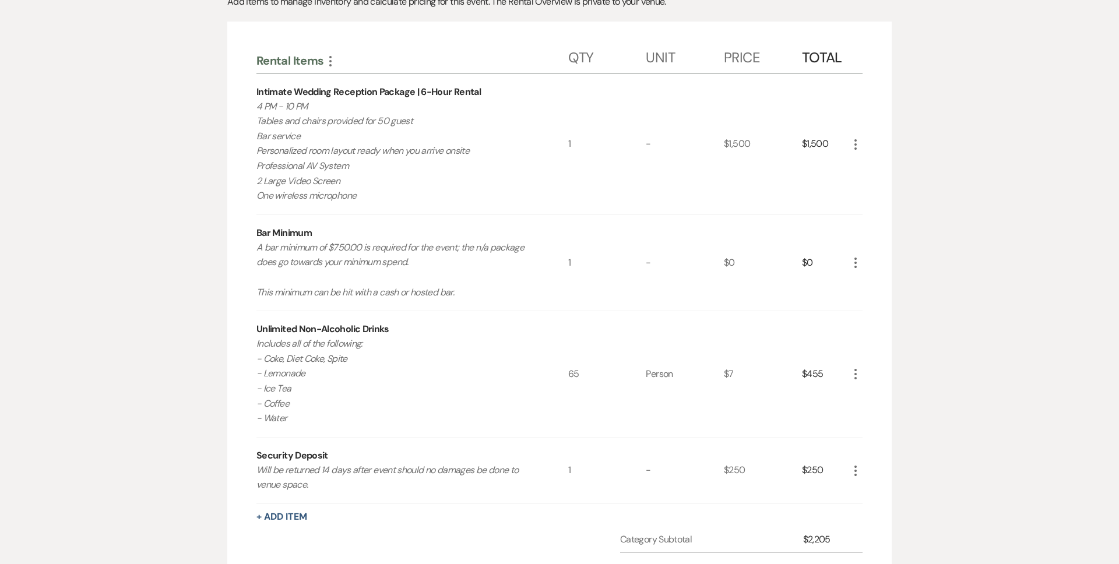
scroll to position [302, 0]
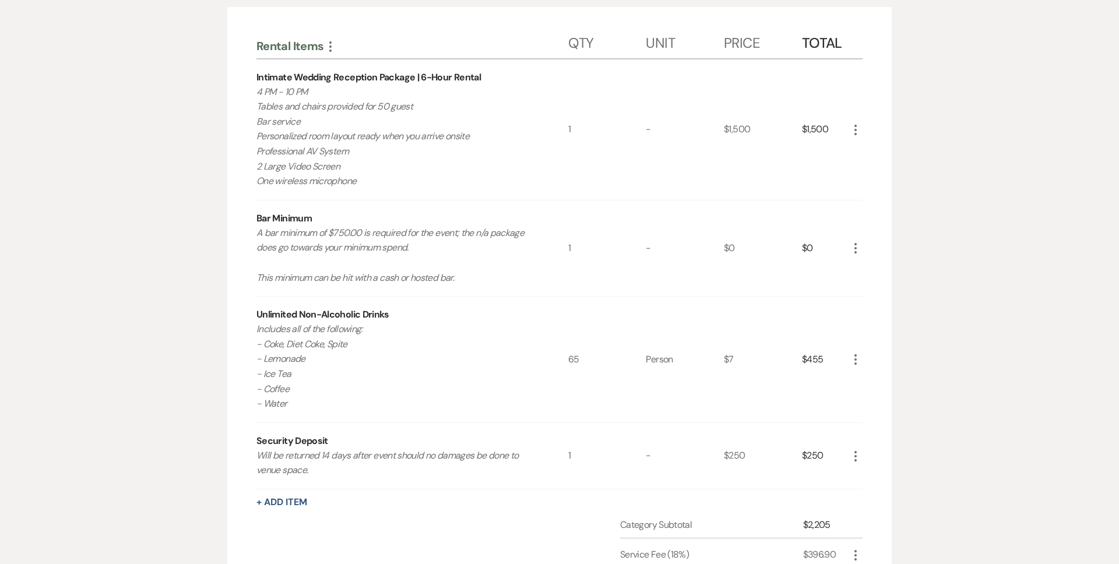
click at [857, 362] on icon "More" at bounding box center [855, 360] width 14 height 14
click at [869, 382] on button "Pencil Edit" at bounding box center [878, 382] width 61 height 19
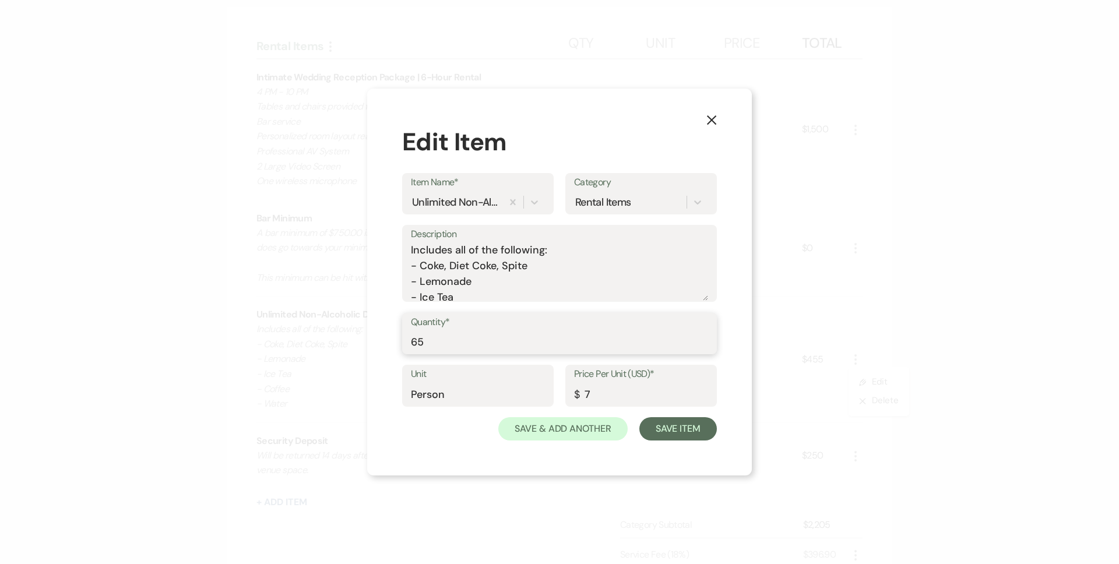
click at [435, 343] on input "65" at bounding box center [559, 341] width 297 height 23
click at [418, 343] on input "65" at bounding box center [559, 341] width 297 height 23
type input "45"
click at [678, 436] on button "Save Item" at bounding box center [678, 428] width 78 height 23
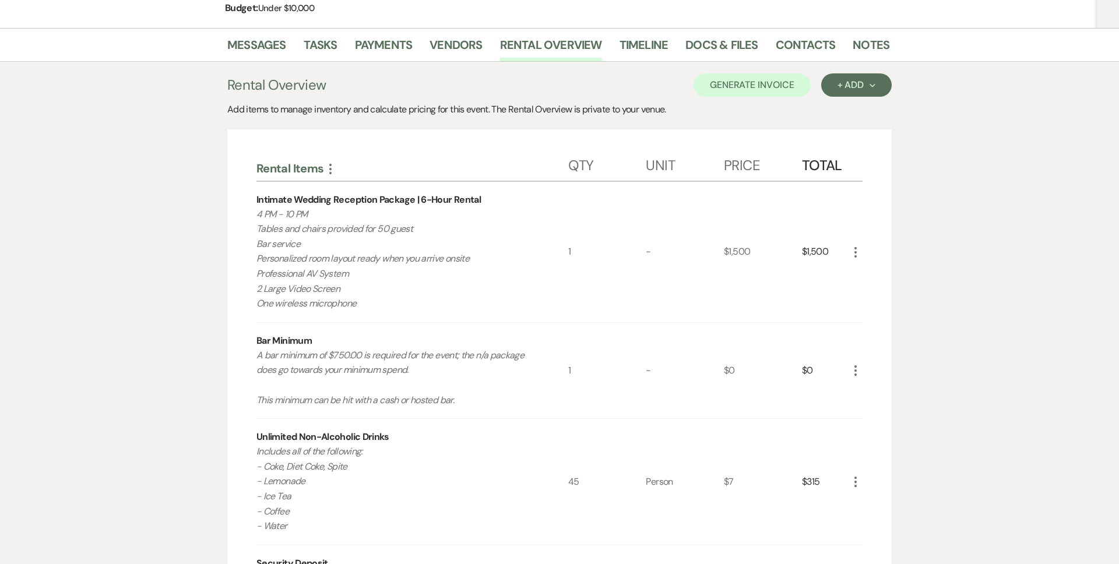
scroll to position [161, 0]
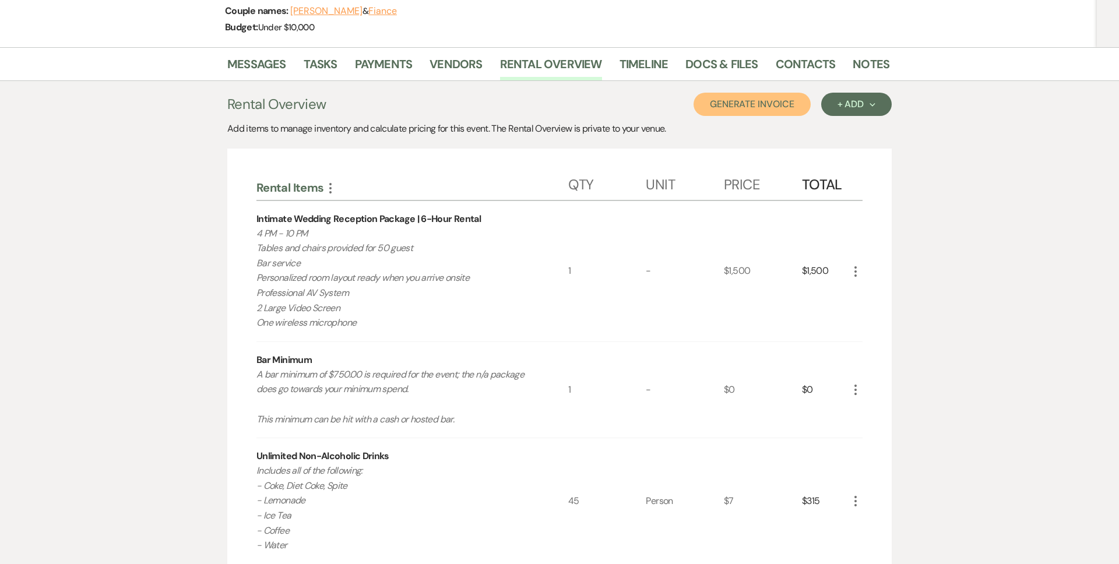
click at [778, 109] on button "Generate Invoice" at bounding box center [751, 104] width 117 height 23
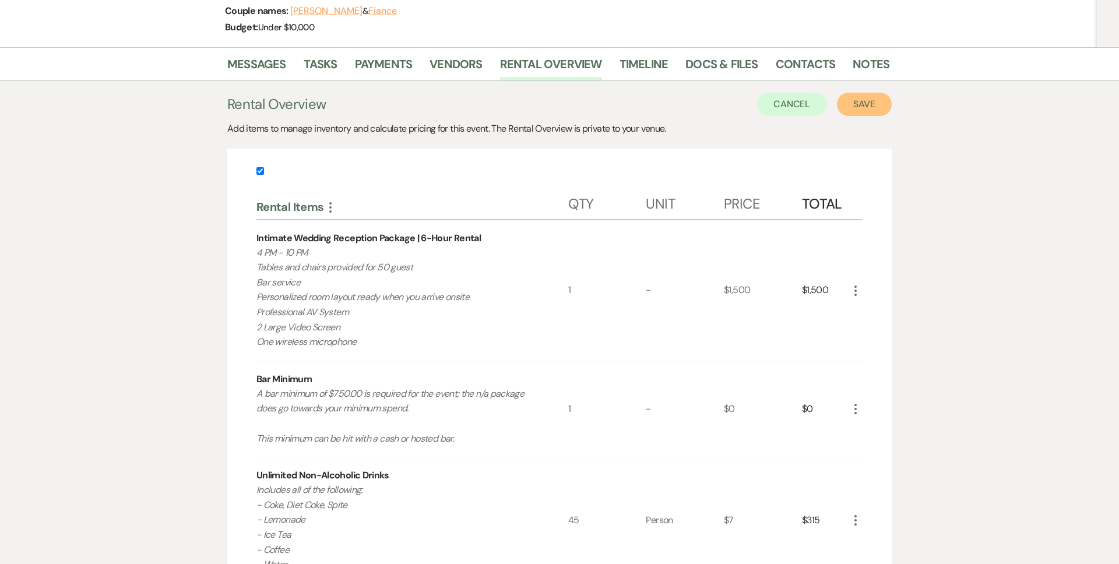
click at [854, 110] on button "Save" at bounding box center [864, 104] width 55 height 23
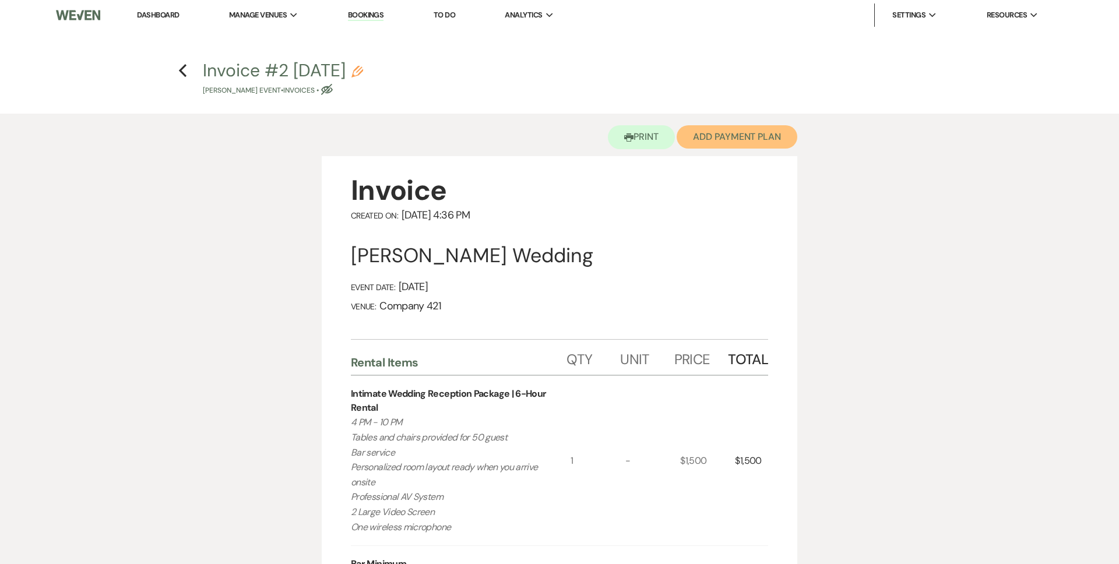
click at [775, 142] on button "Add Payment Plan" at bounding box center [737, 136] width 121 height 23
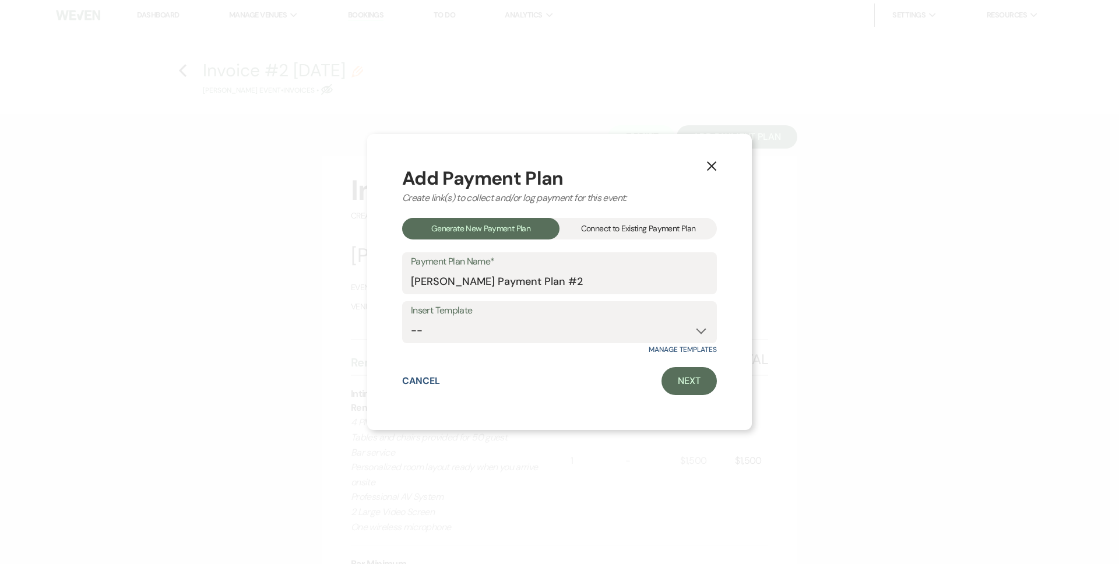
click at [685, 232] on div "Connect to Existing Payment Plan" at bounding box center [637, 229] width 157 height 22
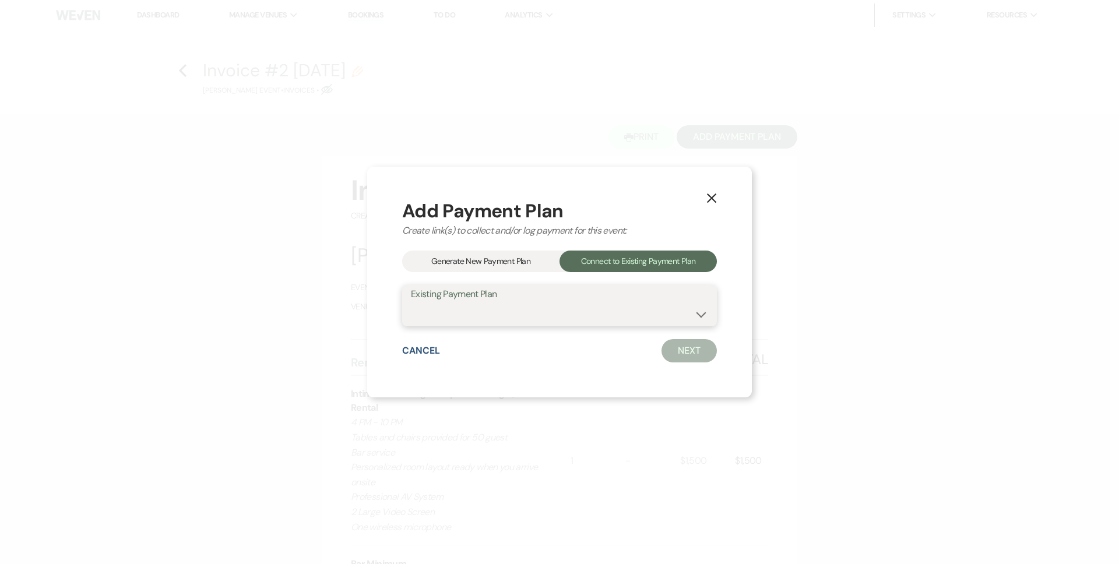
click at [621, 322] on select "MaKayla Schrock's Payment Plan #1" at bounding box center [559, 313] width 297 height 23
select select "17739"
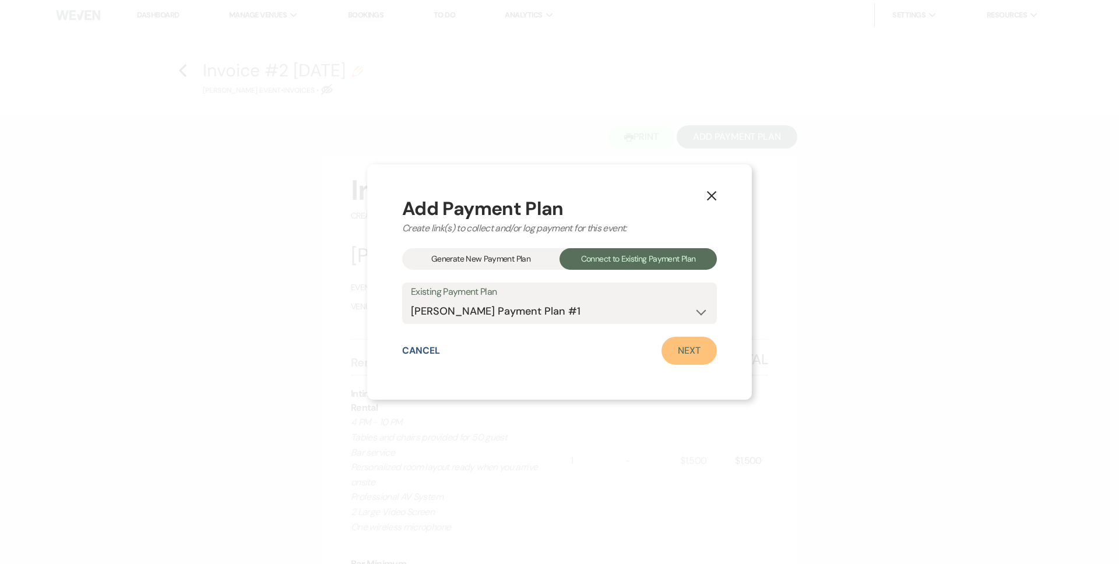
click at [684, 353] on link "Next" at bounding box center [688, 351] width 55 height 28
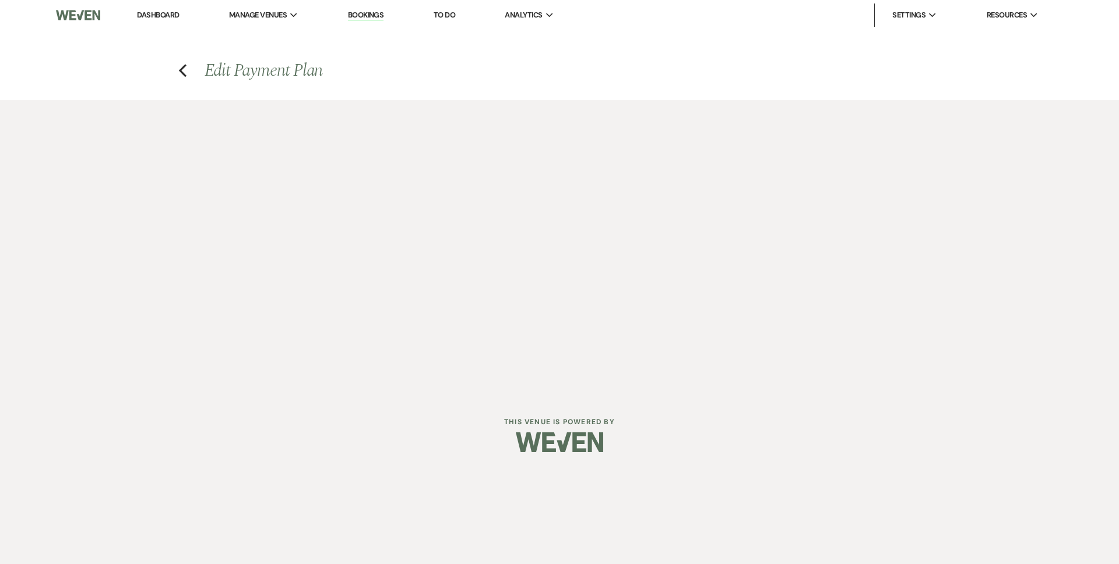
select select "29106"
select select "1"
select select "true"
select select "2"
select select "flat"
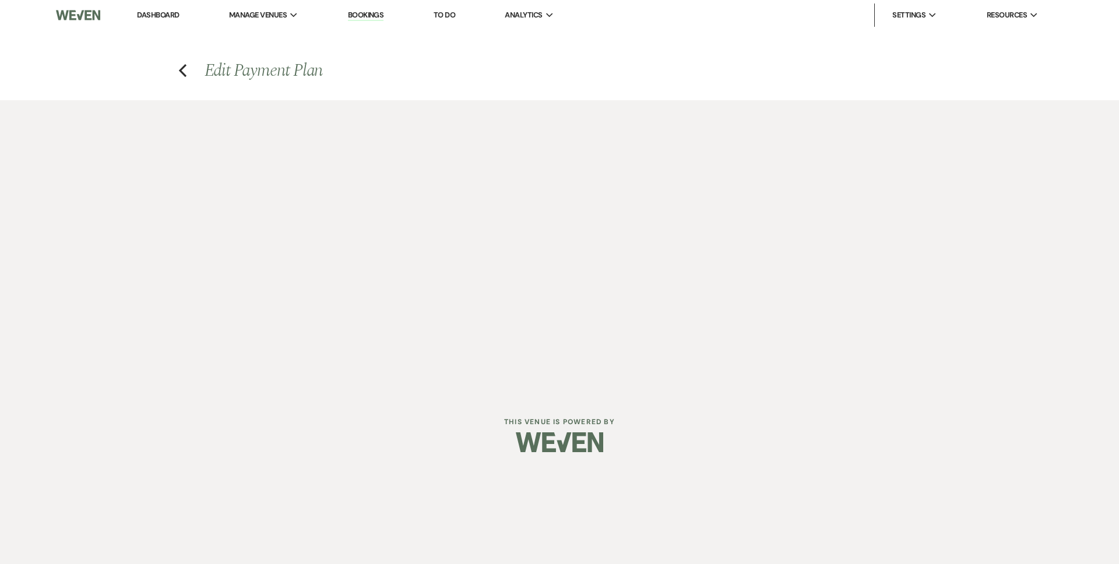
select select "true"
select select "client"
select select "weeks"
select select "client"
select select "days"
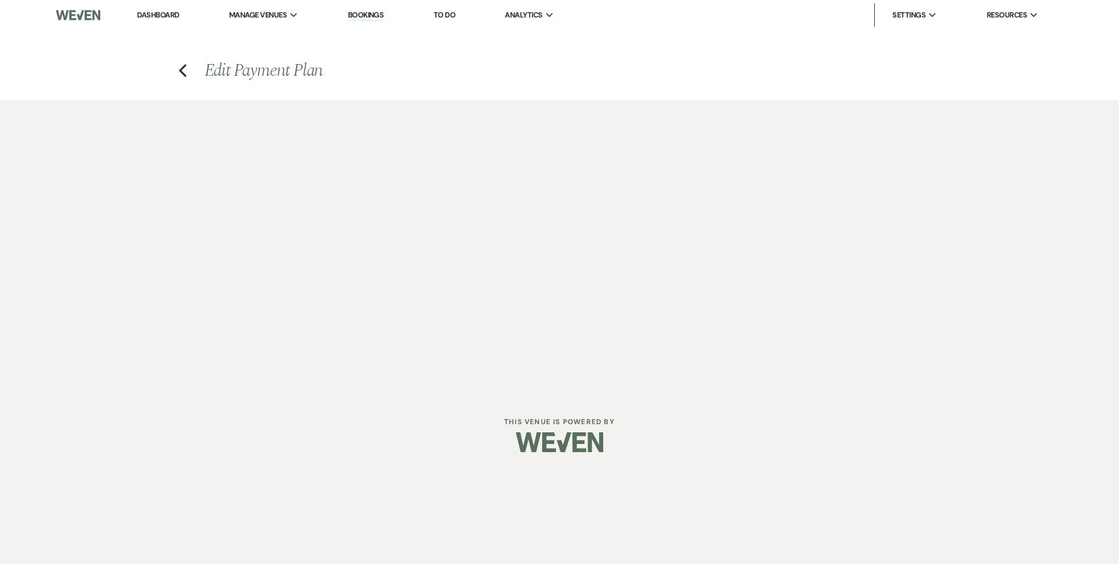
select select "both"
select select "days"
select select "afterDueDate"
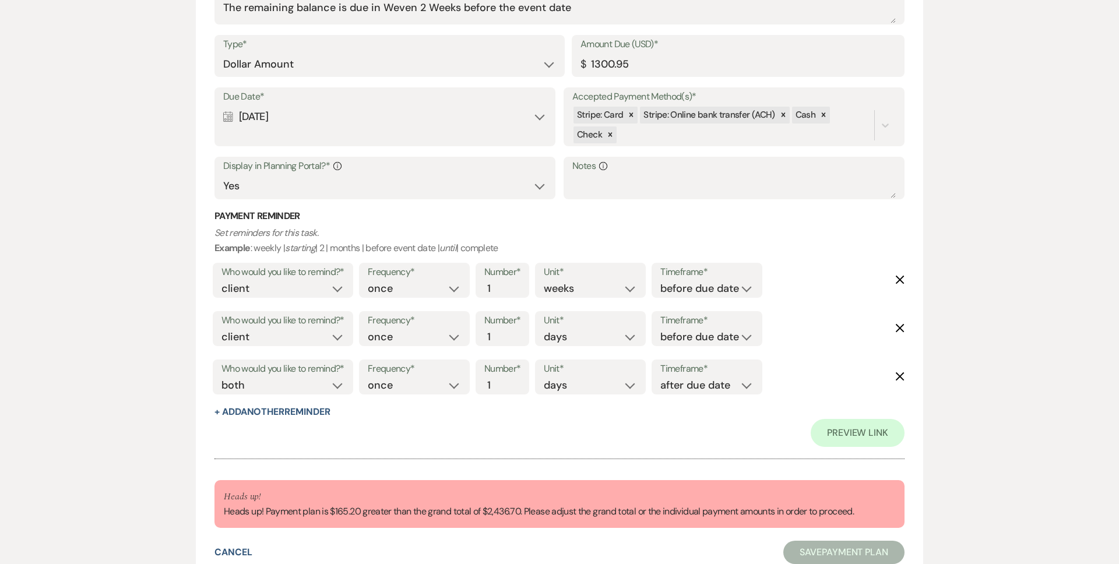
scroll to position [851, 0]
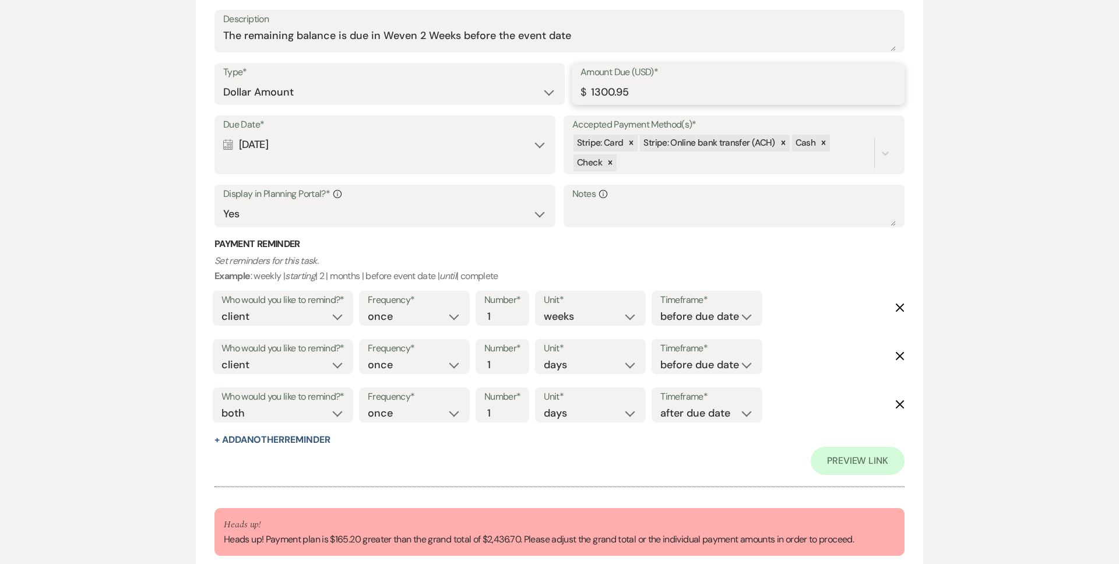
click at [602, 95] on input "1300.95" at bounding box center [737, 92] width 315 height 23
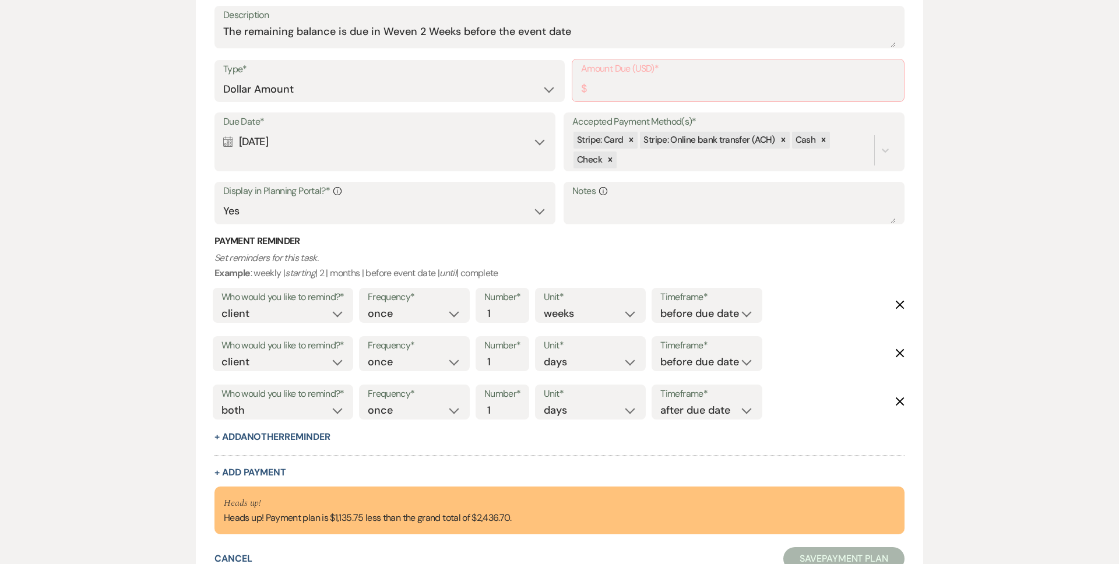
scroll to position [828, 0]
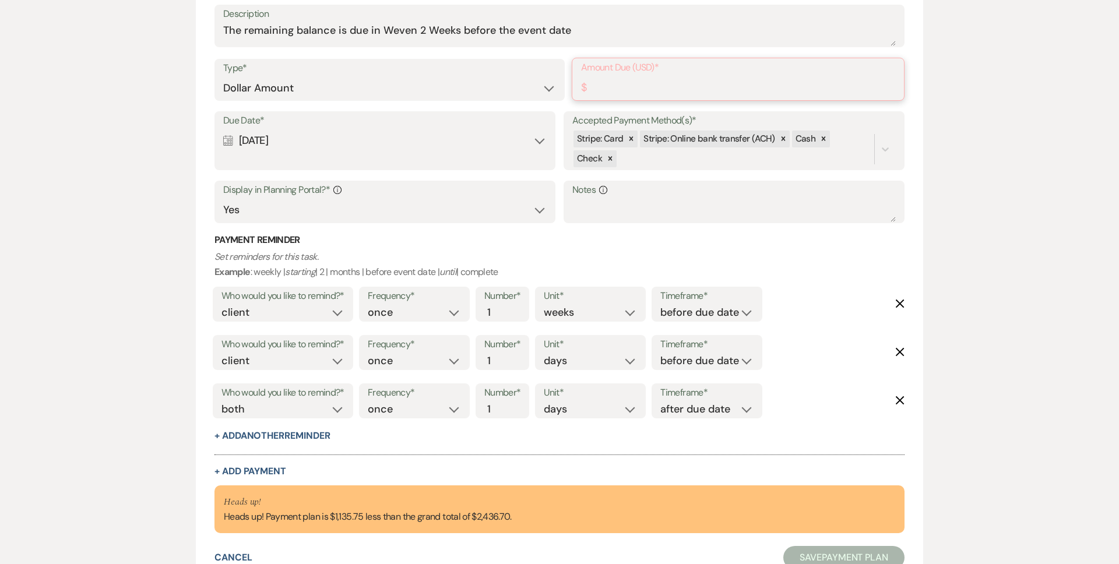
click at [603, 89] on input "Amount Due (USD)*" at bounding box center [738, 87] width 314 height 23
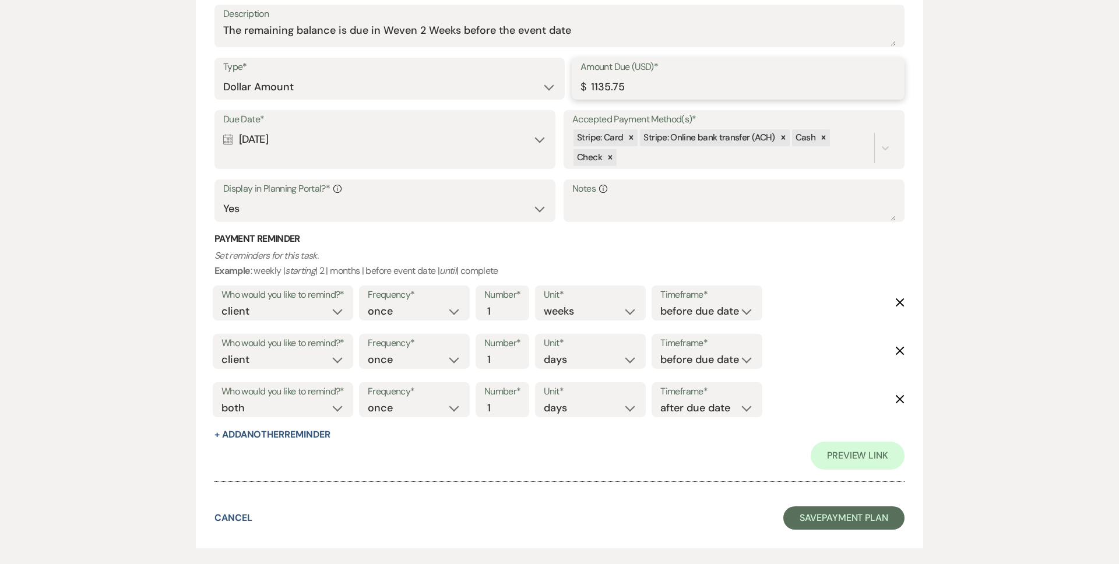
scroll to position [916, 0]
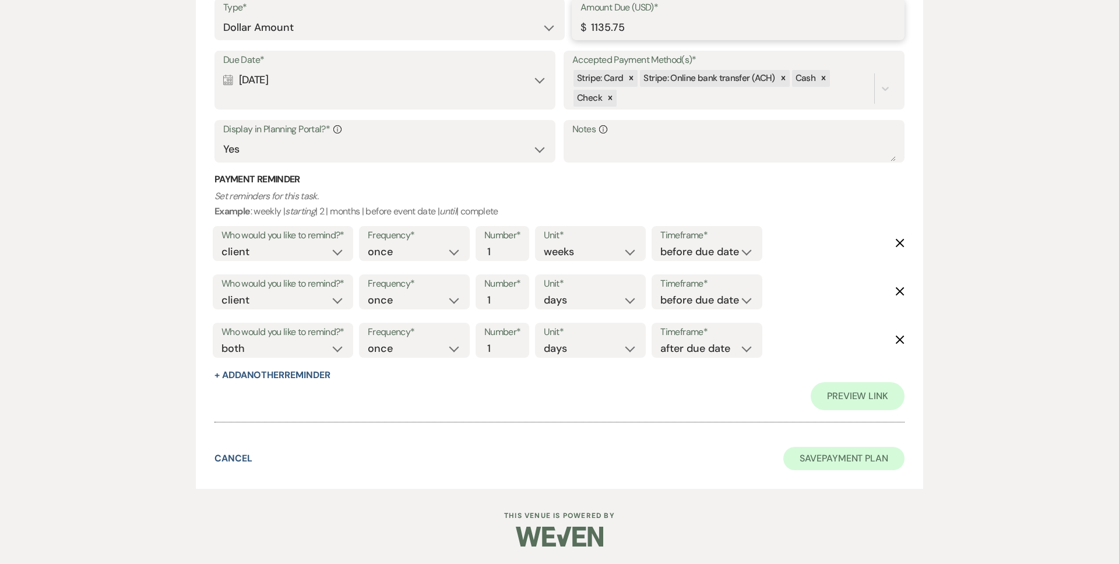
type input "1135.75"
click at [801, 454] on button "Save Payment Plan" at bounding box center [843, 458] width 121 height 23
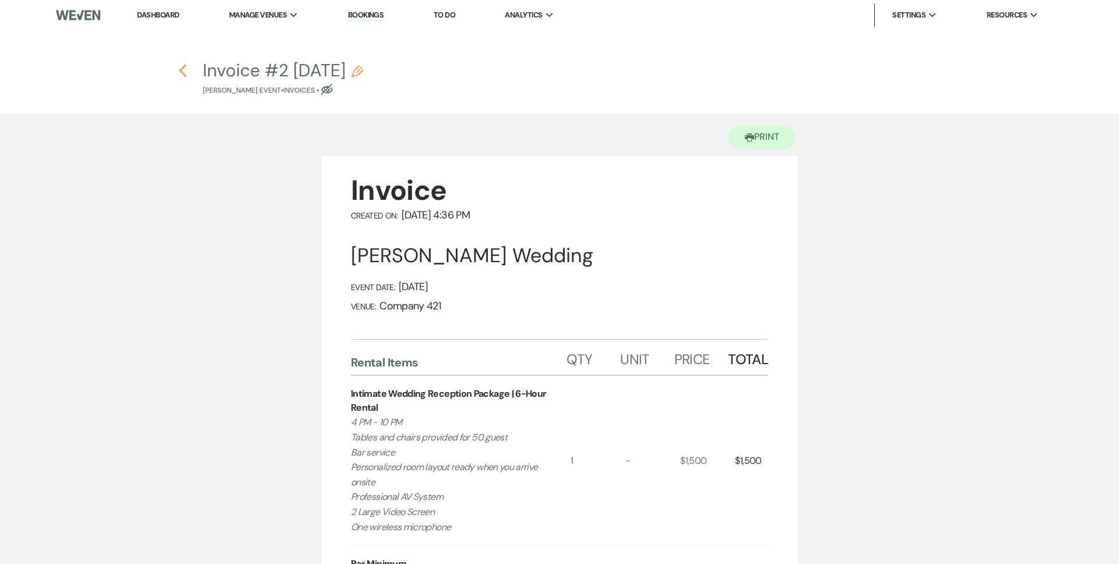
click at [181, 68] on icon "Previous" at bounding box center [182, 71] width 9 height 14
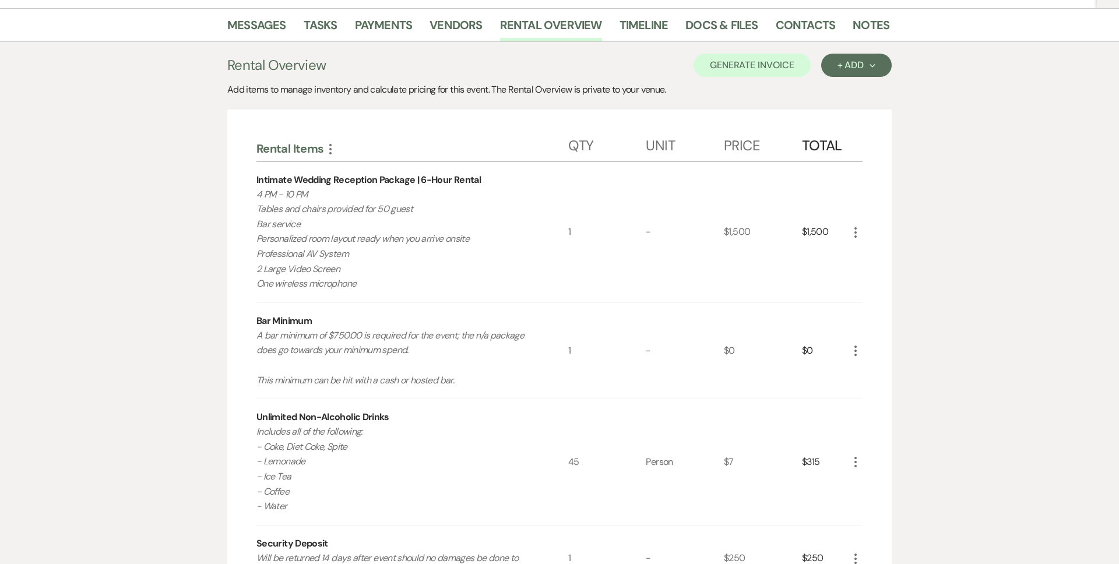
scroll to position [202, 0]
click at [840, 66] on div "+ Add Next" at bounding box center [856, 62] width 38 height 9
click at [835, 87] on button "Item" at bounding box center [850, 89] width 59 height 18
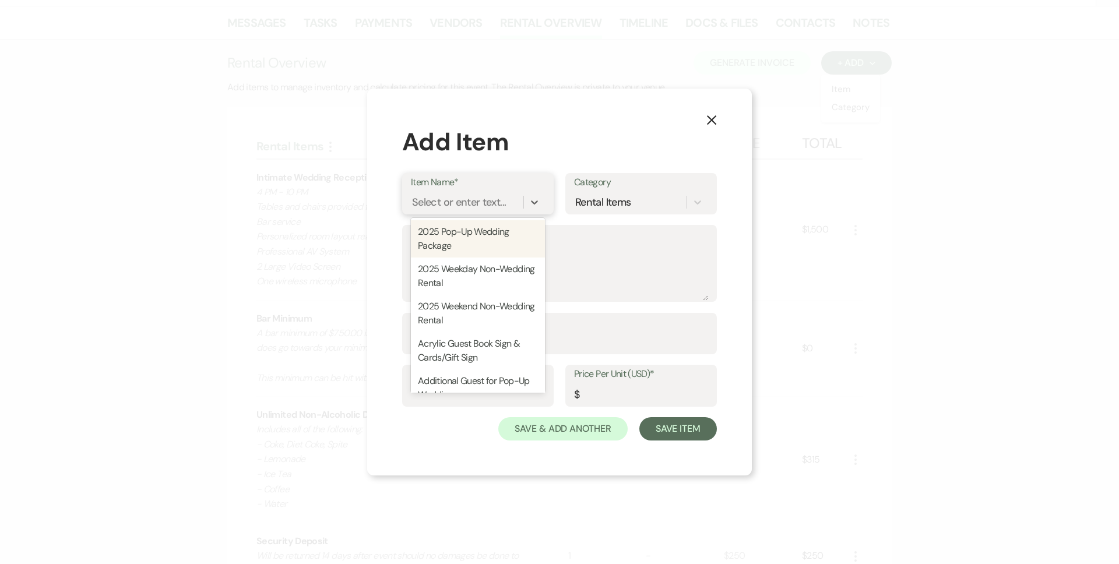
click at [444, 200] on div "Select or enter text..." at bounding box center [459, 202] width 94 height 16
type input "ivo"
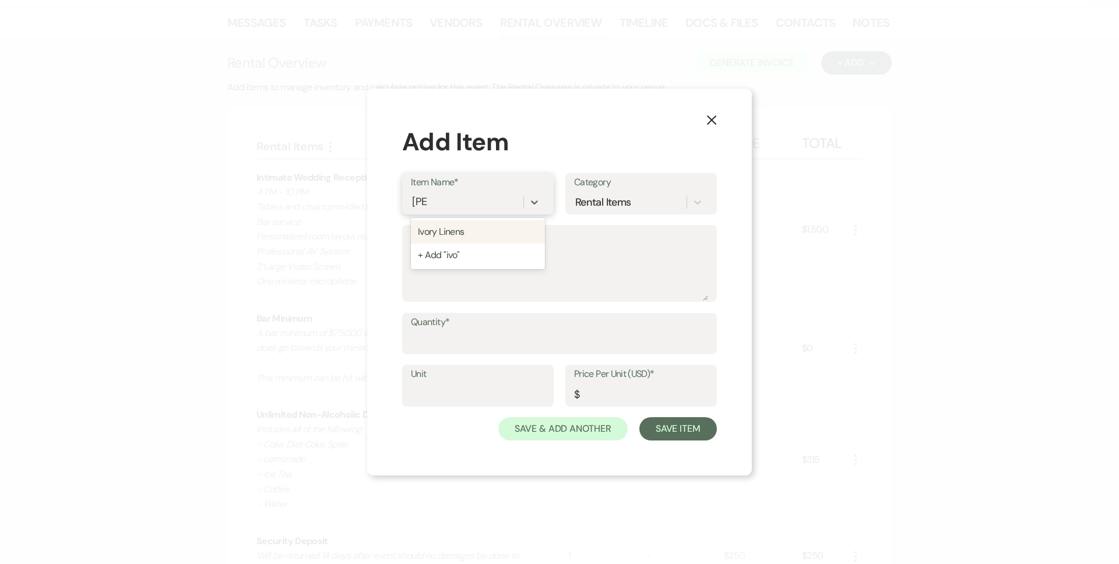
click at [453, 232] on div "Ivory Linens" at bounding box center [478, 231] width 134 height 23
type input "Linen"
type input "17"
click at [454, 260] on textarea "Description" at bounding box center [559, 271] width 297 height 58
type textarea "4"
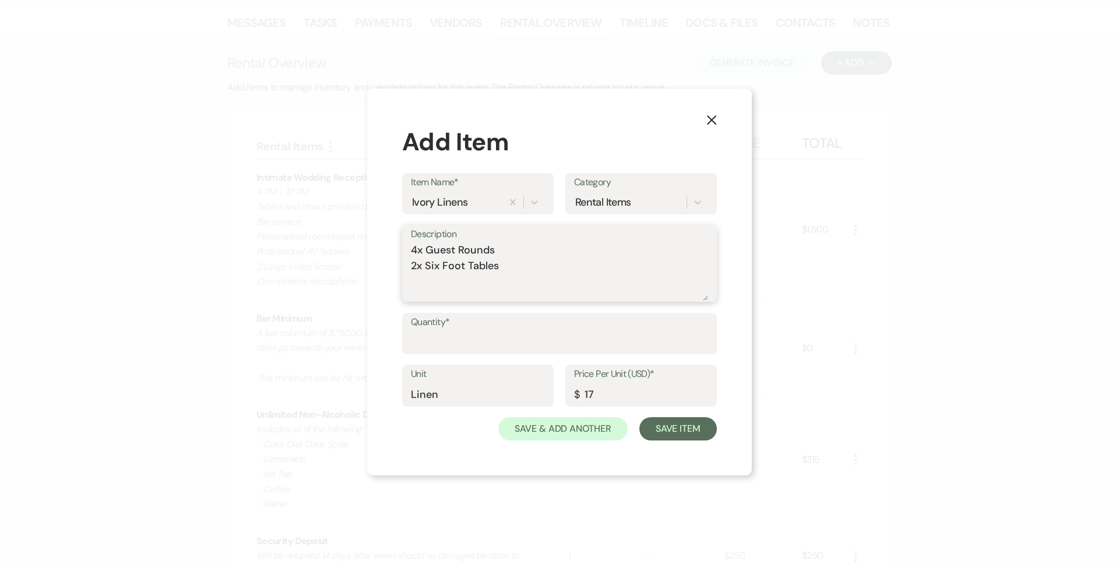
type textarea "4x Guest Rounds 2x Six Foot Tables"
click at [427, 335] on input "Quantity*" at bounding box center [559, 341] width 297 height 23
type input "6"
click at [663, 431] on button "Save Item" at bounding box center [678, 428] width 78 height 23
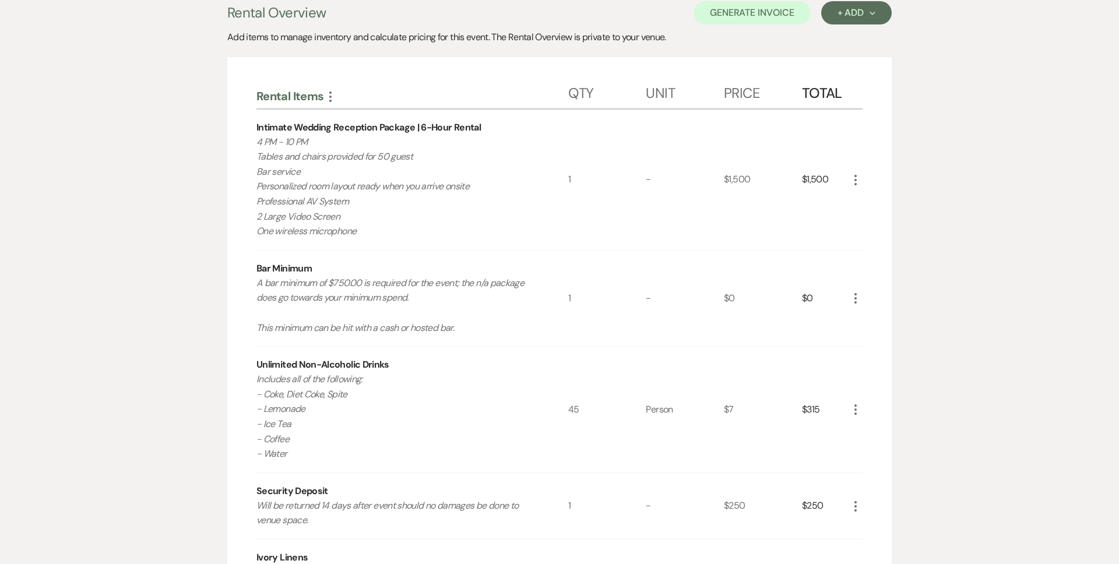
scroll to position [187, 0]
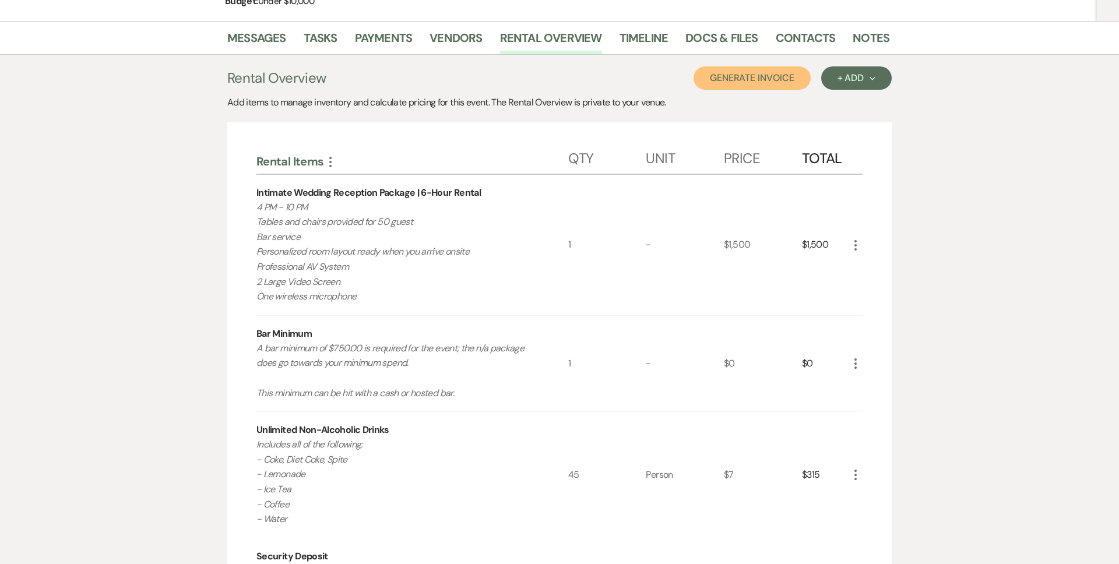
click at [783, 84] on button "Generate Invoice" at bounding box center [751, 77] width 117 height 23
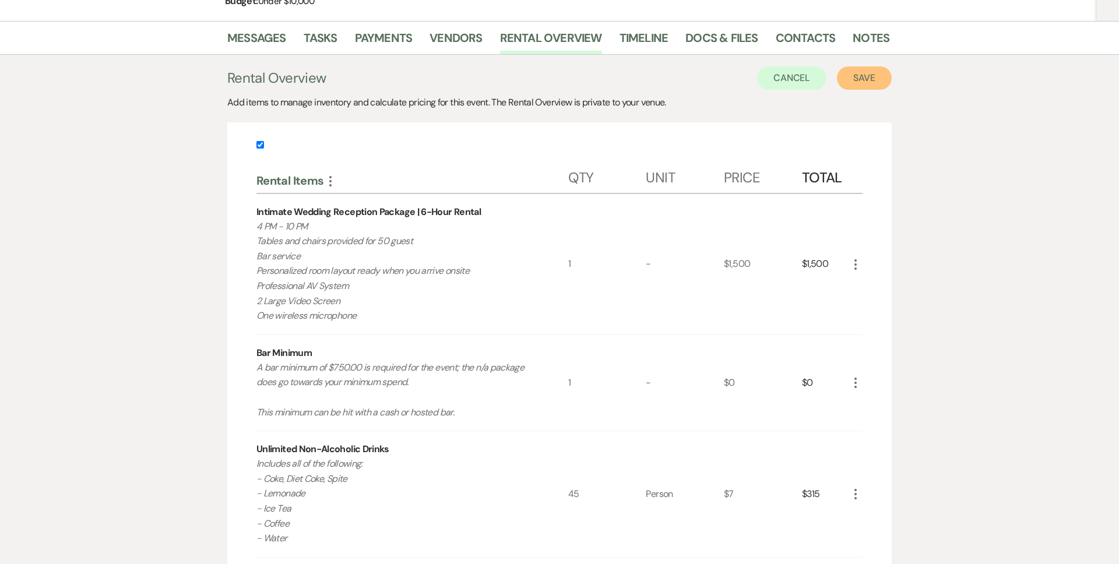
click at [854, 79] on button "Save" at bounding box center [864, 77] width 55 height 23
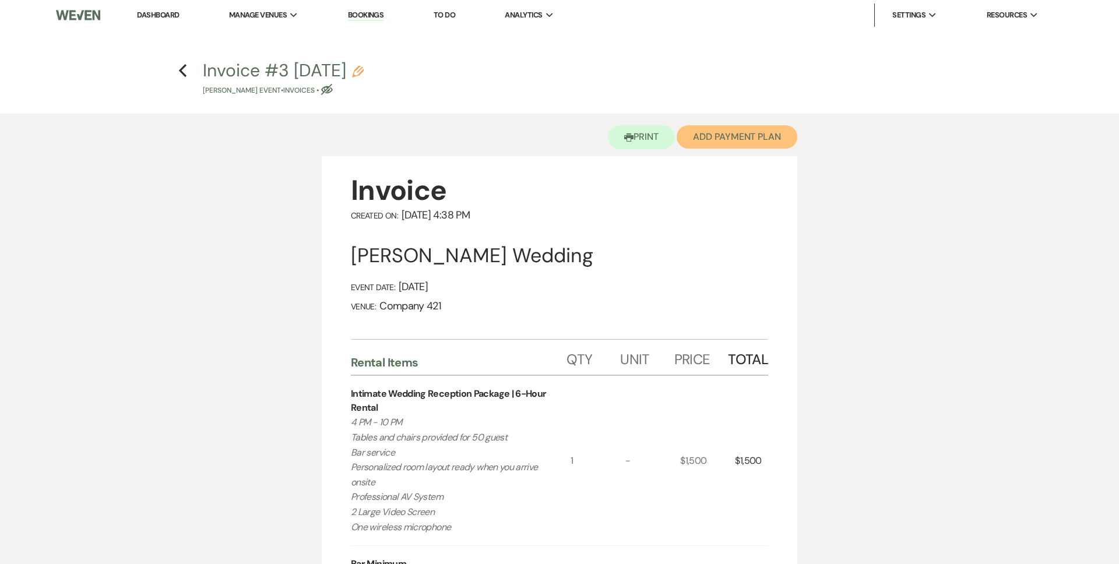
click at [773, 129] on button "Add Payment Plan" at bounding box center [737, 136] width 121 height 23
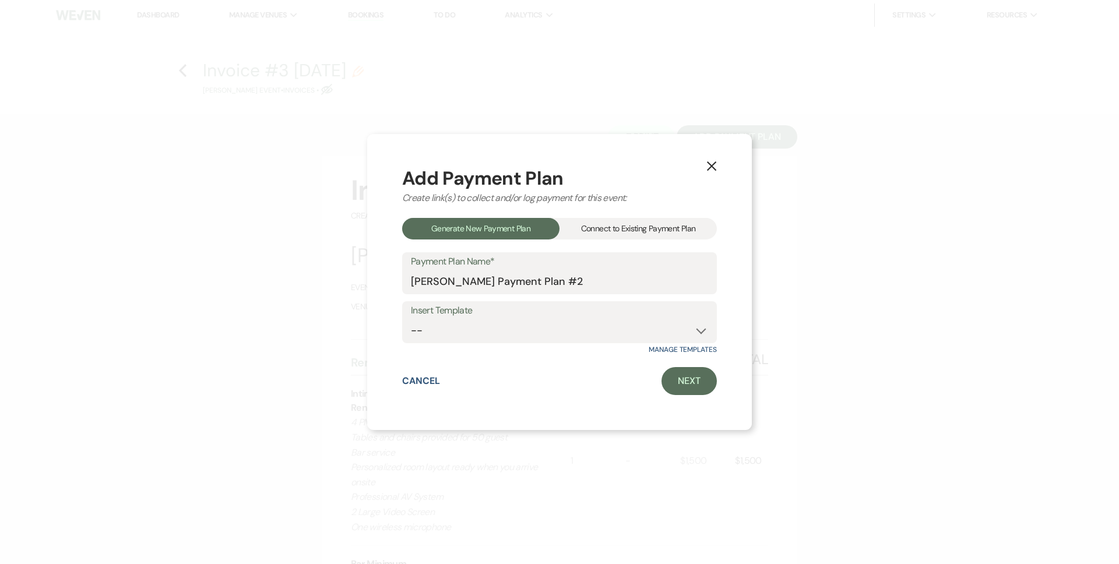
click at [653, 229] on div "Connect to Existing Payment Plan" at bounding box center [637, 229] width 157 height 22
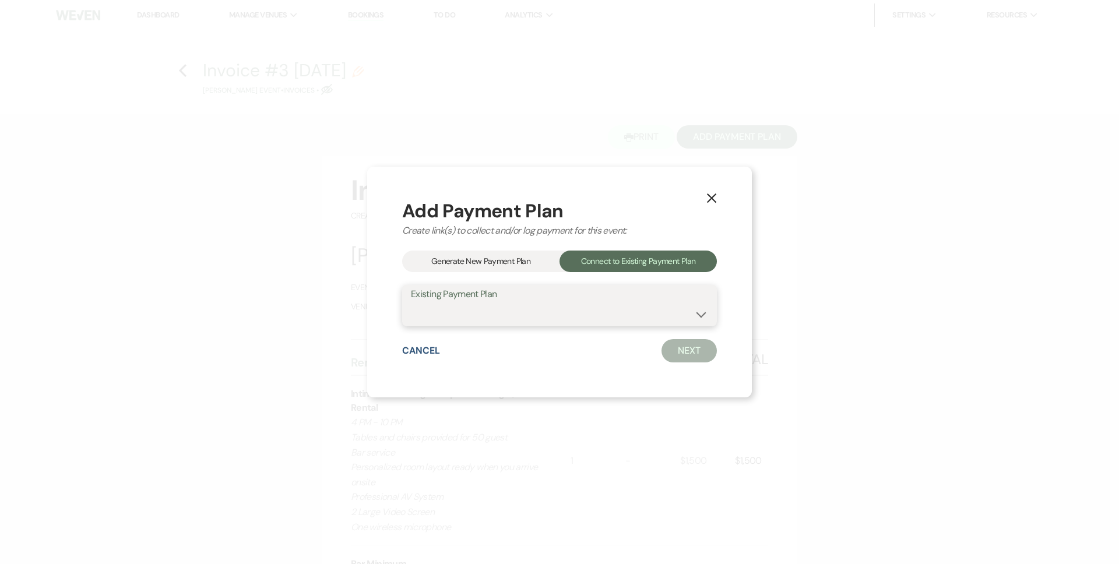
click at [617, 314] on select "MaKayla Schrock's Payment Plan #1" at bounding box center [559, 313] width 297 height 23
select select "17739"
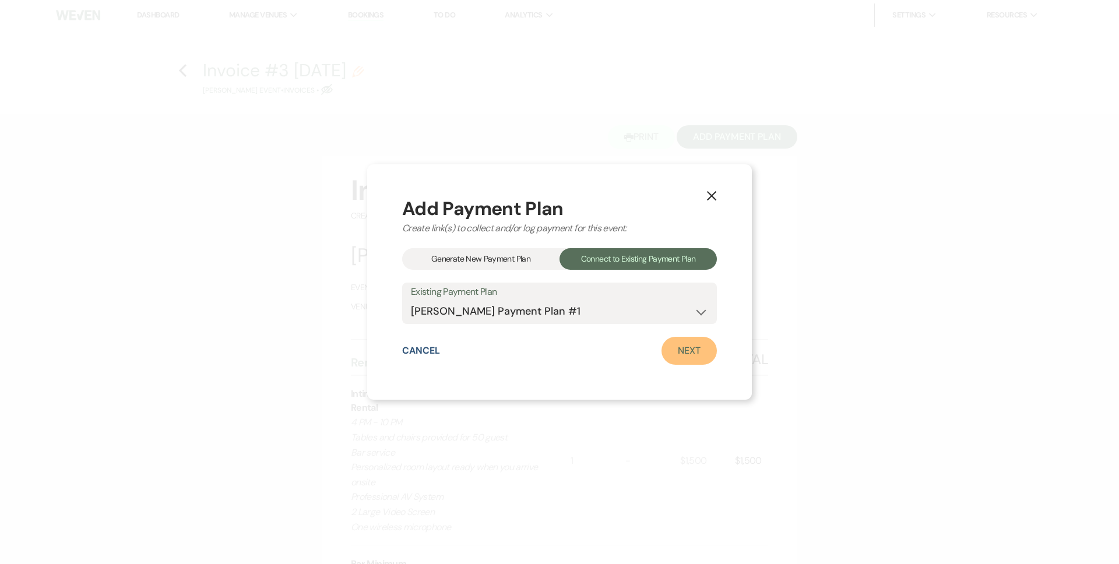
click at [679, 354] on link "Next" at bounding box center [688, 351] width 55 height 28
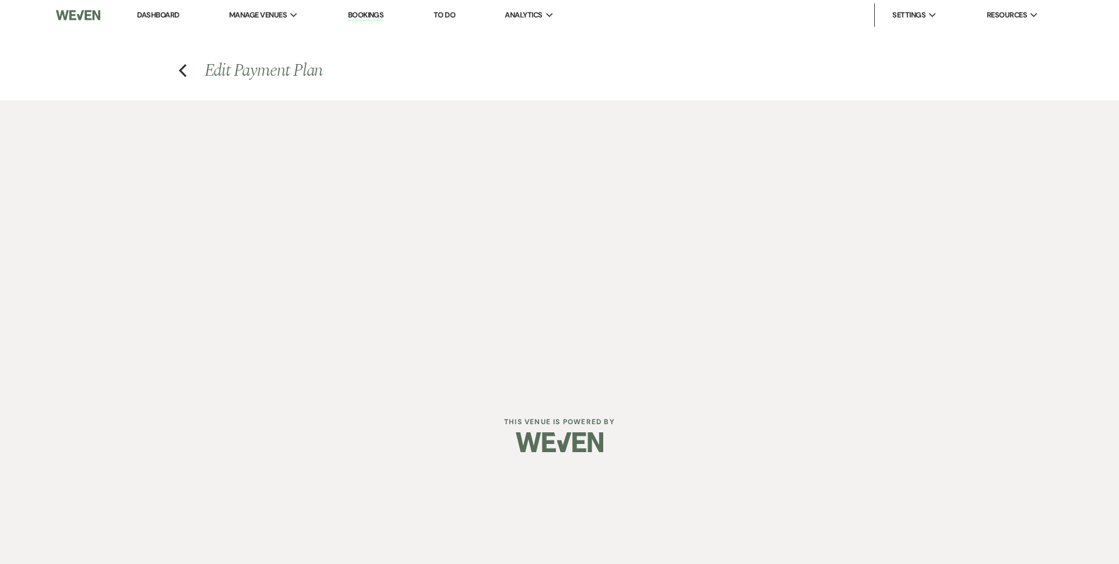
select select "29107"
select select "1"
select select "true"
select select "2"
select select "flat"
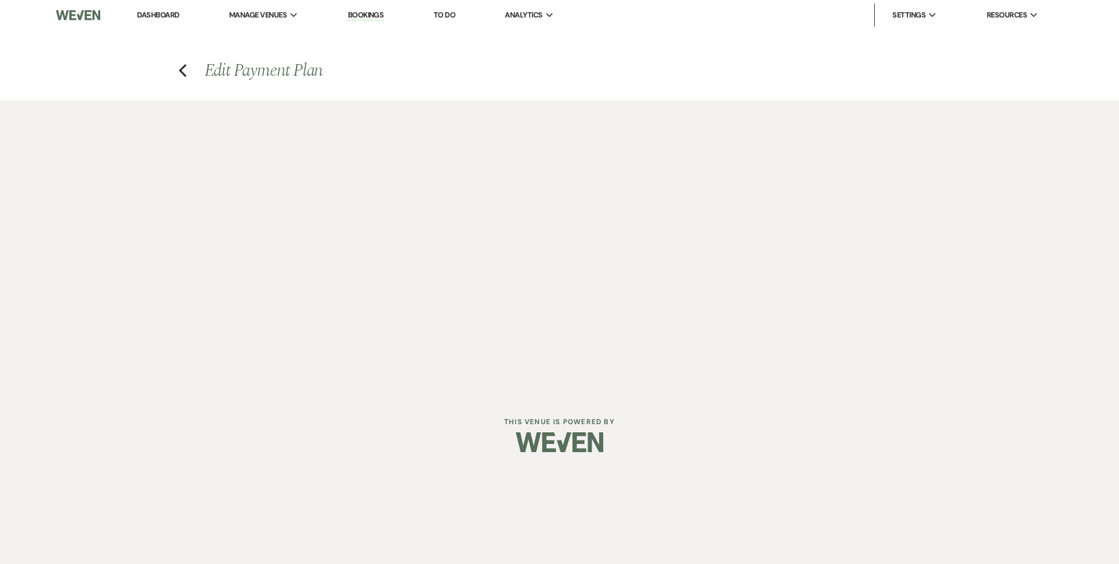
select select "true"
select select "client"
select select "weeks"
select select "client"
select select "days"
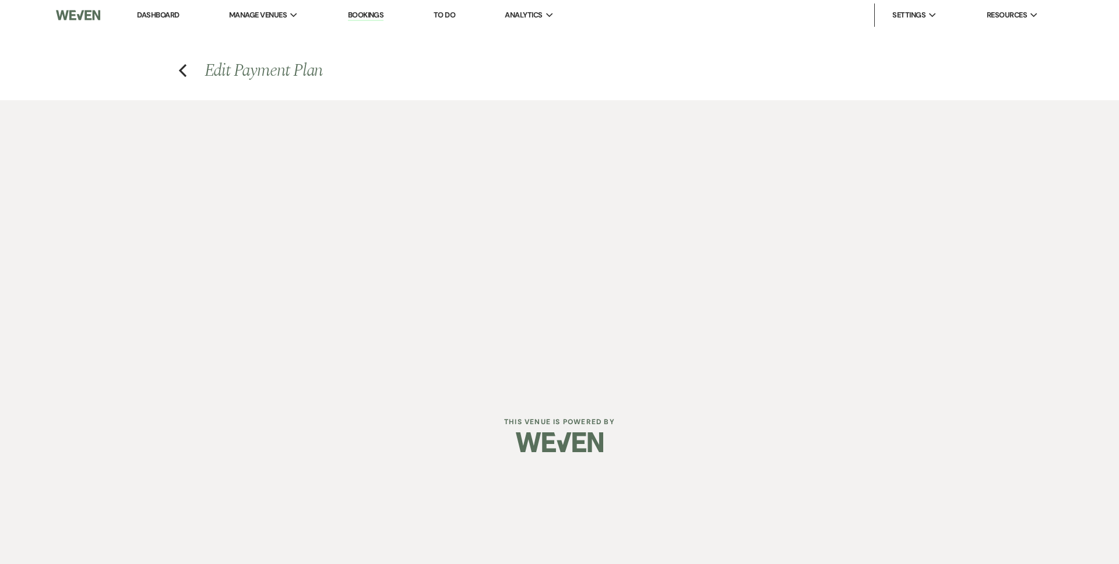
select select "both"
select select "days"
select select "afterDueDate"
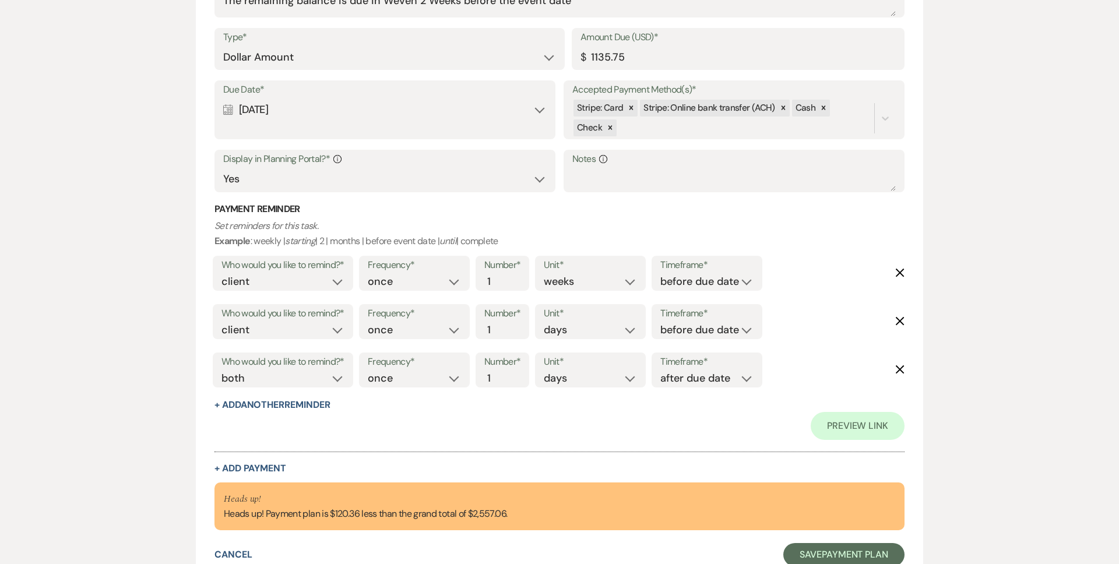
scroll to position [853, 0]
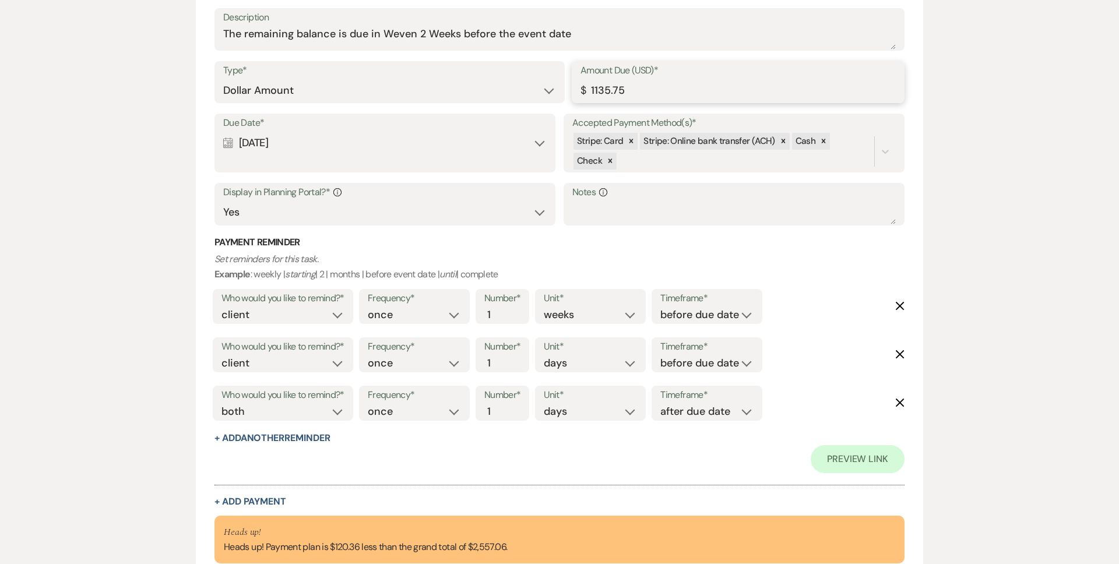
click at [608, 88] on input "1135.75" at bounding box center [737, 90] width 315 height 23
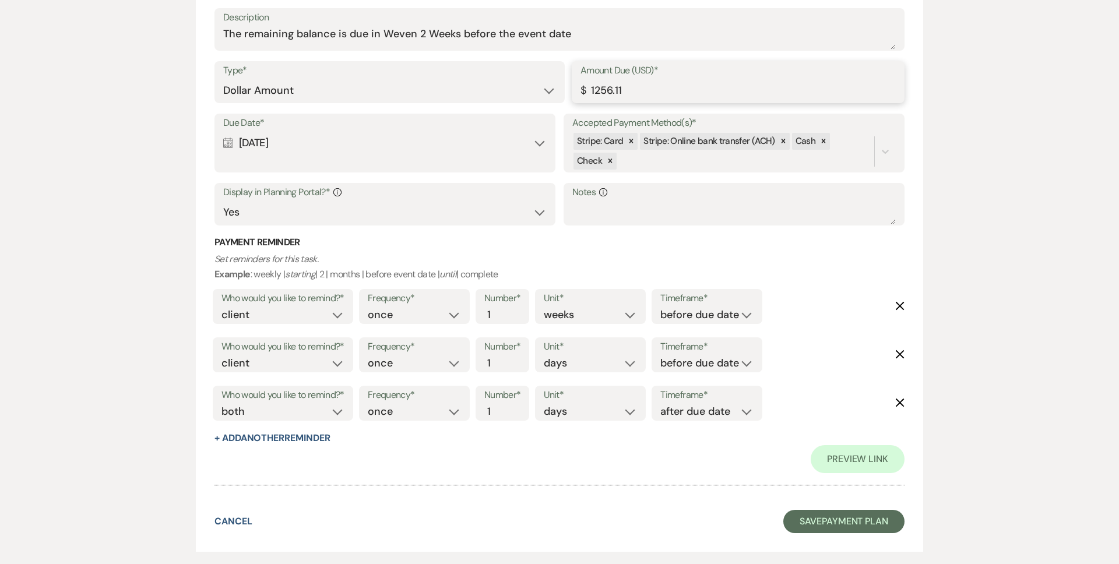
scroll to position [914, 0]
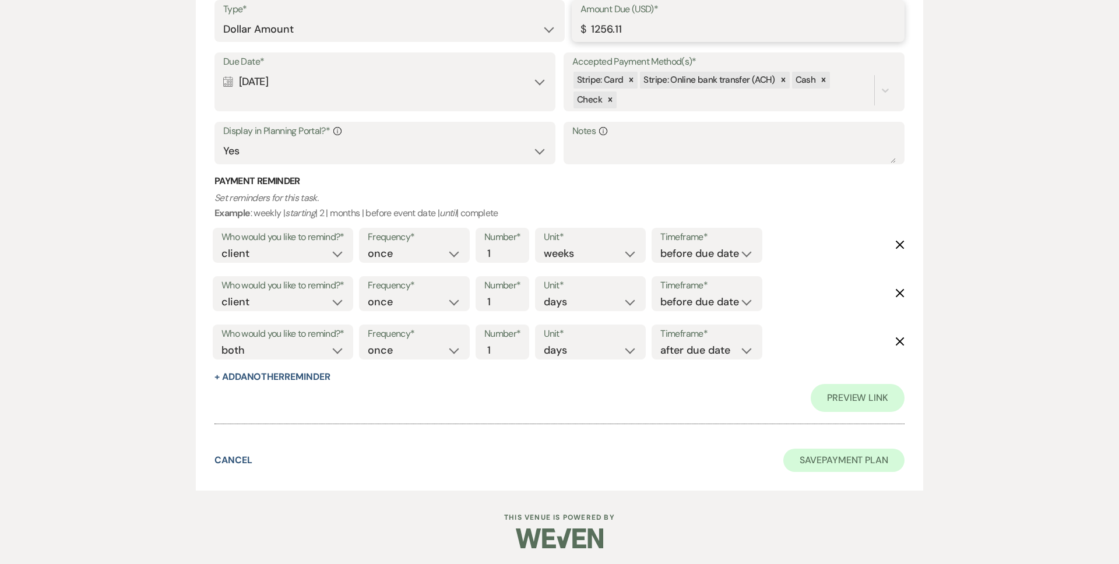
type input "1256.11"
click at [819, 466] on button "Save Payment Plan" at bounding box center [843, 460] width 121 height 23
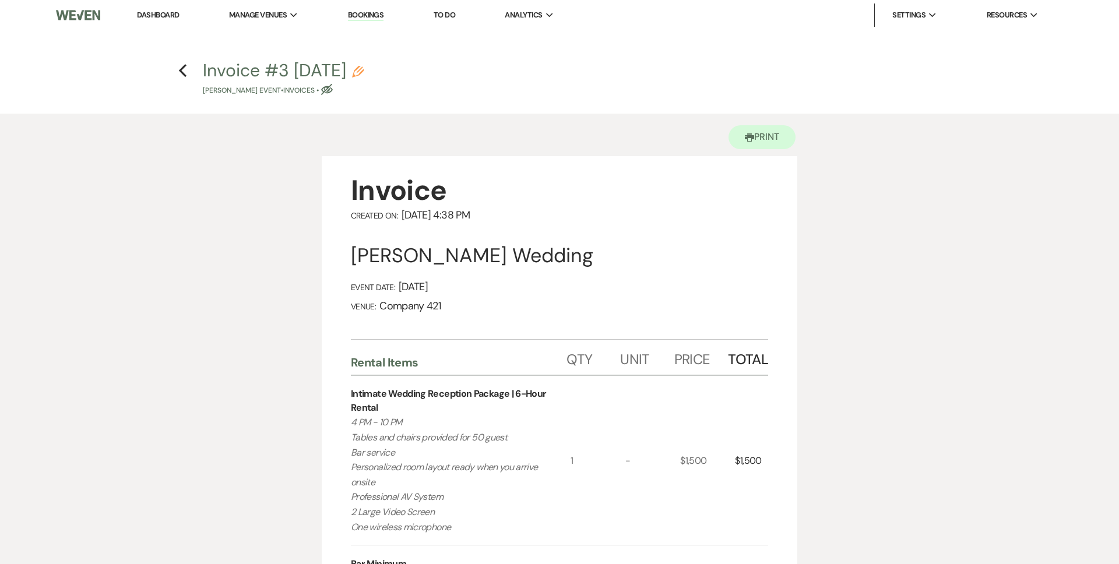
click at [364, 67] on icon "Pencil" at bounding box center [358, 72] width 12 height 12
select select "22"
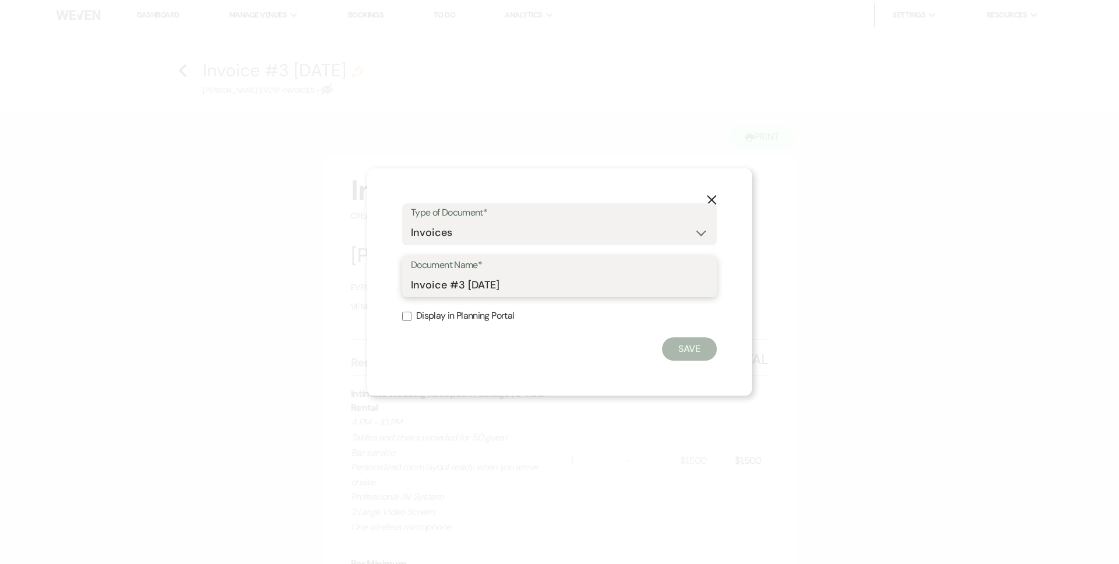
click at [411, 283] on input "Invoice #3 9-24-2025" at bounding box center [559, 284] width 297 height 23
type input "UPDATED_Invoice #3 9-24-2025"
click at [706, 348] on button "Save" at bounding box center [689, 348] width 55 height 23
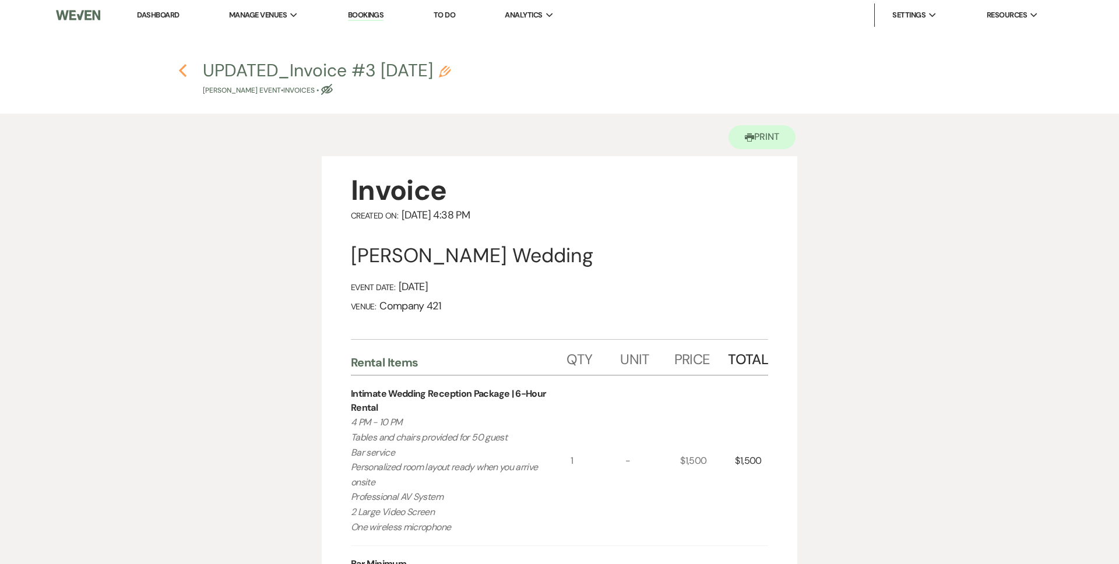
click at [185, 72] on icon "Previous" at bounding box center [182, 71] width 9 height 14
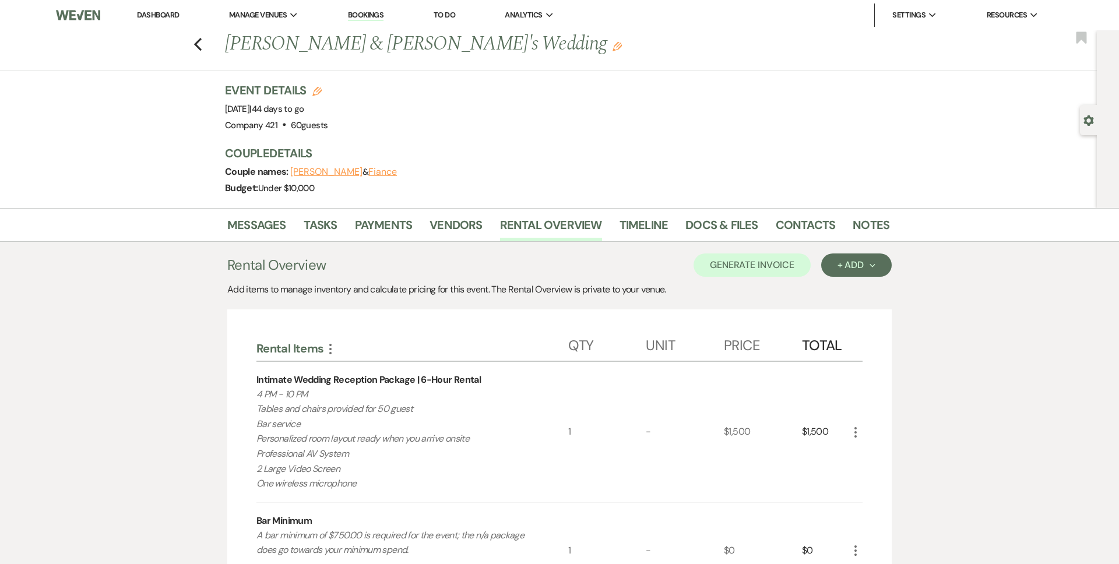
scroll to position [187, 0]
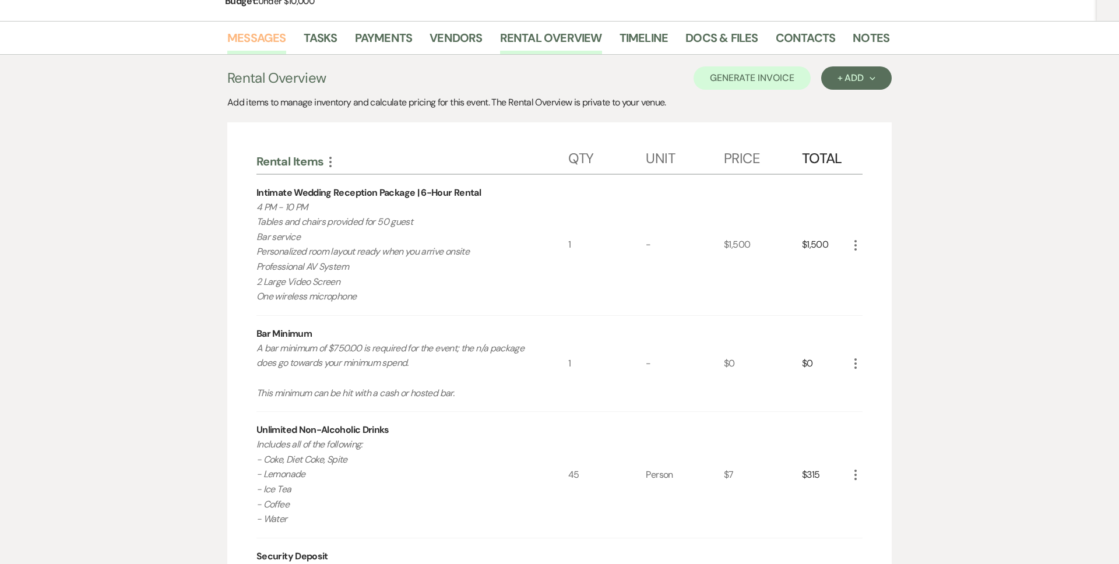
click at [252, 36] on link "Messages" at bounding box center [256, 42] width 59 height 26
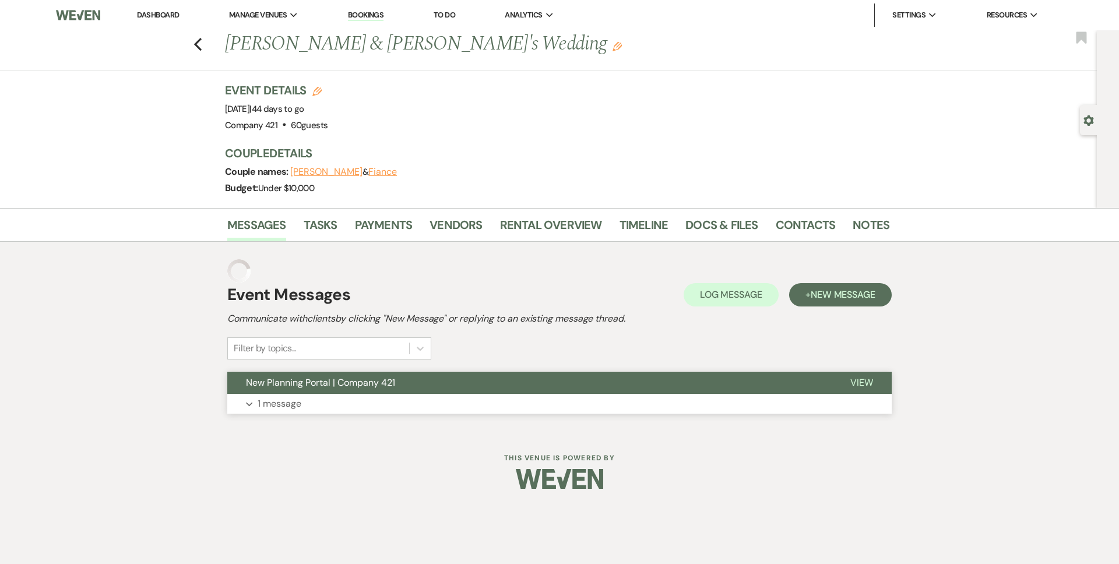
click at [294, 400] on p "1 message" at bounding box center [280, 403] width 44 height 15
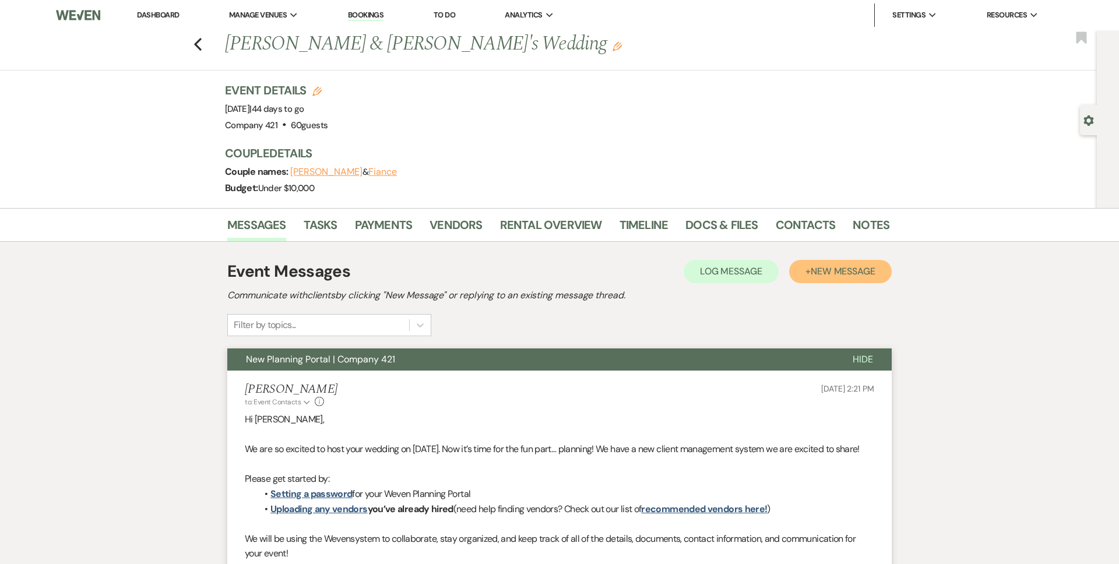
click at [848, 265] on span "New Message" at bounding box center [843, 271] width 65 height 12
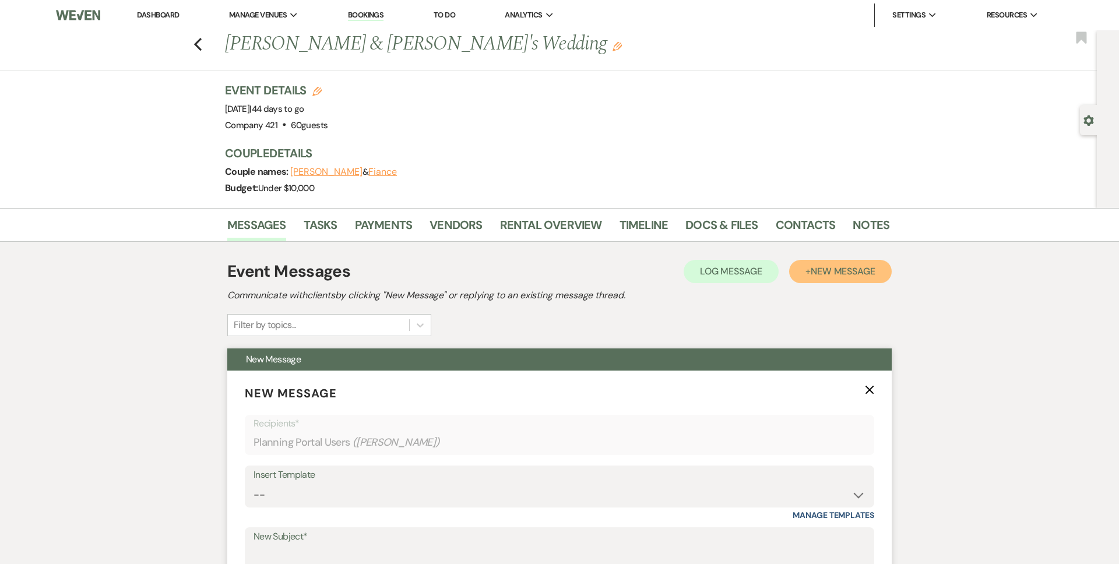
scroll to position [65, 0]
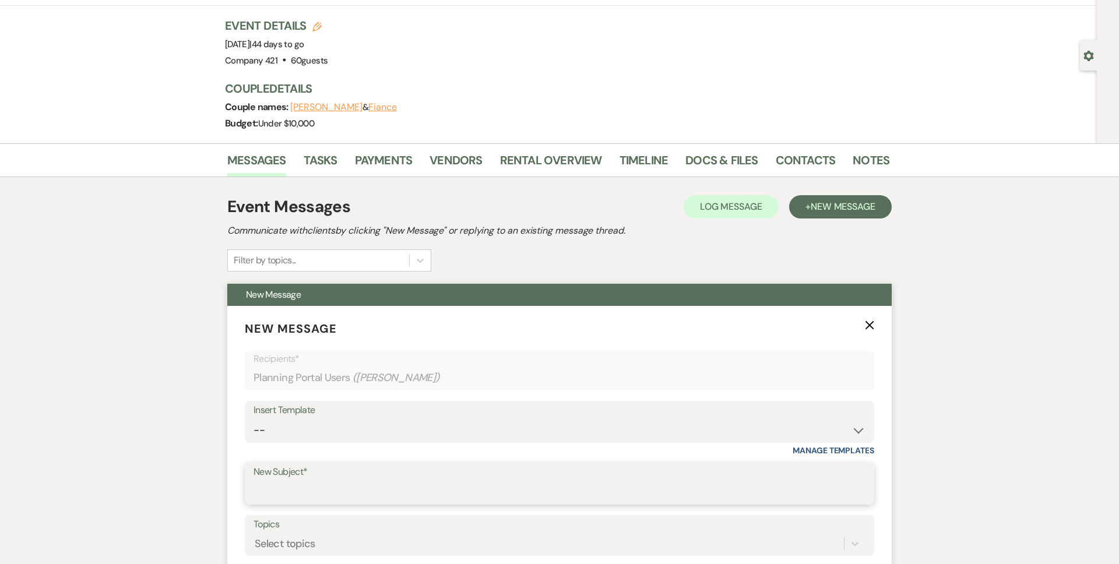
click at [376, 484] on input "New Subject*" at bounding box center [559, 492] width 612 height 23
type input "Updated Invoice | Company 421"
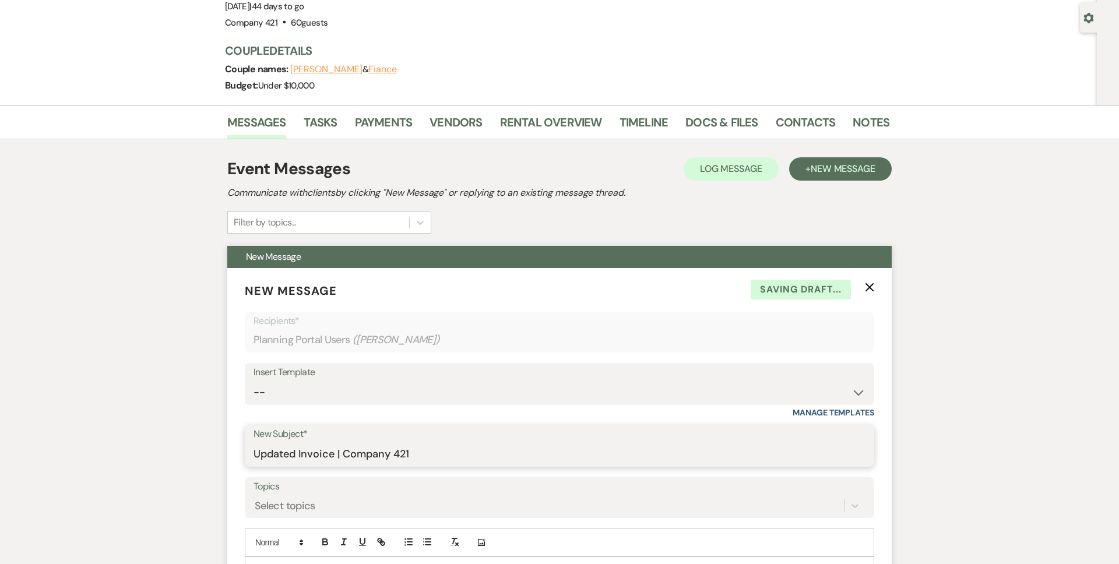
scroll to position [187, 0]
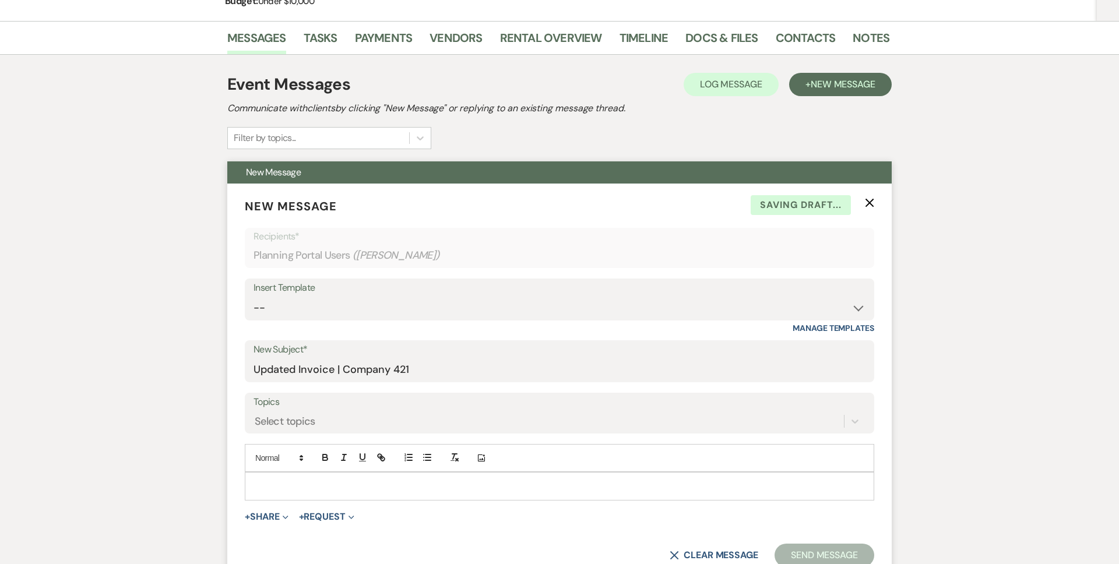
click at [314, 490] on p at bounding box center [559, 486] width 611 height 13
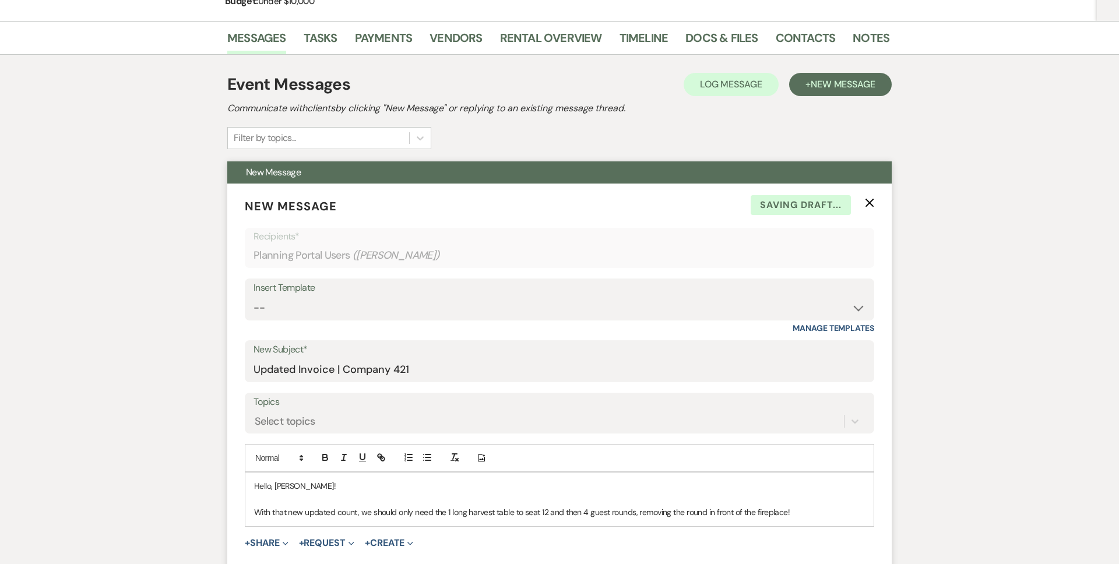
click at [802, 510] on p "With that new updated count, we should only need the 1 long harvest table to se…" at bounding box center [559, 512] width 611 height 13
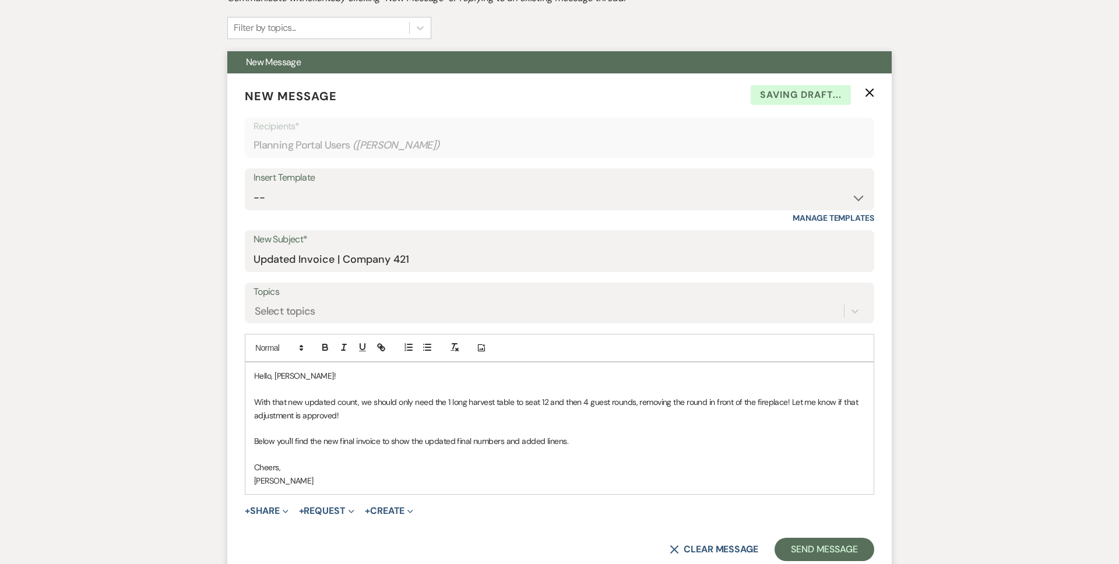
scroll to position [330, 0]
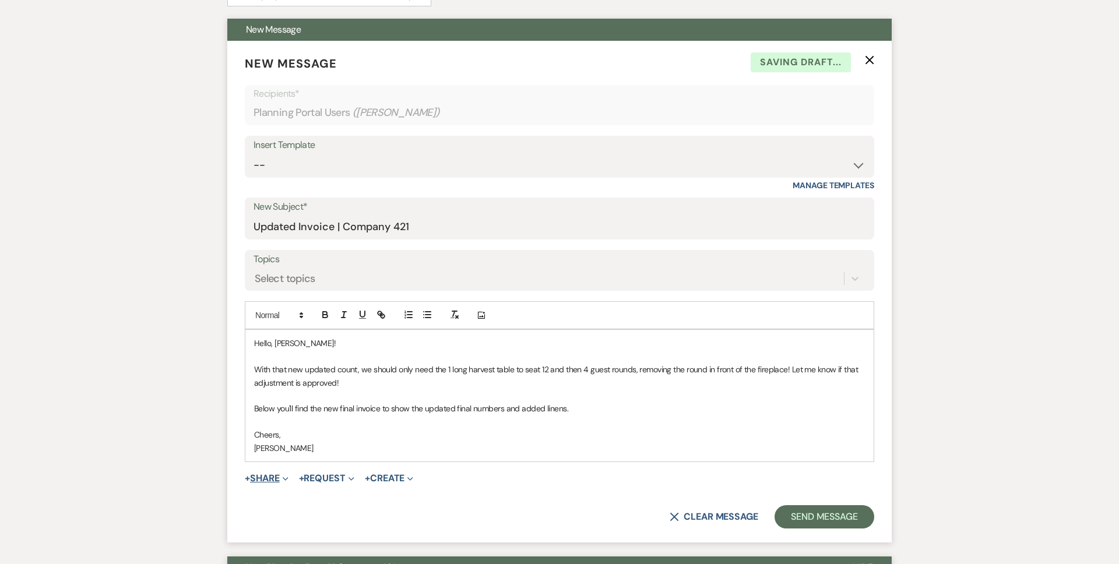
click at [272, 480] on button "+ Share Expand" at bounding box center [267, 478] width 44 height 9
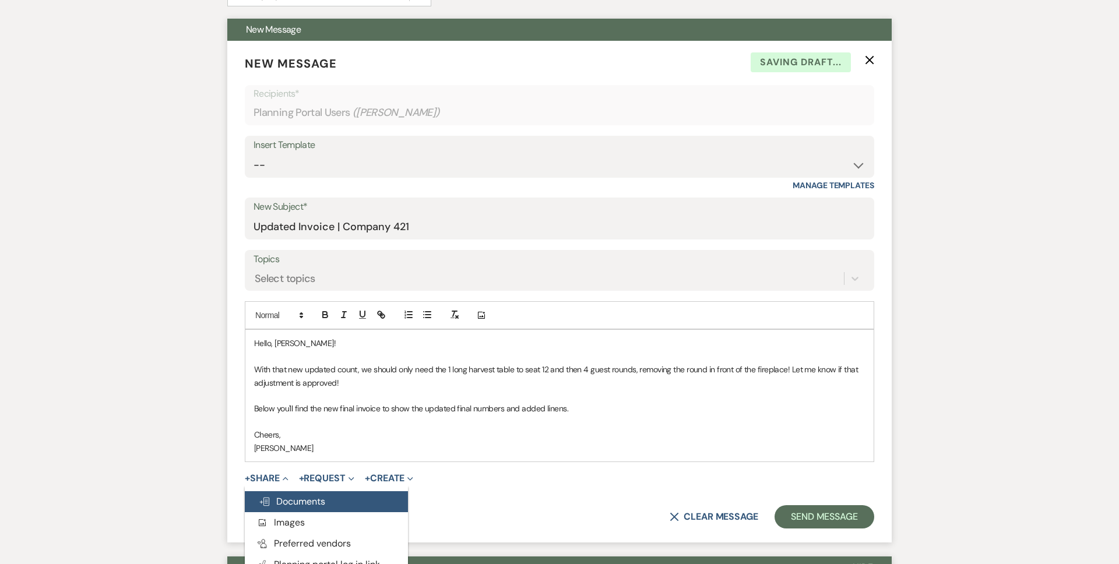
click at [335, 502] on button "Doc Upload Documents" at bounding box center [326, 501] width 163 height 21
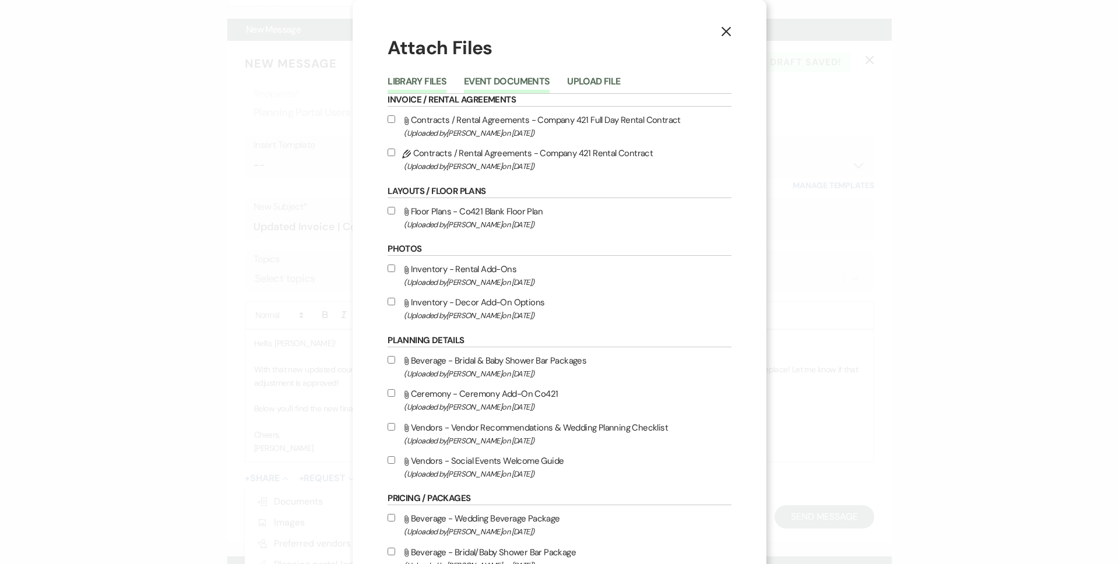
click at [495, 84] on button "Event Documents" at bounding box center [507, 85] width 86 height 16
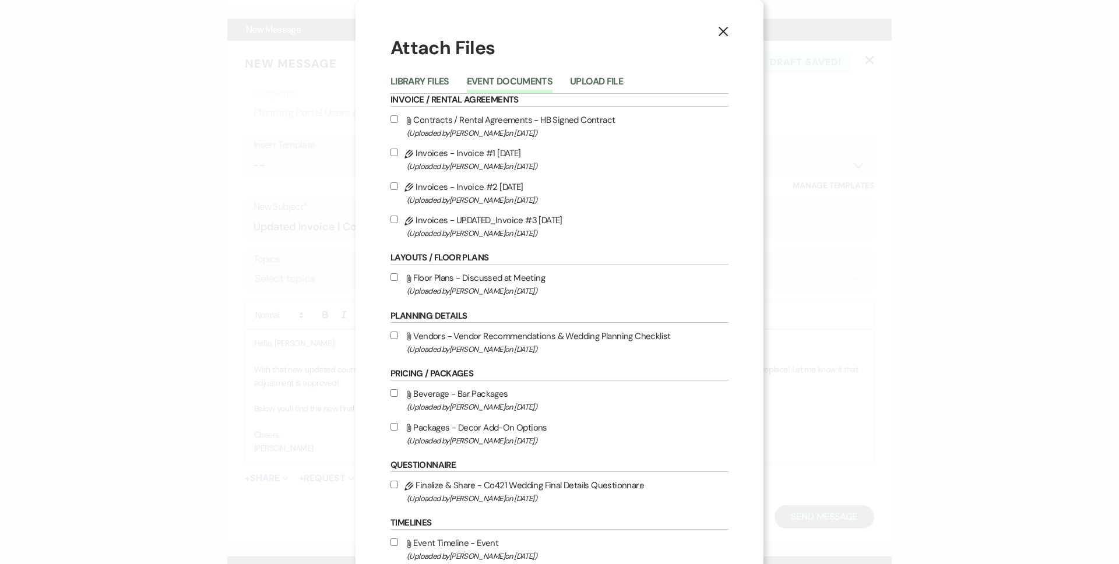
click at [427, 227] on span "(Uploaded by Hillary Isaksen on Sep 24th, 2025 )" at bounding box center [568, 233] width 322 height 13
click at [398, 223] on input "Pencil Invoices - UPDATED_Invoice #3 9-24-2025 (Uploaded by Hillary Isaksen on …" at bounding box center [394, 220] width 8 height 8
checkbox input "true"
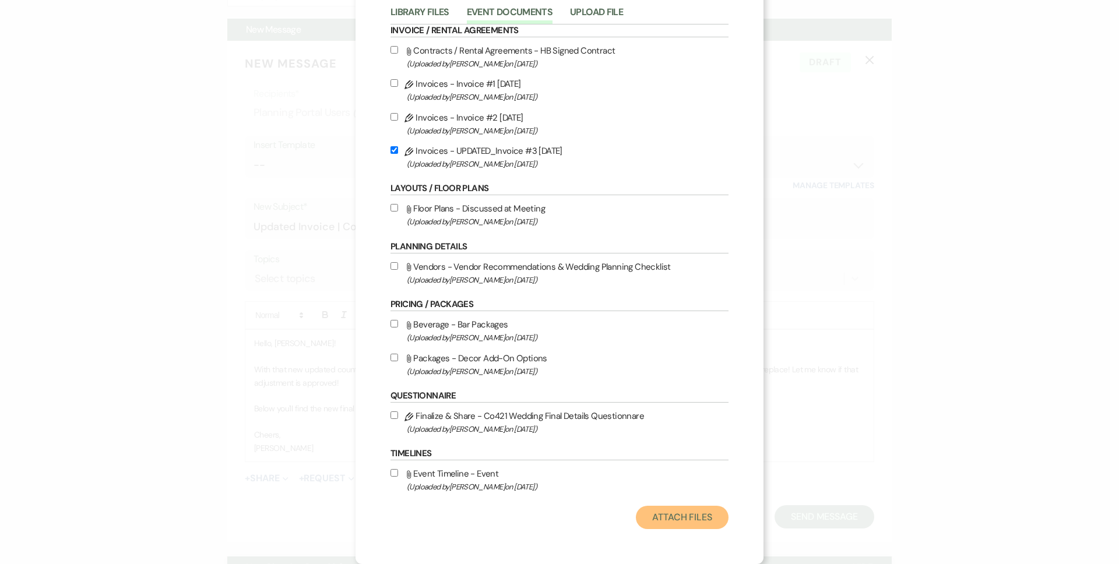
click at [660, 520] on button "Attach Files" at bounding box center [682, 517] width 93 height 23
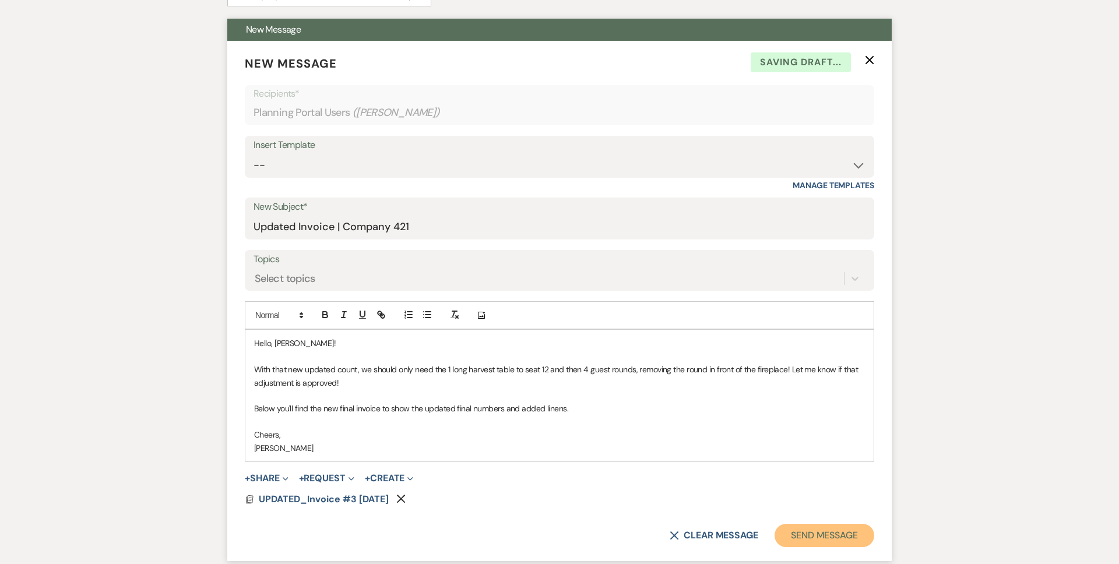
click at [819, 534] on button "Send Message" at bounding box center [824, 535] width 100 height 23
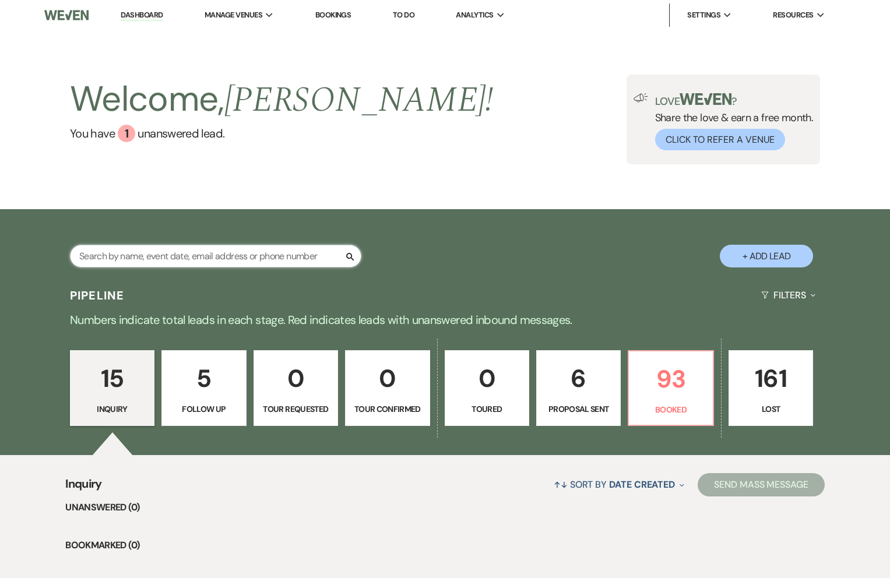
click at [208, 254] on input "text" at bounding box center [215, 256] width 291 height 23
click at [657, 397] on p "93" at bounding box center [670, 379] width 69 height 39
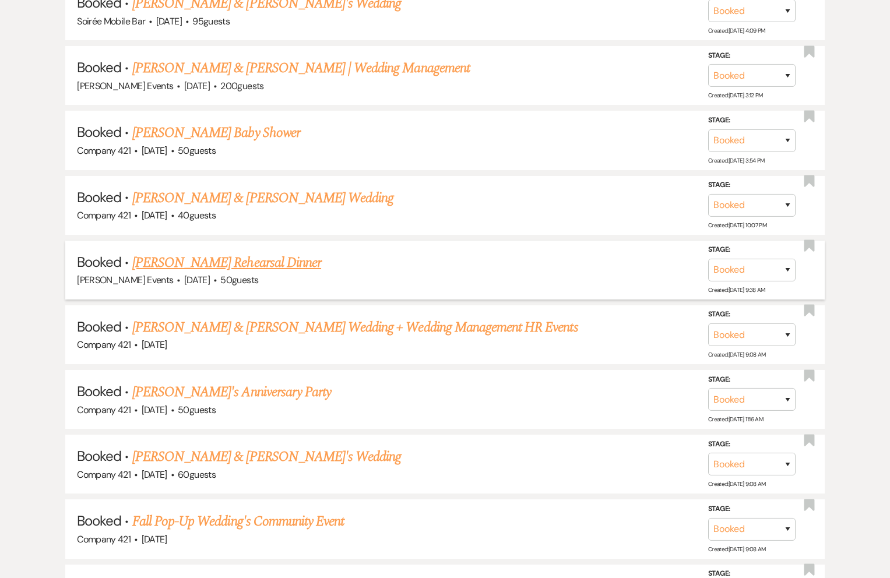
scroll to position [747, 0]
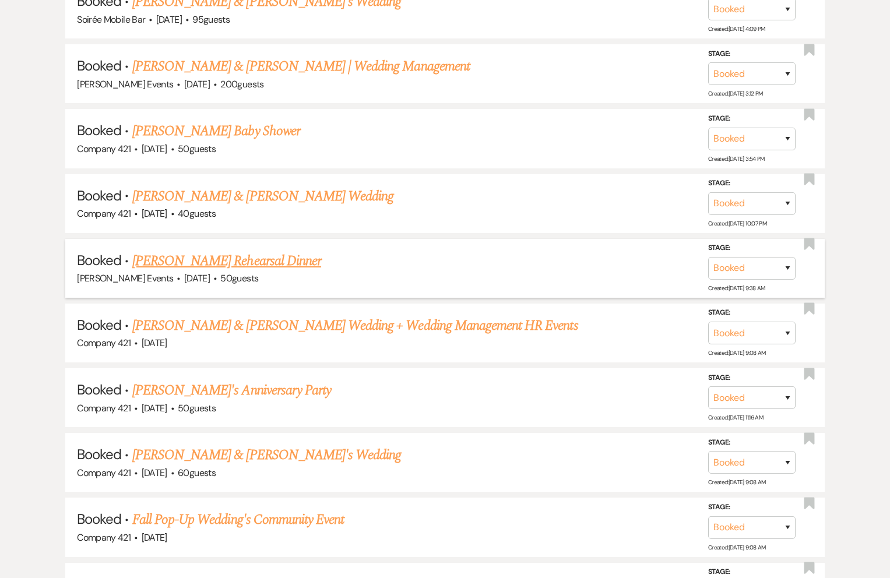
click at [262, 446] on link "MaKayla Schrock & Fiance's Wedding" at bounding box center [266, 455] width 269 height 21
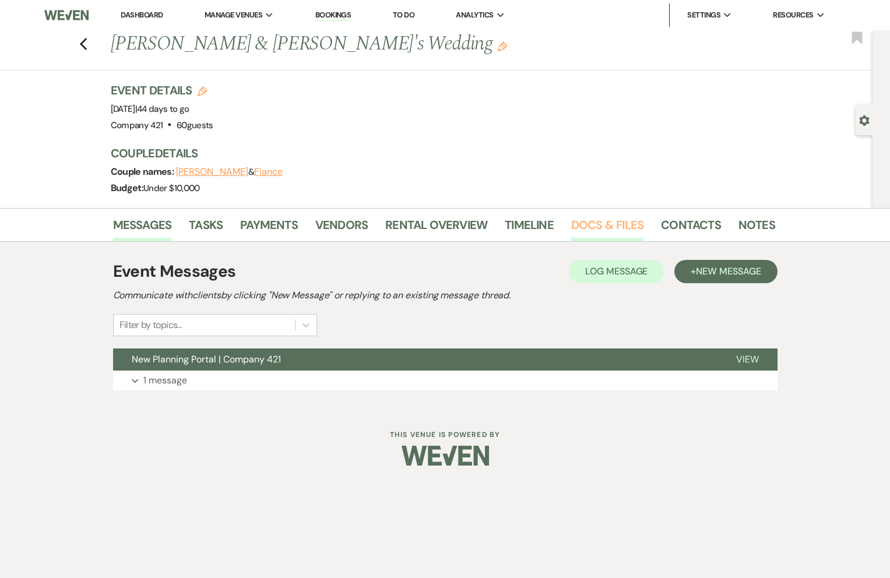
click at [609, 228] on link "Docs & Files" at bounding box center [607, 229] width 72 height 26
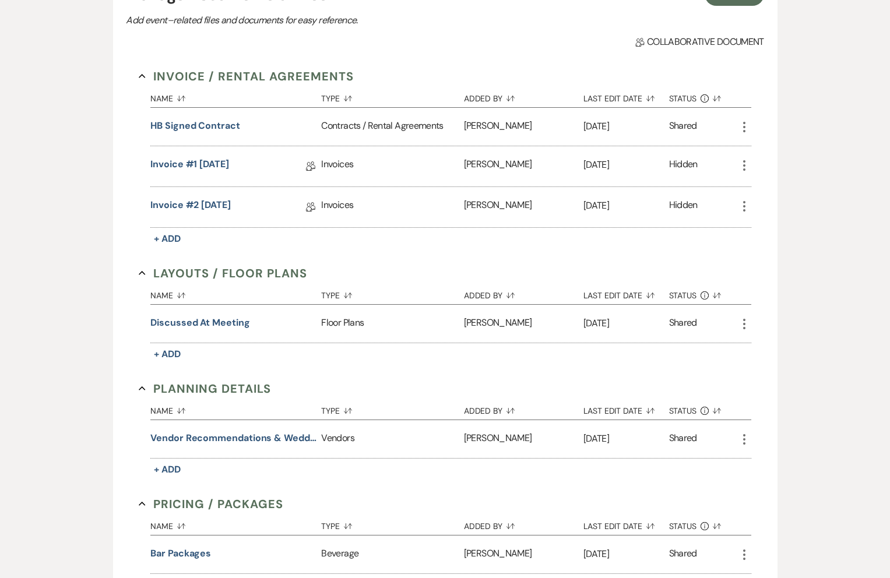
scroll to position [295, 0]
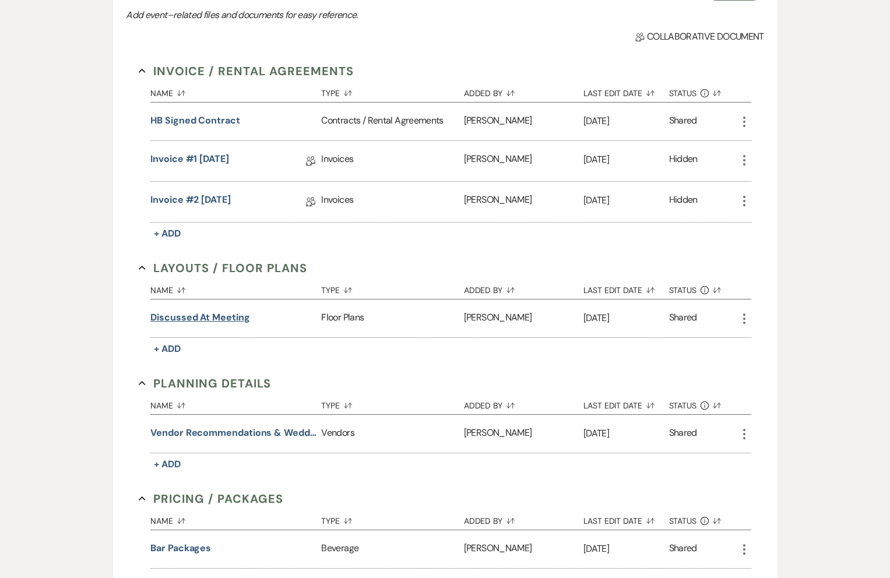
click at [234, 317] on button "Discussed at Meeting" at bounding box center [199, 318] width 99 height 14
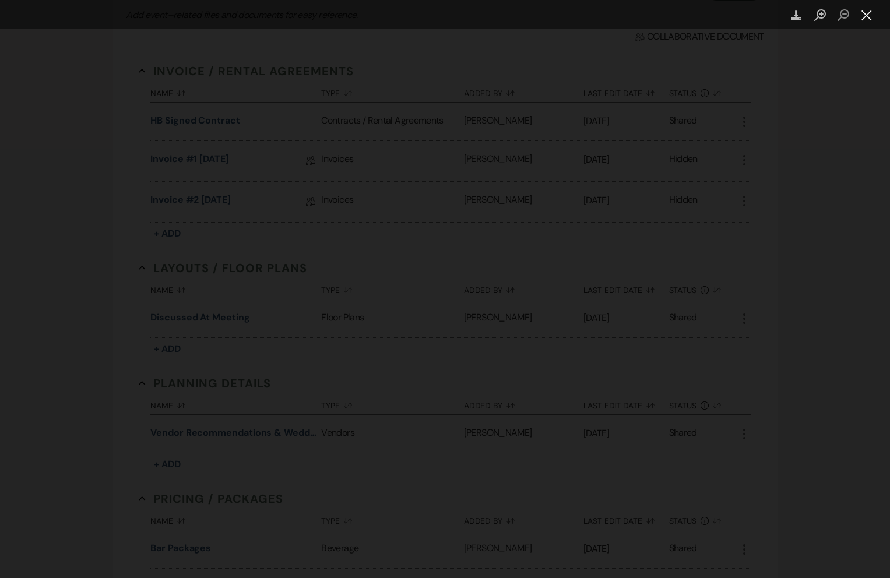
click at [861, 16] on button "Close lightbox" at bounding box center [866, 15] width 23 height 20
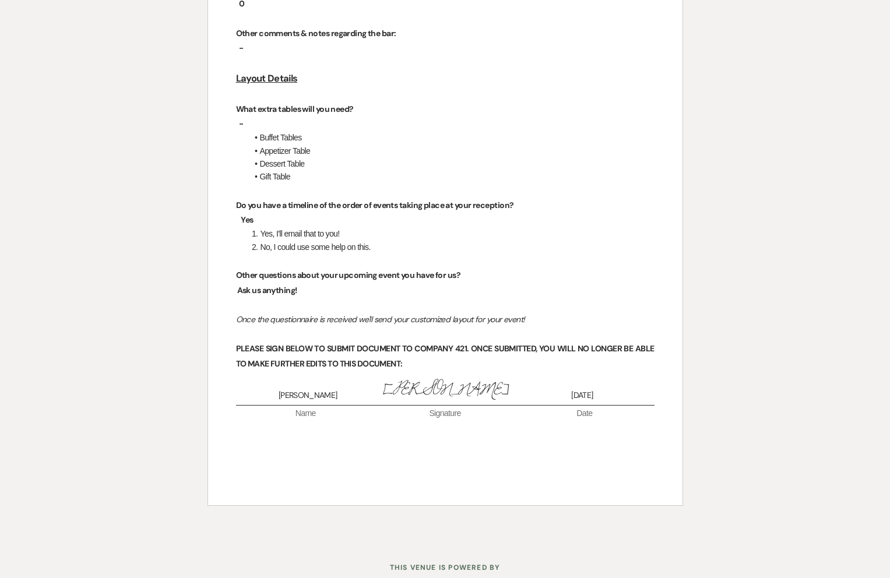
scroll to position [2066, 0]
